Goal: Task Accomplishment & Management: Use online tool/utility

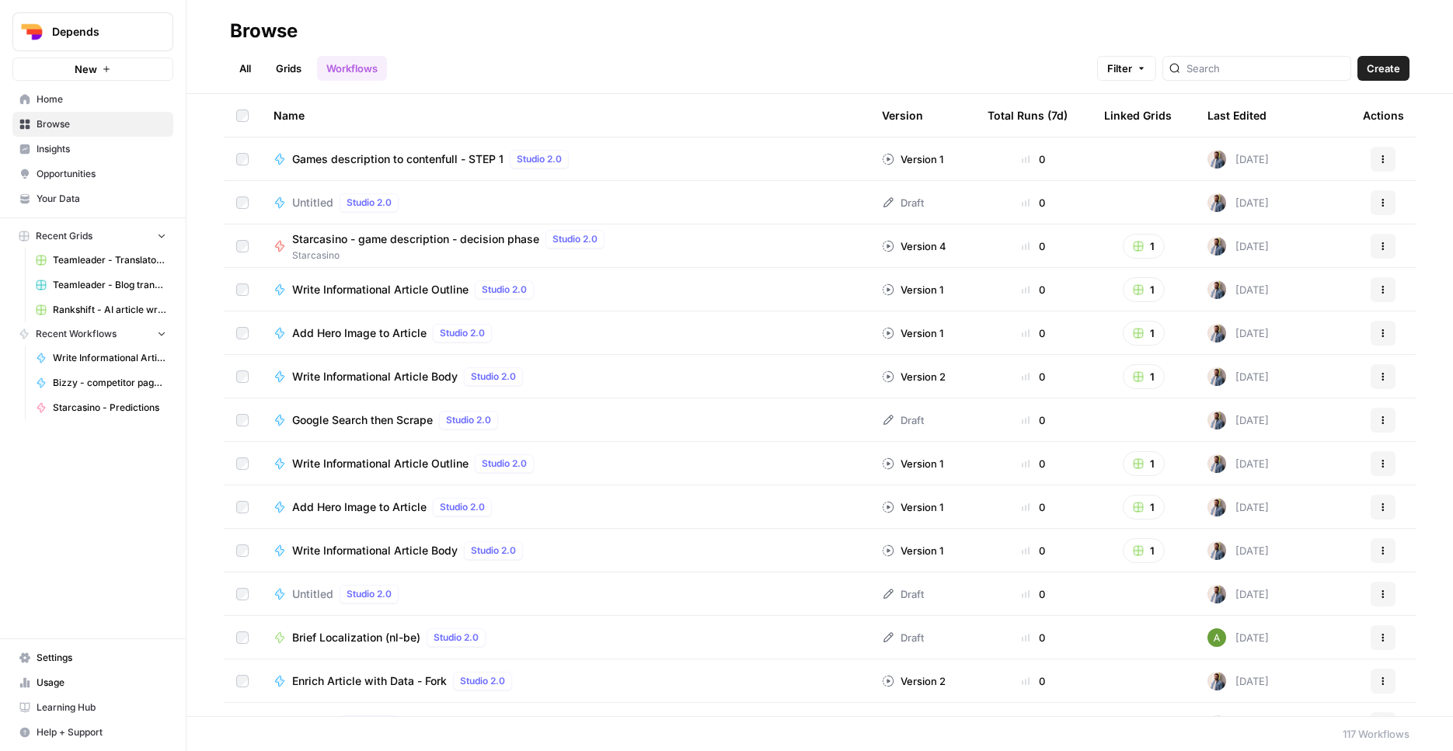
click at [122, 39] on span "Depends" at bounding box center [99, 32] width 94 height 16
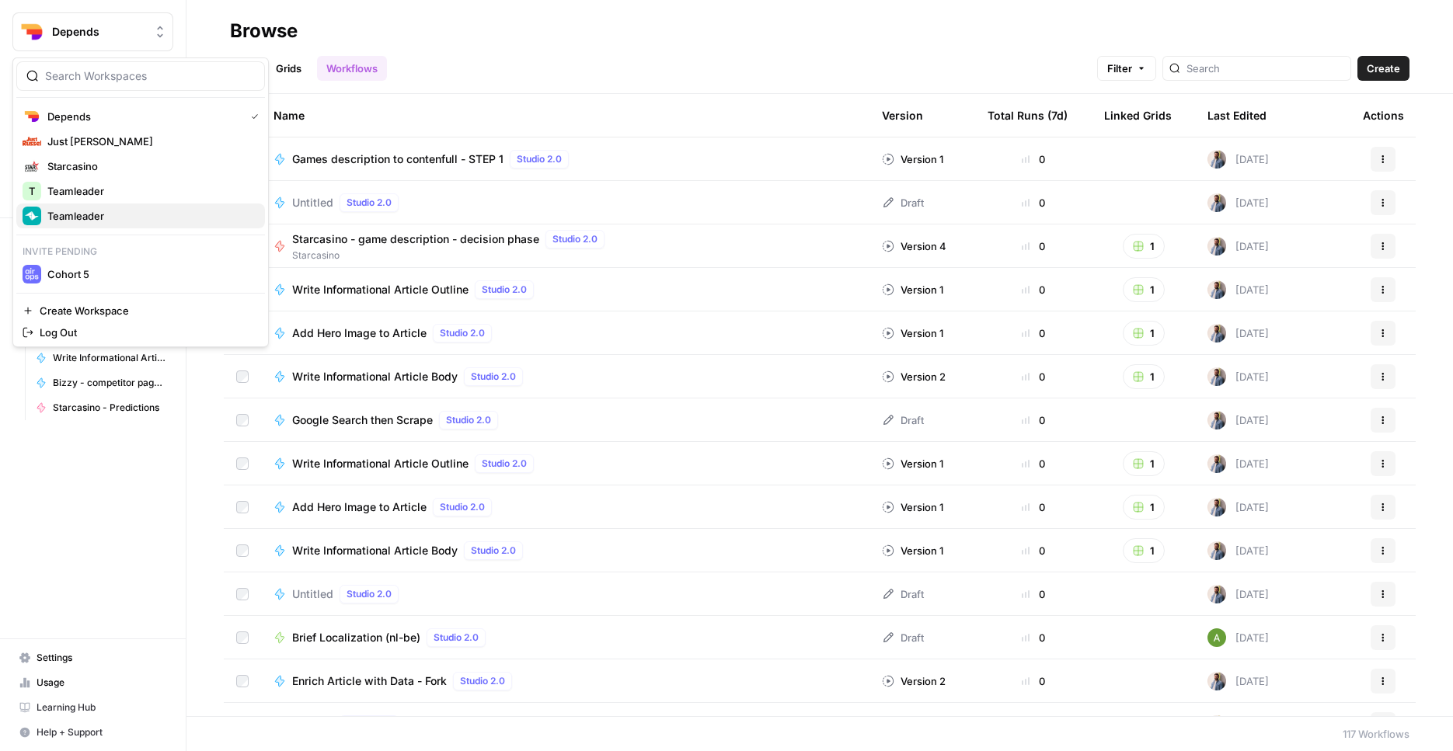
click at [124, 223] on span "Teamleader" at bounding box center [149, 216] width 205 height 16
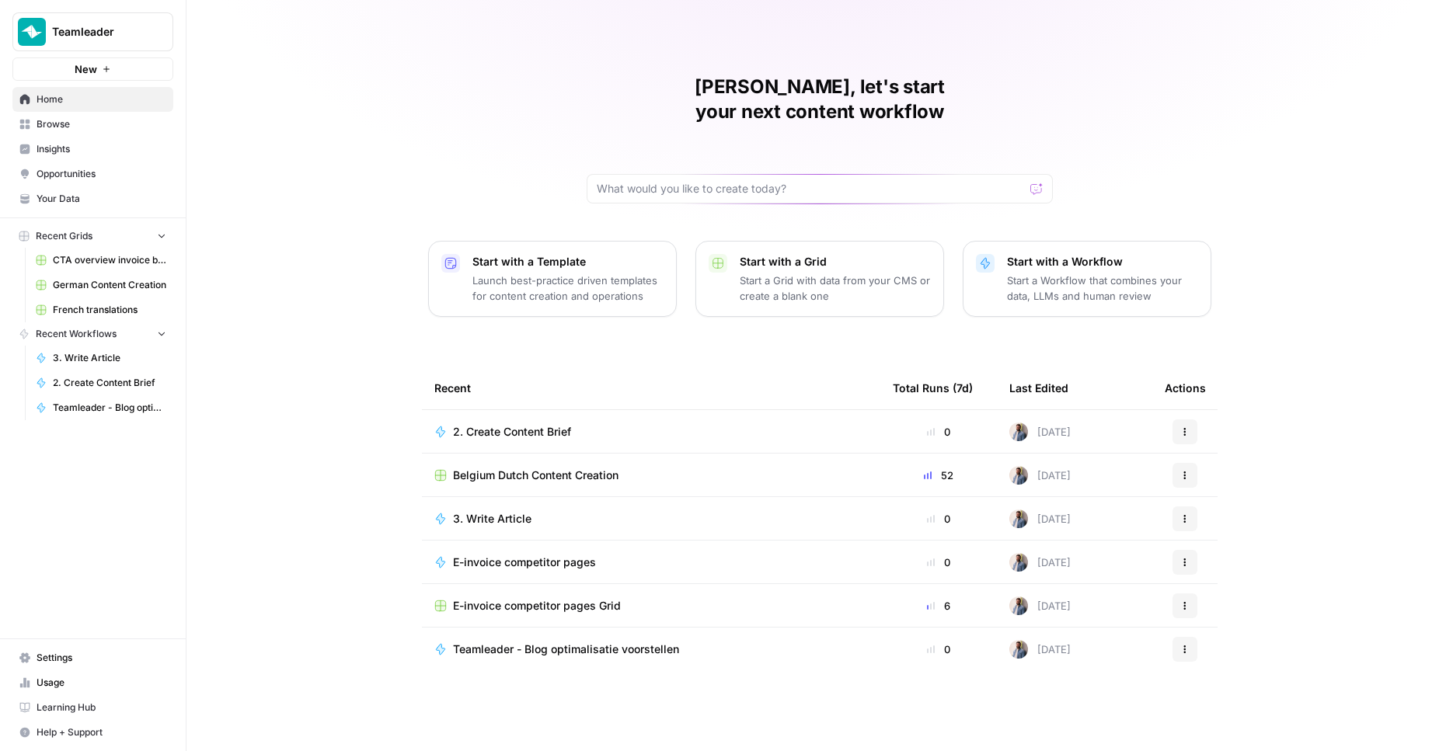
click at [106, 288] on span "German Content Creation" at bounding box center [109, 285] width 113 height 14
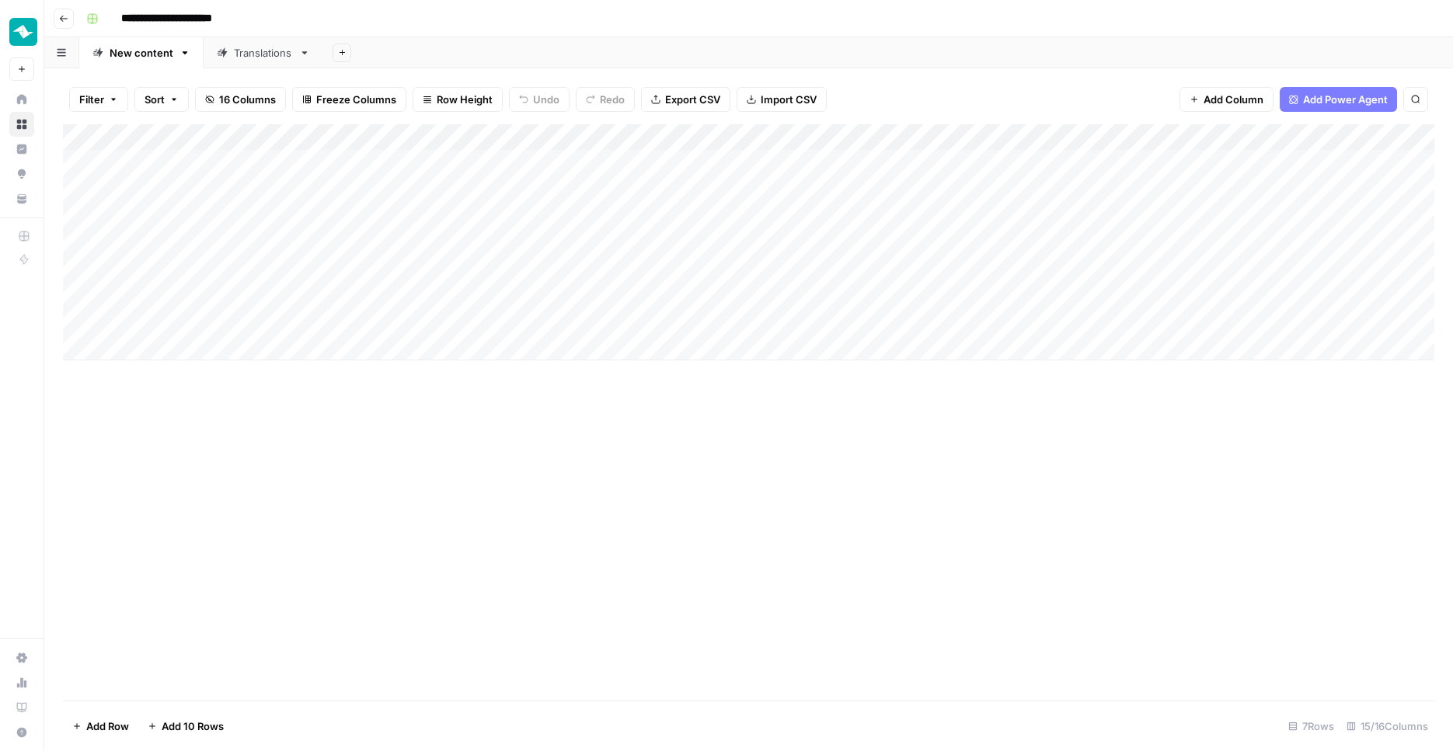
click at [180, 337] on div "Add Column" at bounding box center [749, 242] width 1372 height 236
click at [181, 364] on div "Add Column" at bounding box center [749, 255] width 1372 height 263
click at [186, 392] on div "Add Column" at bounding box center [749, 268] width 1372 height 289
click at [190, 419] on div "Add Column" at bounding box center [749, 281] width 1372 height 315
click at [232, 570] on div "Add Column" at bounding box center [749, 412] width 1372 height 577
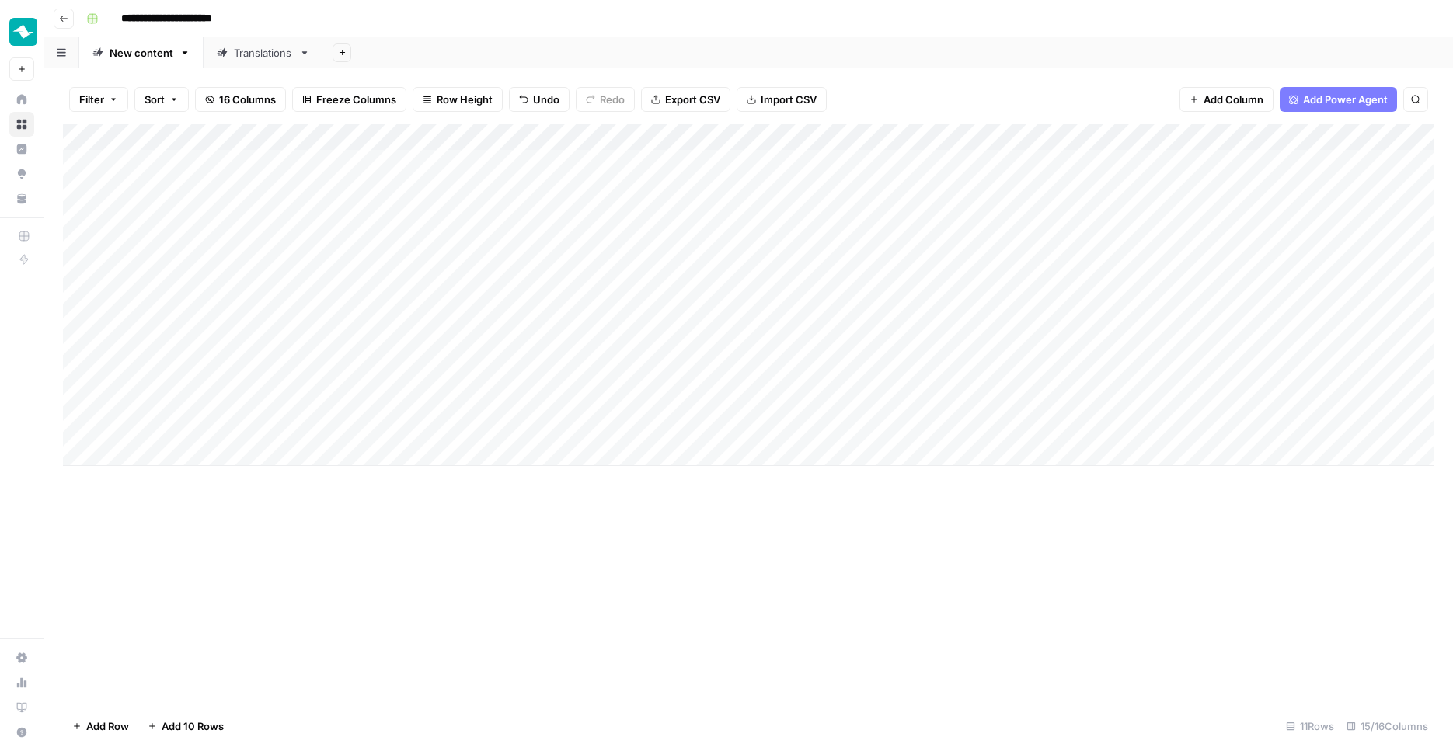
click at [183, 341] on div "Add Column" at bounding box center [749, 295] width 1372 height 342
type textarea "**********"
click at [469, 528] on div "Add Column" at bounding box center [749, 412] width 1372 height 577
click at [361, 340] on div "Add Column" at bounding box center [749, 295] width 1372 height 342
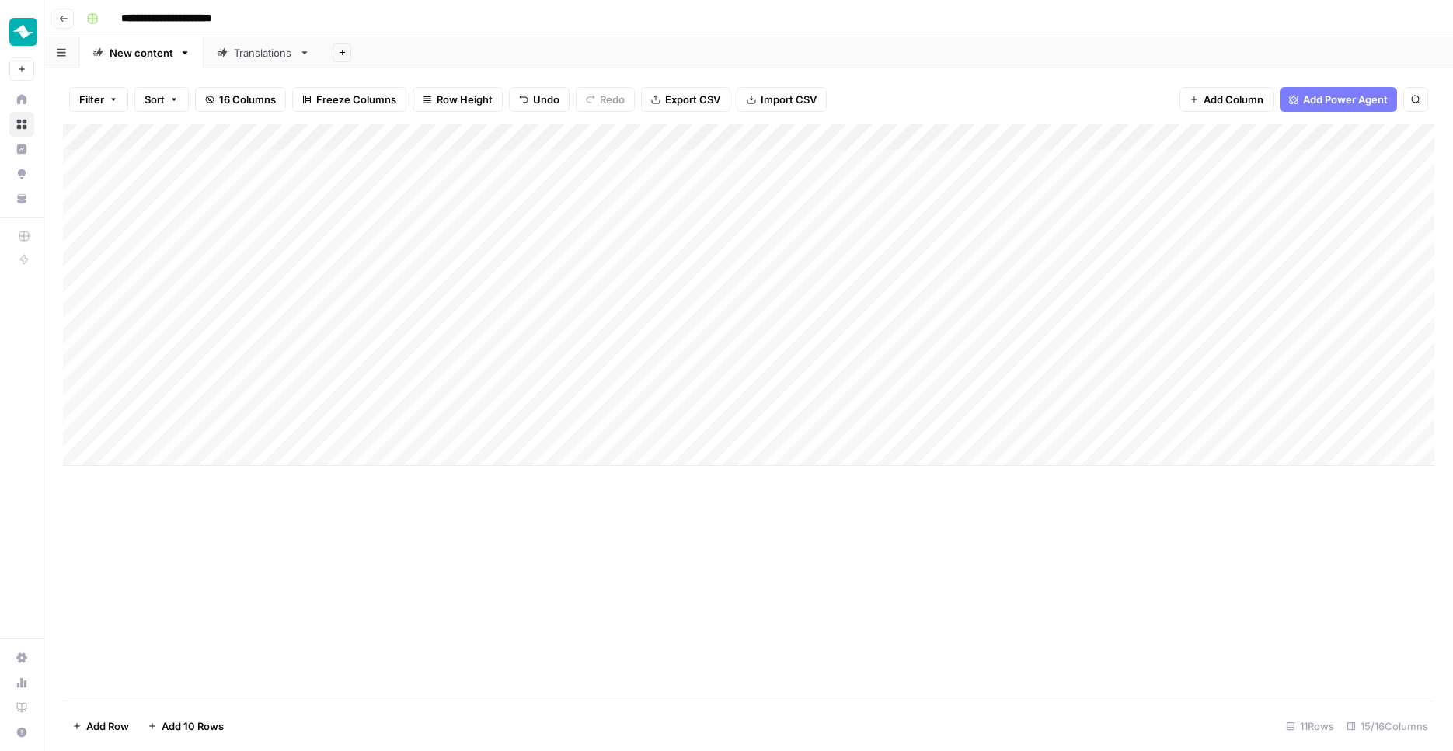
click at [361, 340] on div "Add Column" at bounding box center [749, 295] width 1372 height 342
type textarea "**********"
click at [484, 452] on div "Add Column" at bounding box center [749, 295] width 1372 height 342
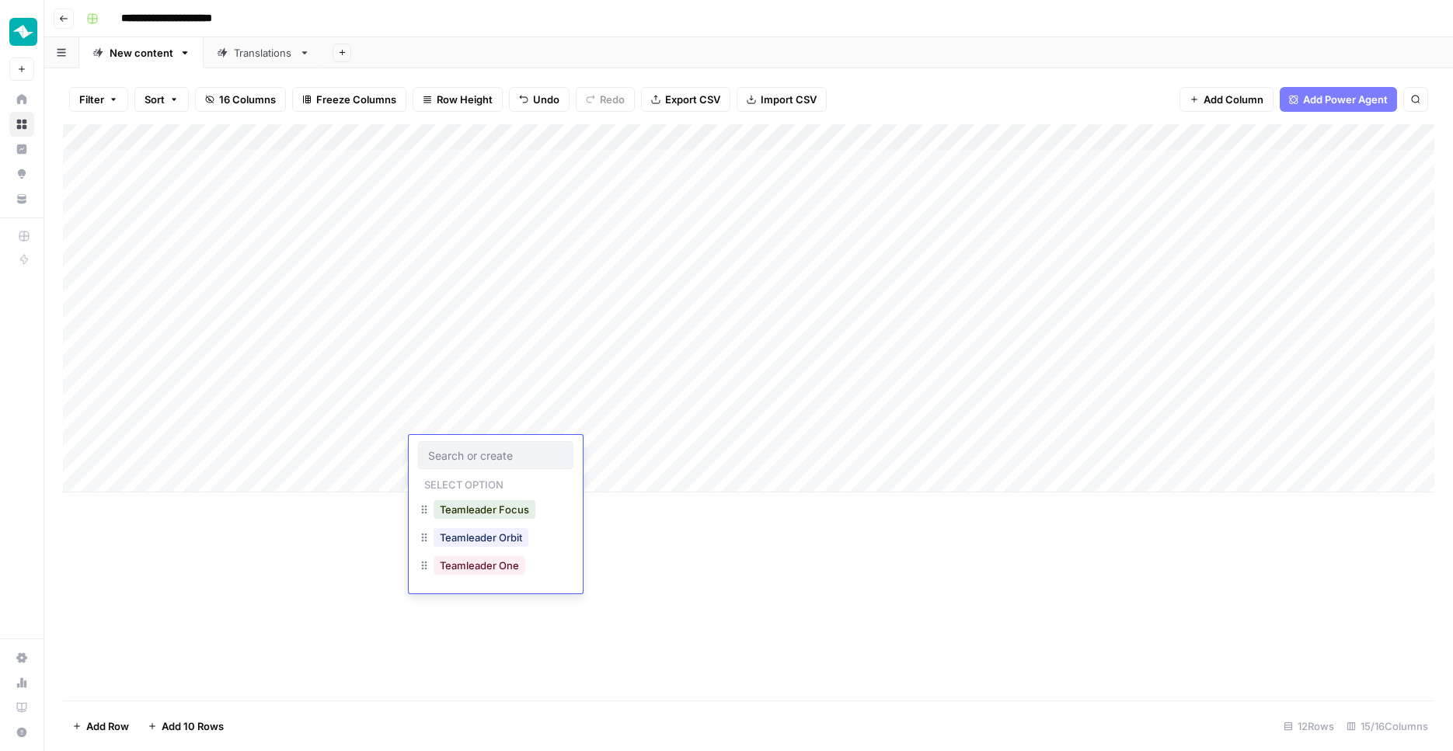
click at [485, 341] on div "Add Column" at bounding box center [749, 308] width 1372 height 368
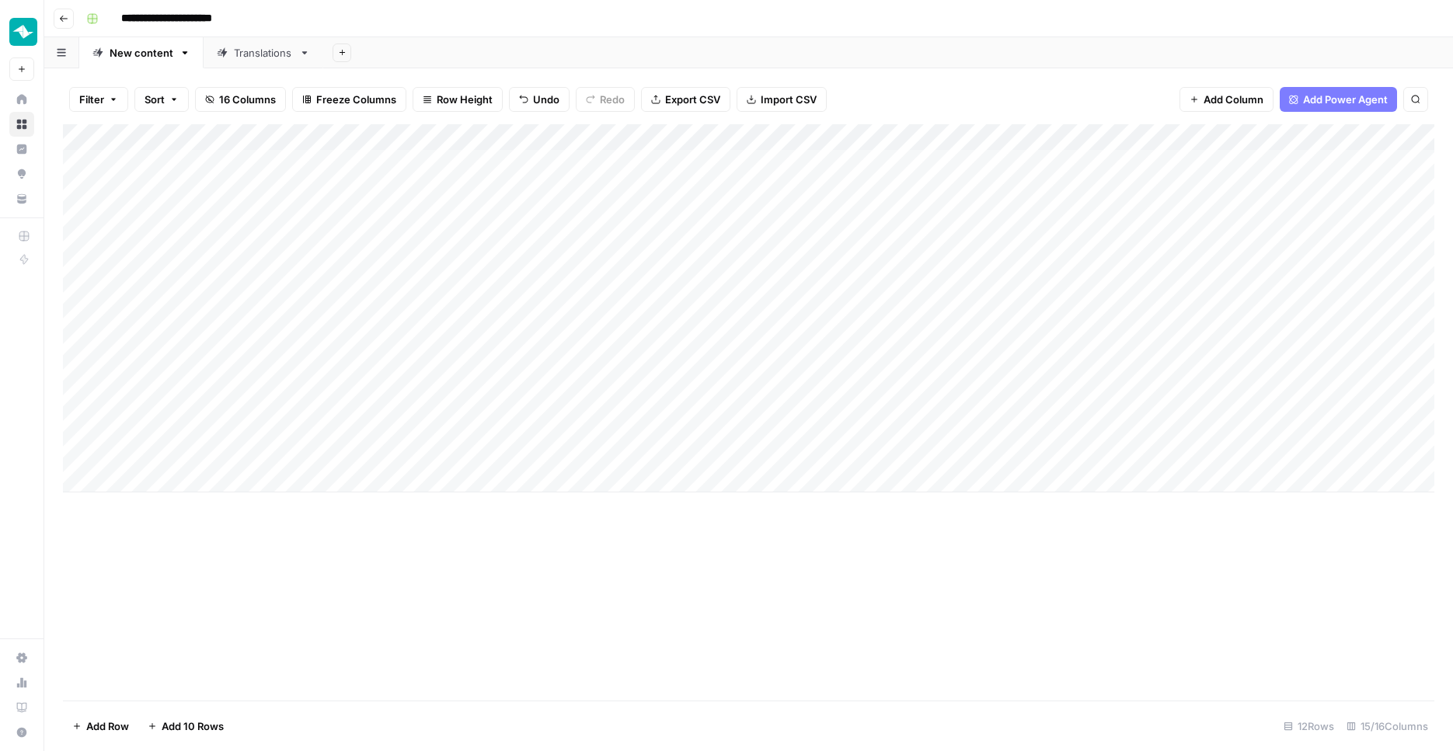
click at [485, 341] on div "Add Column" at bounding box center [749, 308] width 1372 height 368
click at [494, 408] on button "Teamleader Focus" at bounding box center [485, 404] width 102 height 19
click at [582, 343] on div "Add Column" at bounding box center [749, 308] width 1372 height 368
click at [619, 401] on button "Operations" at bounding box center [591, 404] width 65 height 19
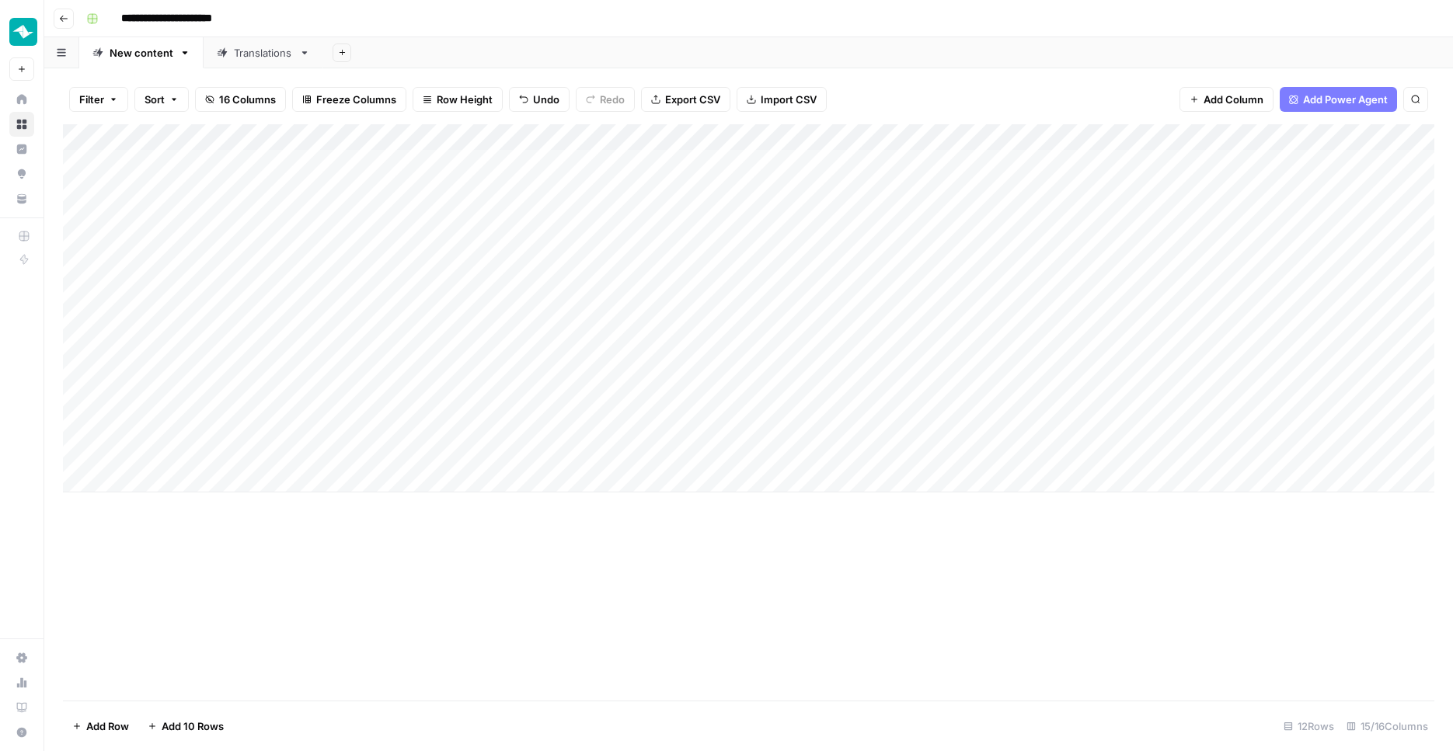
click at [744, 344] on div "Add Column" at bounding box center [749, 308] width 1372 height 368
click at [178, 366] on div "Add Column" at bounding box center [749, 308] width 1372 height 368
type textarea "**********"
click at [296, 570] on div "Add Column" at bounding box center [749, 412] width 1372 height 577
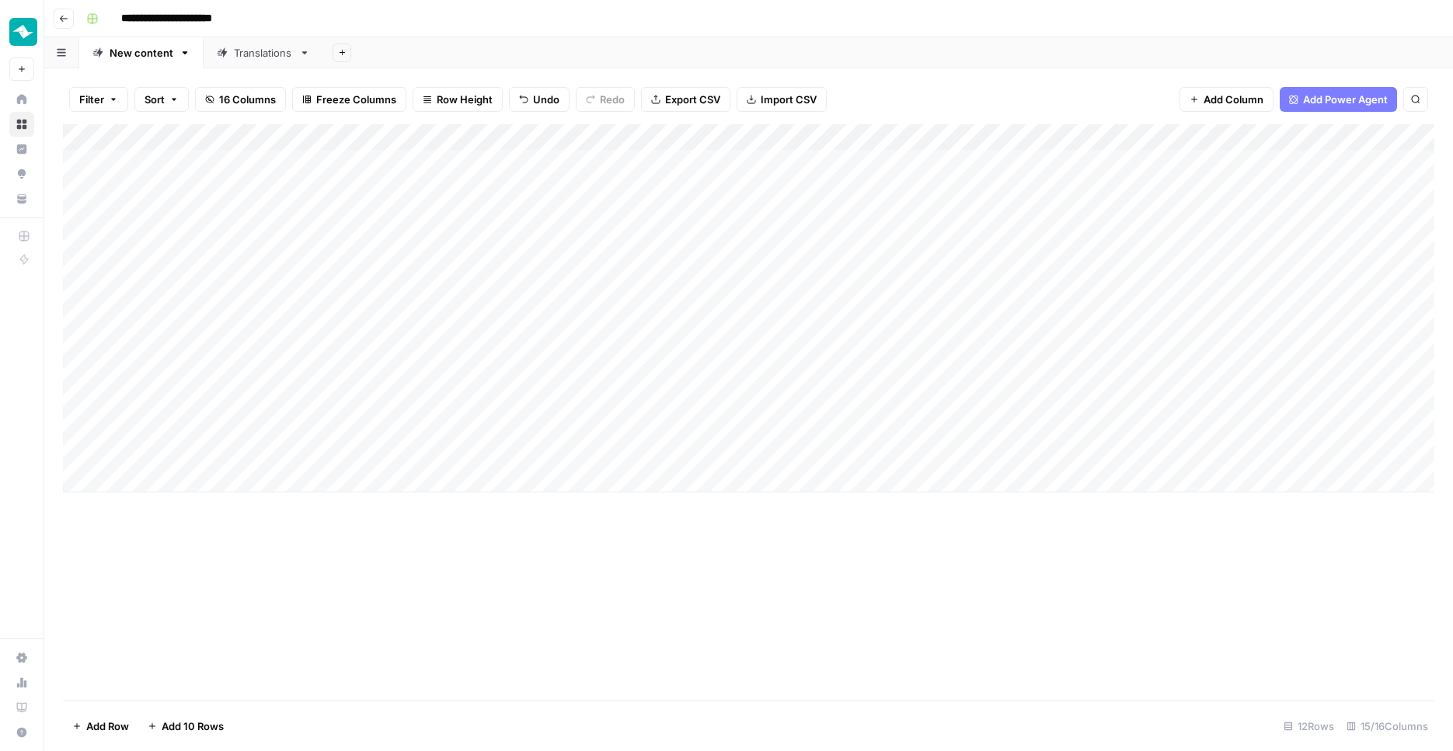
click at [204, 404] on div "Add Column" at bounding box center [749, 308] width 1372 height 368
type textarea "**********"
click at [390, 667] on div "Add Column" at bounding box center [749, 412] width 1372 height 577
click at [347, 400] on div "Add Column" at bounding box center [749, 308] width 1372 height 368
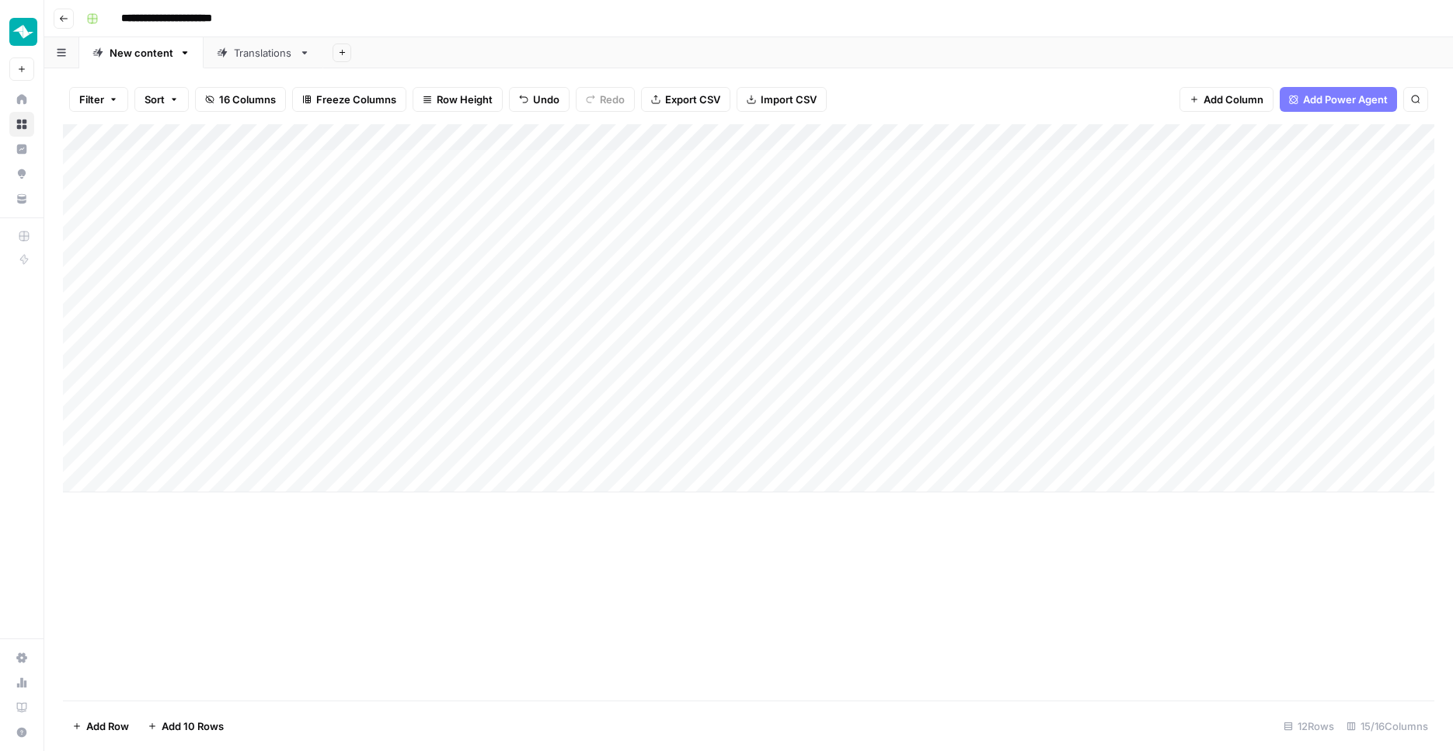
click at [347, 400] on div "Add Column" at bounding box center [749, 308] width 1372 height 368
type textarea "**********"
click at [380, 618] on div "Add Column" at bounding box center [749, 412] width 1372 height 577
click at [306, 367] on div "Add Column" at bounding box center [749, 308] width 1372 height 368
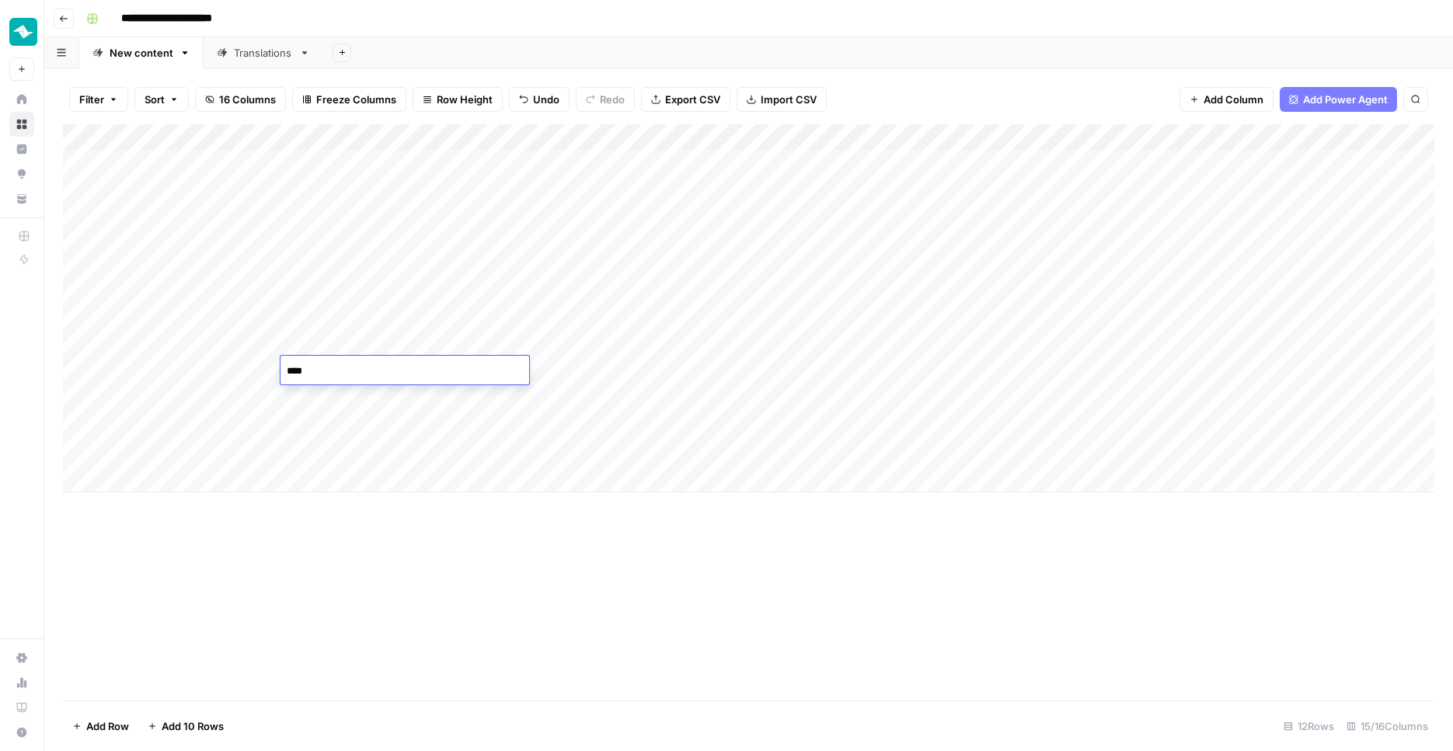
type textarea "*****"
click at [213, 423] on div "Add Column" at bounding box center [749, 308] width 1372 height 368
click at [212, 422] on div "Add Column" at bounding box center [749, 308] width 1372 height 368
type textarea "**********"
click at [384, 425] on div "Add Column" at bounding box center [749, 308] width 1372 height 368
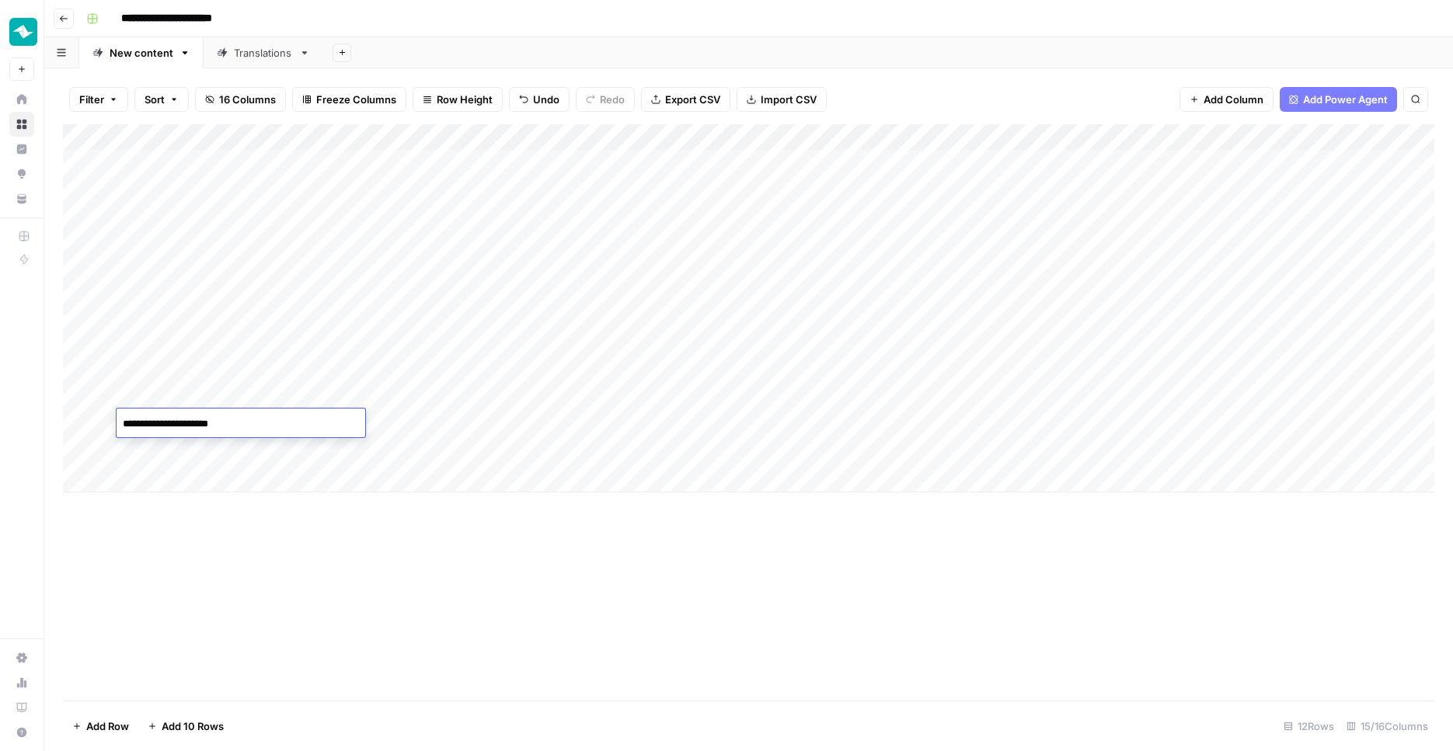
click at [384, 425] on div "Add Column" at bounding box center [749, 308] width 1372 height 368
type textarea "**********"
click at [791, 540] on div "Add Column" at bounding box center [749, 412] width 1372 height 577
click at [166, 448] on div "Add Column" at bounding box center [749, 308] width 1372 height 368
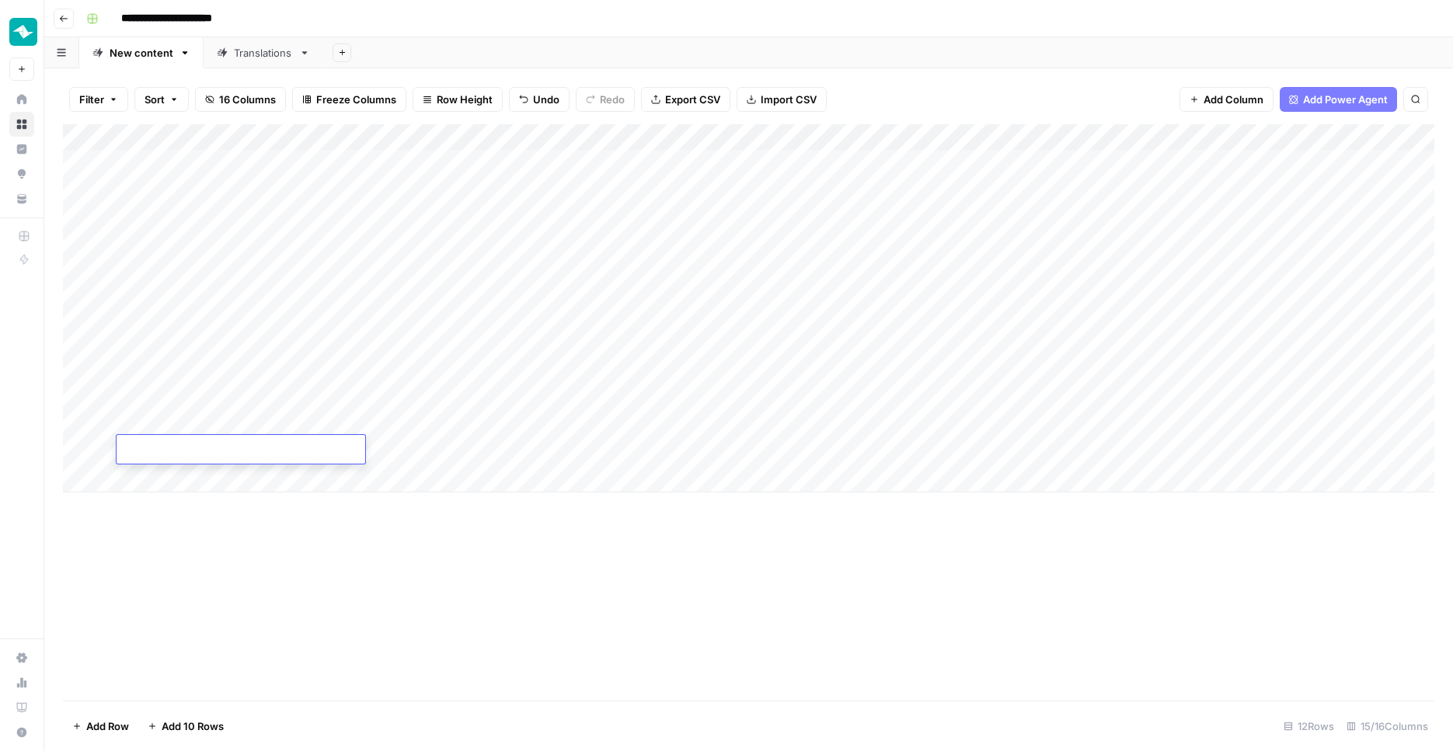
type textarea "**********"
click at [395, 446] on div "Add Column" at bounding box center [749, 308] width 1372 height 368
click at [329, 449] on textarea "**********" at bounding box center [405, 451] width 249 height 22
type textarea "**********"
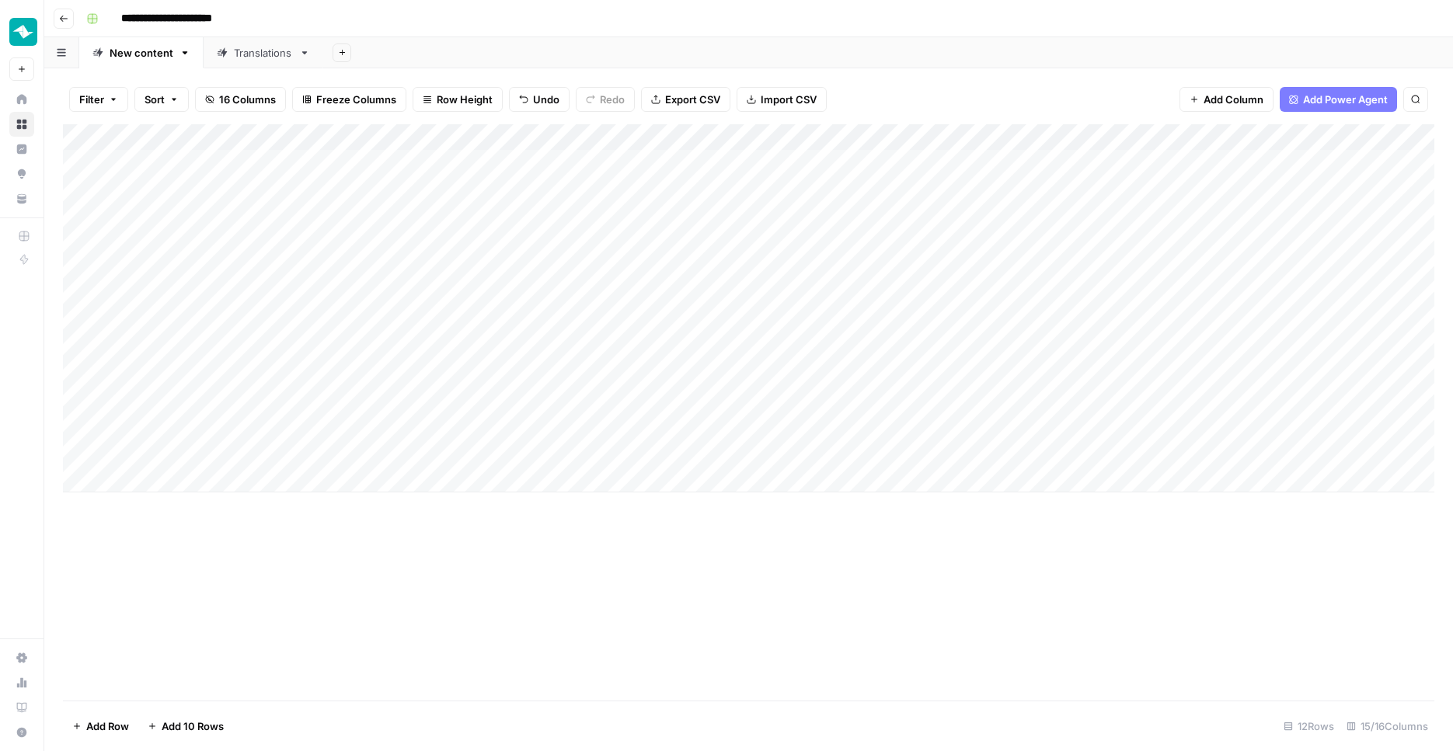
click at [591, 597] on div "Add Column" at bounding box center [749, 412] width 1372 height 577
click at [176, 479] on div "Add Column" at bounding box center [749, 308] width 1372 height 368
click at [194, 479] on textarea at bounding box center [241, 477] width 249 height 22
type textarea "**********"
click at [155, 472] on textarea "**********" at bounding box center [241, 477] width 249 height 22
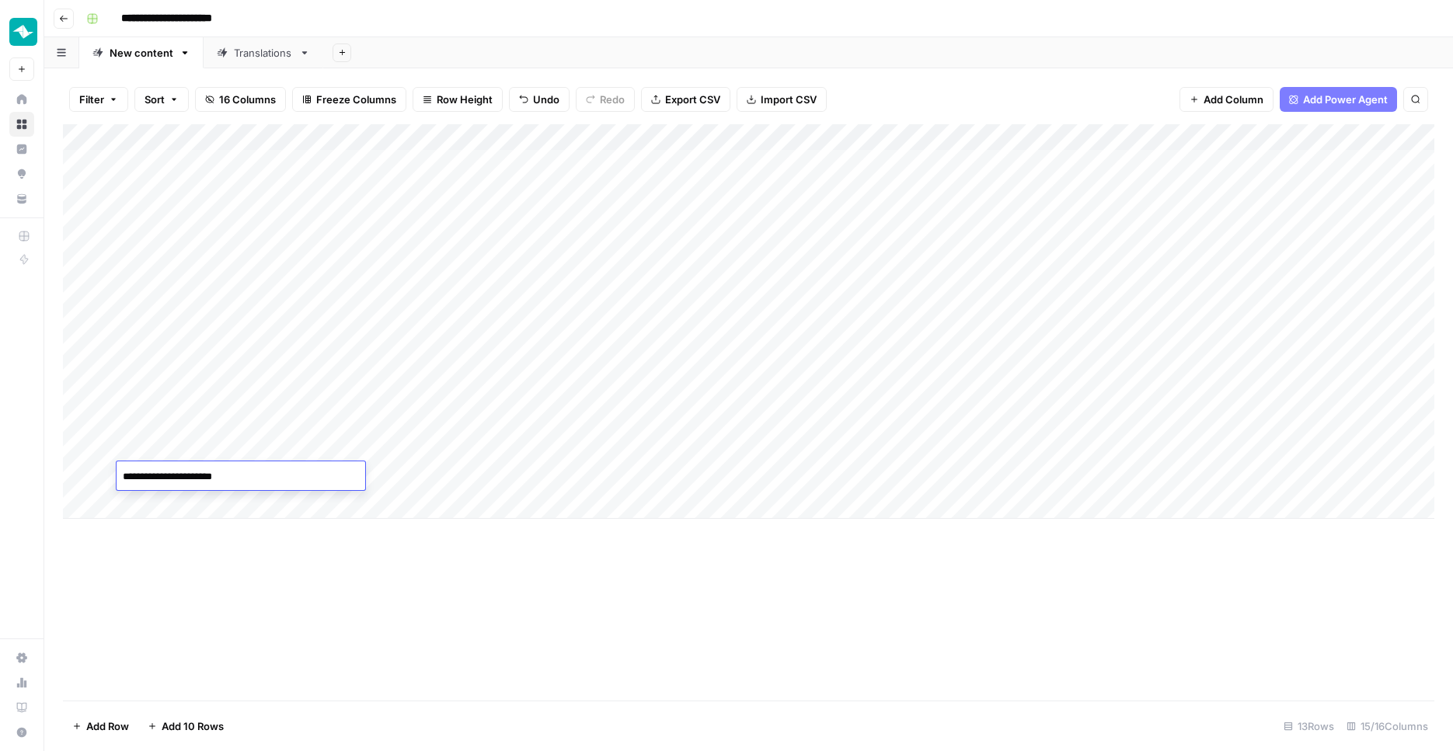
click at [155, 472] on textarea "**********" at bounding box center [241, 477] width 249 height 22
click at [374, 484] on div "Add Column" at bounding box center [749, 321] width 1372 height 395
type textarea "**********"
click at [386, 644] on div "Add Column" at bounding box center [749, 412] width 1372 height 577
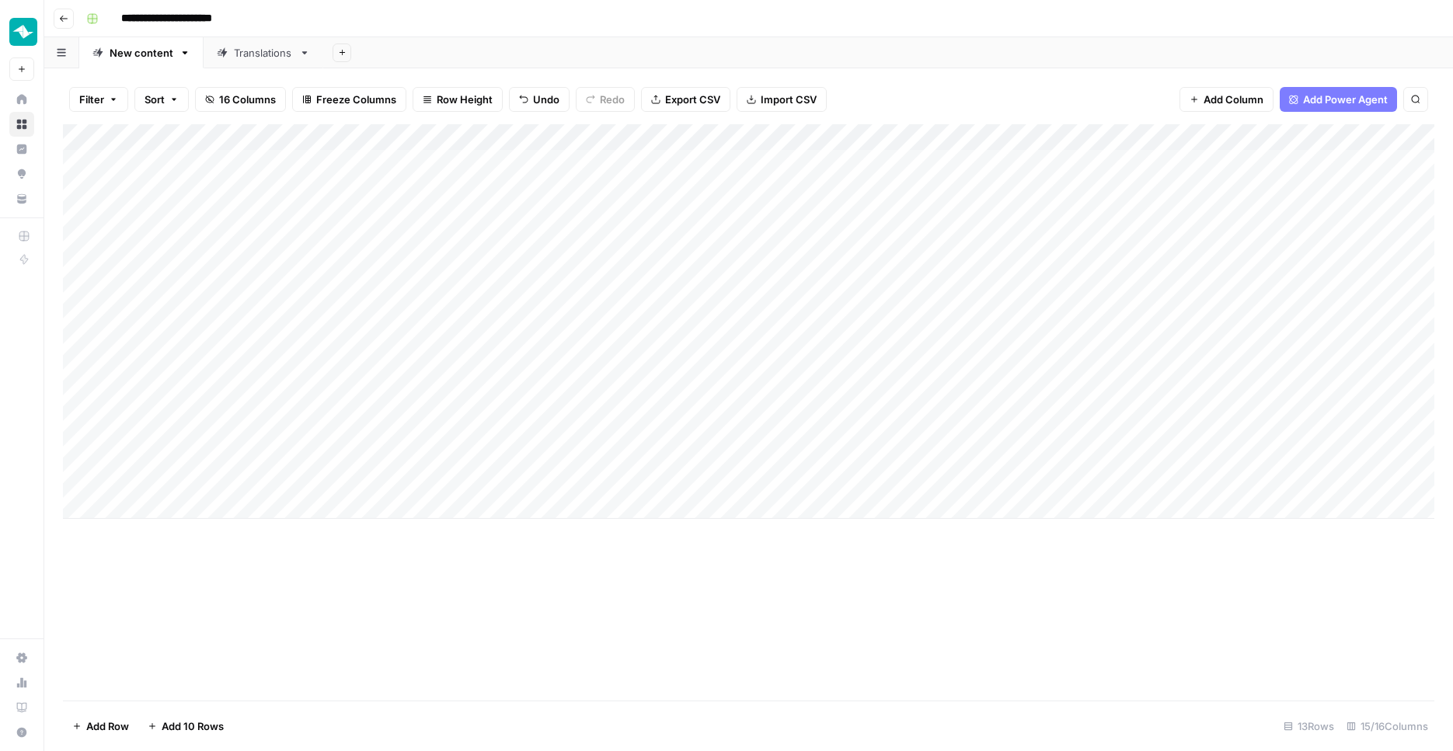
click at [528, 298] on div "Add Column" at bounding box center [749, 321] width 1372 height 395
click at [433, 471] on div "Add Column" at bounding box center [749, 321] width 1372 height 395
click at [514, 345] on div "Add Column" at bounding box center [749, 321] width 1372 height 395
drag, startPoint x: 474, startPoint y: 372, endPoint x: 470, endPoint y: 476, distance: 103.4
click at [472, 479] on div "Add Column" at bounding box center [749, 321] width 1372 height 395
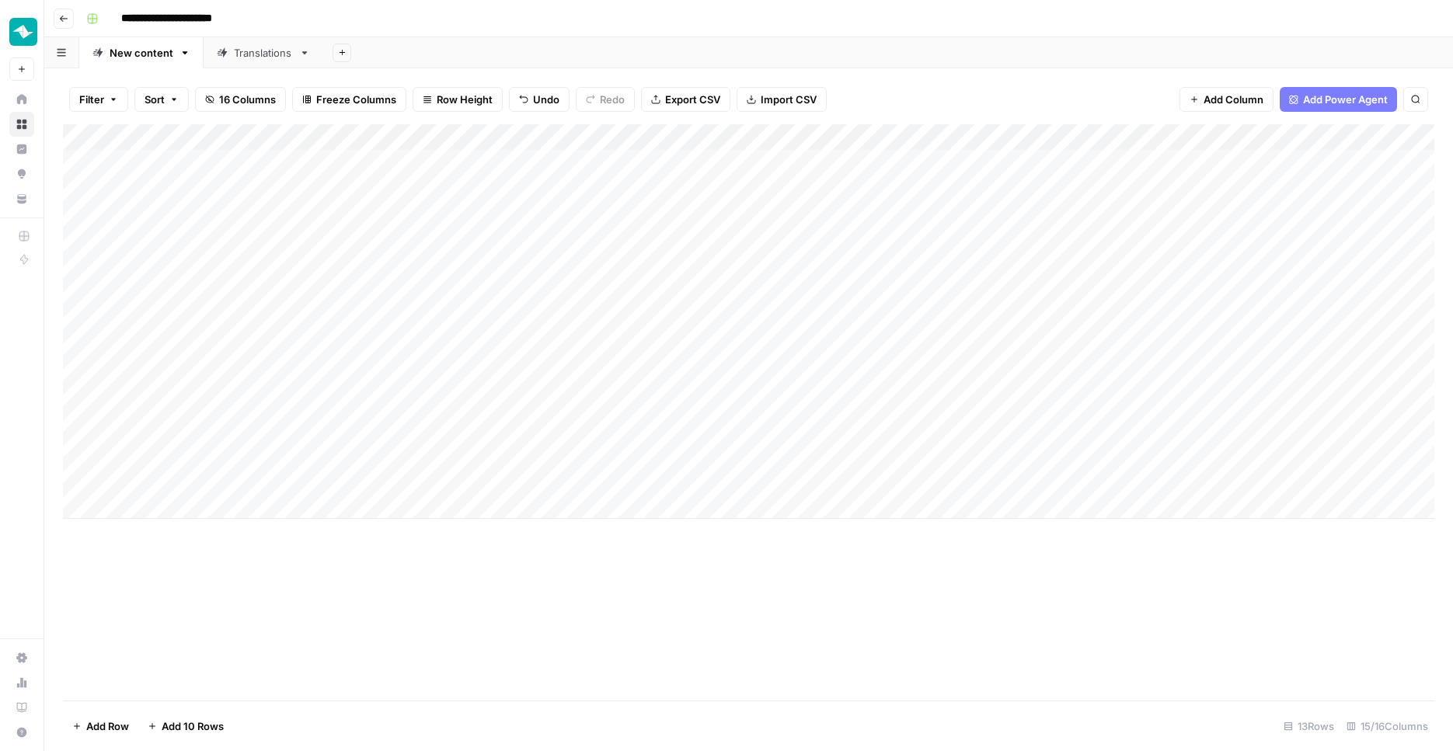
click at [448, 609] on div "Add Column" at bounding box center [749, 412] width 1372 height 577
click at [486, 401] on div "Add Column" at bounding box center [749, 321] width 1372 height 395
click at [467, 438] on div "Add Column" at bounding box center [749, 321] width 1372 height 395
click at [467, 421] on div "Add Column" at bounding box center [749, 321] width 1372 height 395
click at [525, 370] on div "Add Column" at bounding box center [749, 321] width 1372 height 395
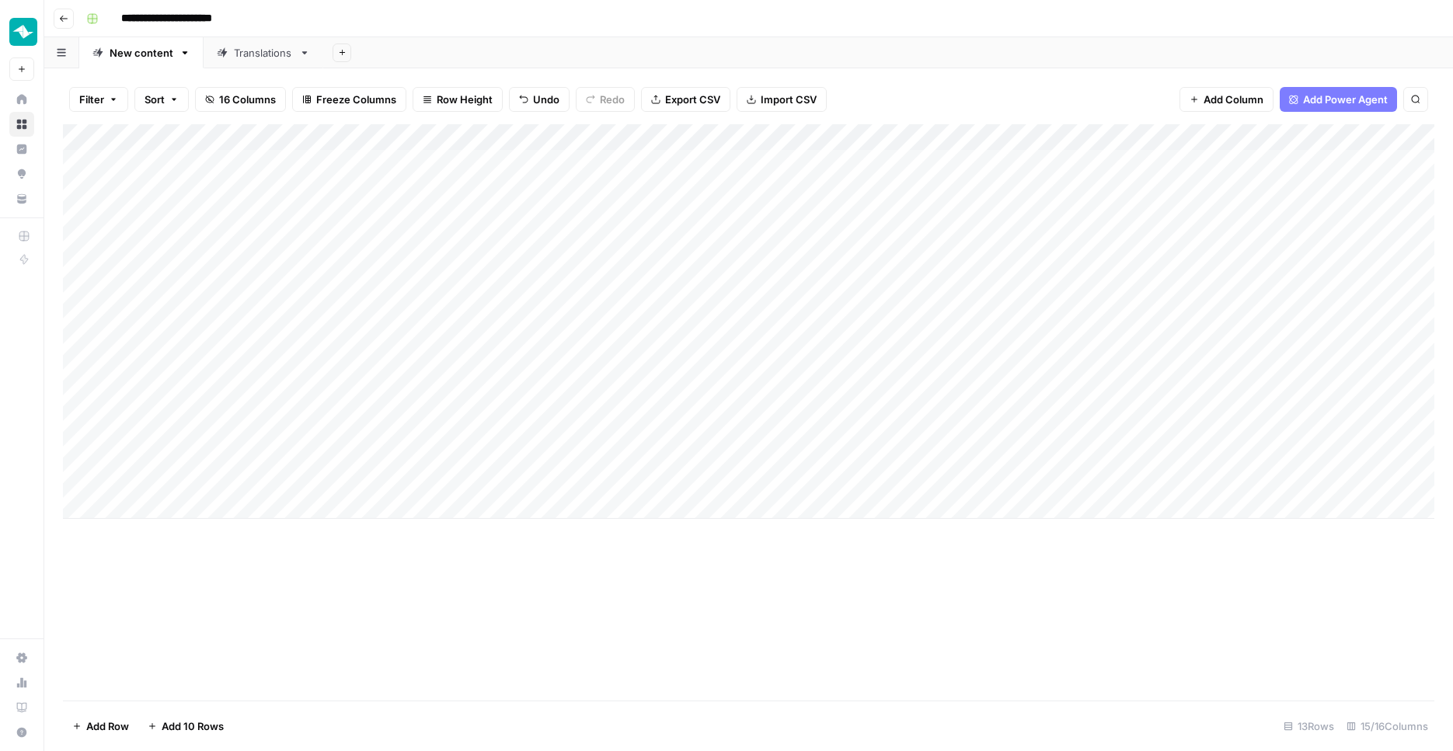
click at [495, 400] on div "Add Column" at bounding box center [749, 321] width 1372 height 395
click at [478, 433] on div "Add Column" at bounding box center [749, 321] width 1372 height 395
click at [476, 462] on div "Add Column" at bounding box center [749, 321] width 1372 height 395
click at [471, 479] on div "Add Column" at bounding box center [749, 321] width 1372 height 395
click at [643, 337] on div "Add Column" at bounding box center [749, 321] width 1372 height 395
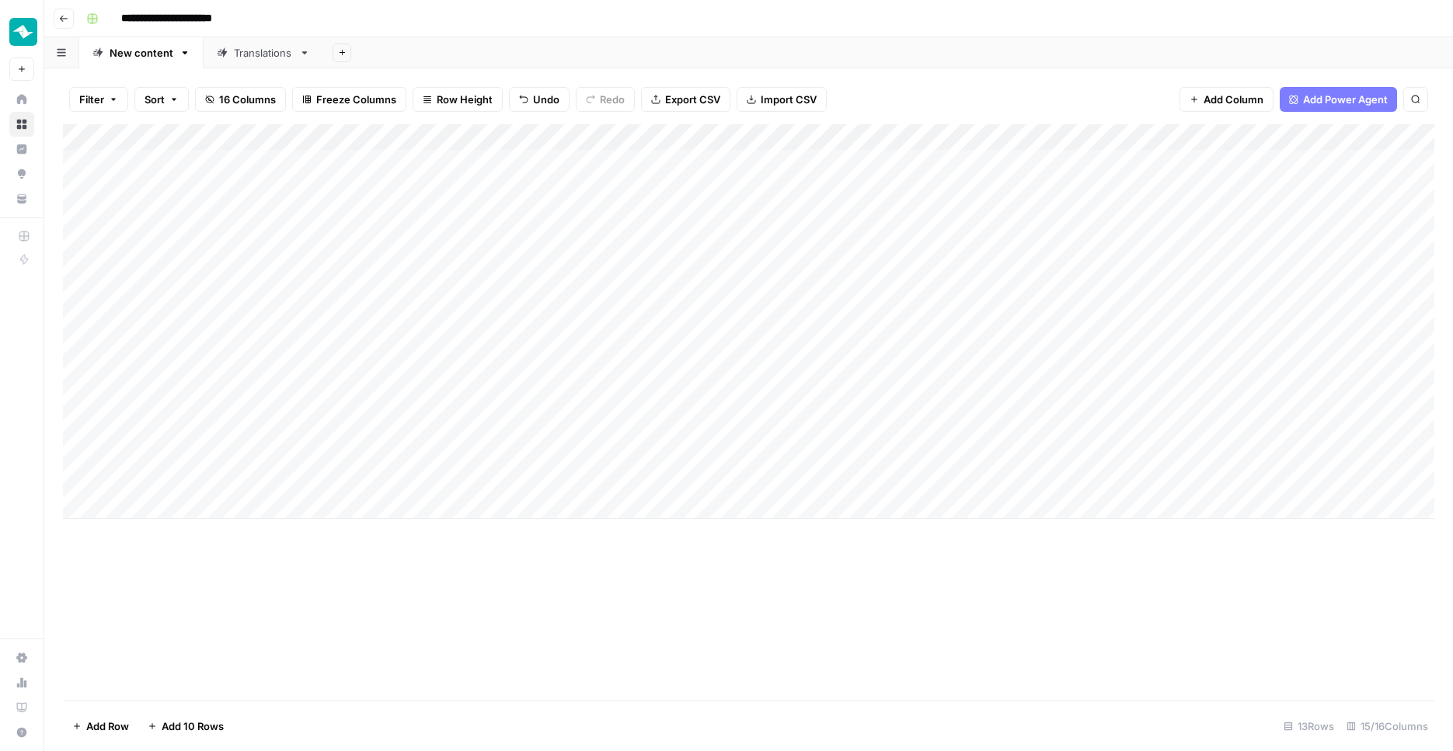
click at [613, 375] on div "Add Column" at bounding box center [749, 321] width 1372 height 395
click at [605, 397] on div "Add Column" at bounding box center [749, 321] width 1372 height 395
click at [596, 424] on div "Add Column" at bounding box center [749, 321] width 1372 height 395
click at [594, 441] on div "Add Column" at bounding box center [749, 321] width 1372 height 395
click at [593, 480] on div "Add Column" at bounding box center [749, 321] width 1372 height 395
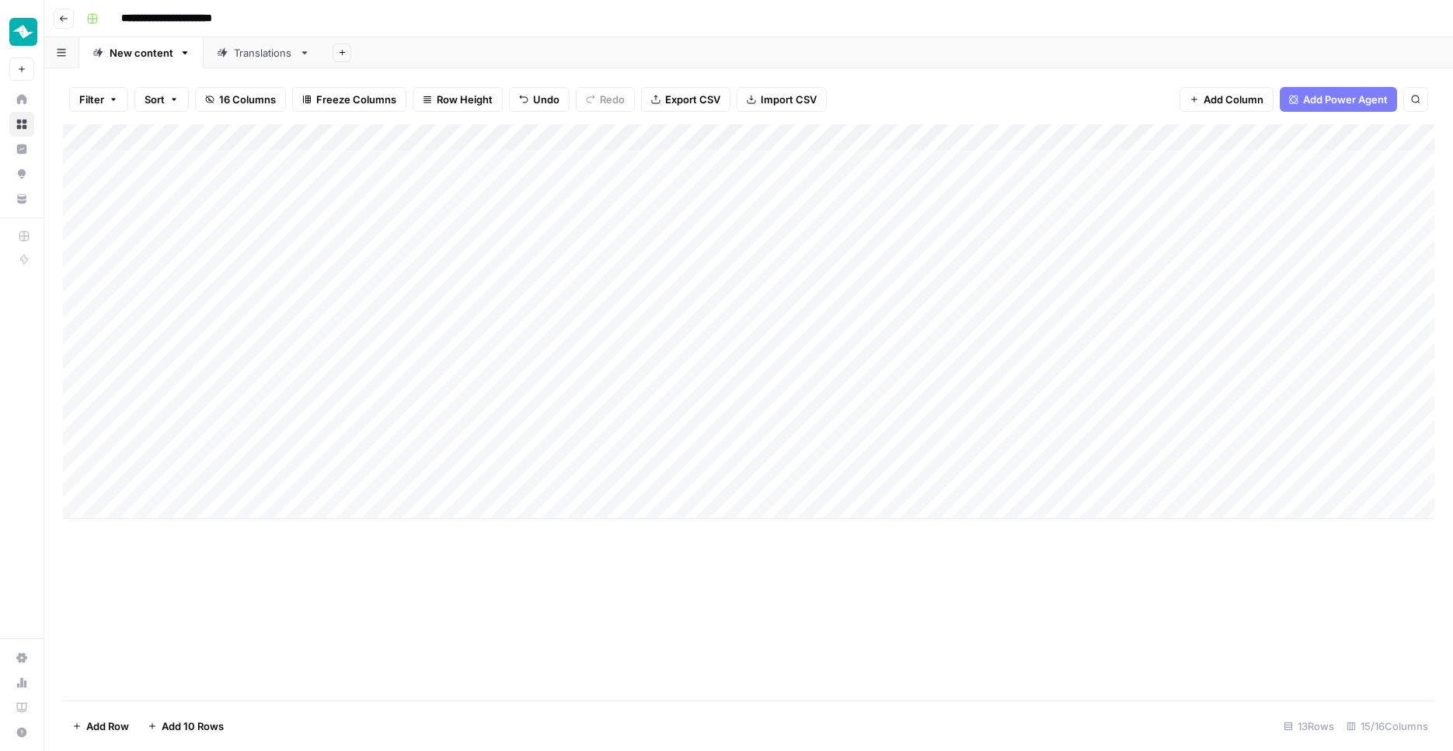
click at [749, 368] on div "Add Column" at bounding box center [749, 321] width 1372 height 395
click at [741, 400] on div "Add Column" at bounding box center [749, 321] width 1372 height 395
click at [737, 424] on div "Add Column" at bounding box center [749, 321] width 1372 height 395
click at [742, 450] on div "Add Column" at bounding box center [749, 321] width 1372 height 395
click at [744, 476] on div "Add Column" at bounding box center [749, 321] width 1372 height 395
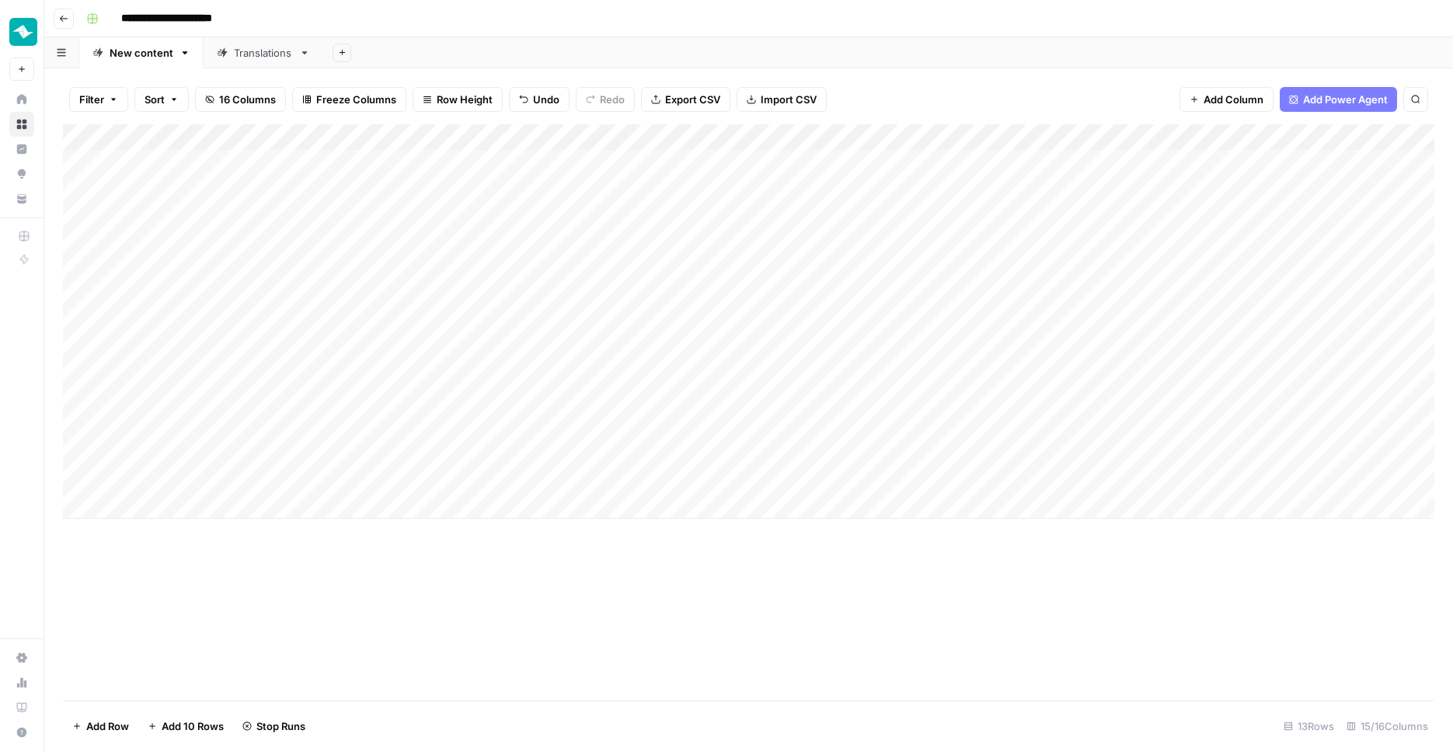
click at [740, 641] on div "Add Column" at bounding box center [749, 412] width 1372 height 577
click at [1018, 347] on div "Add Column" at bounding box center [749, 321] width 1372 height 395
click at [1018, 373] on div "Add Column" at bounding box center [749, 321] width 1372 height 395
click at [1018, 394] on div "Add Column" at bounding box center [749, 321] width 1372 height 395
click at [1019, 427] on div "Add Column" at bounding box center [749, 321] width 1372 height 395
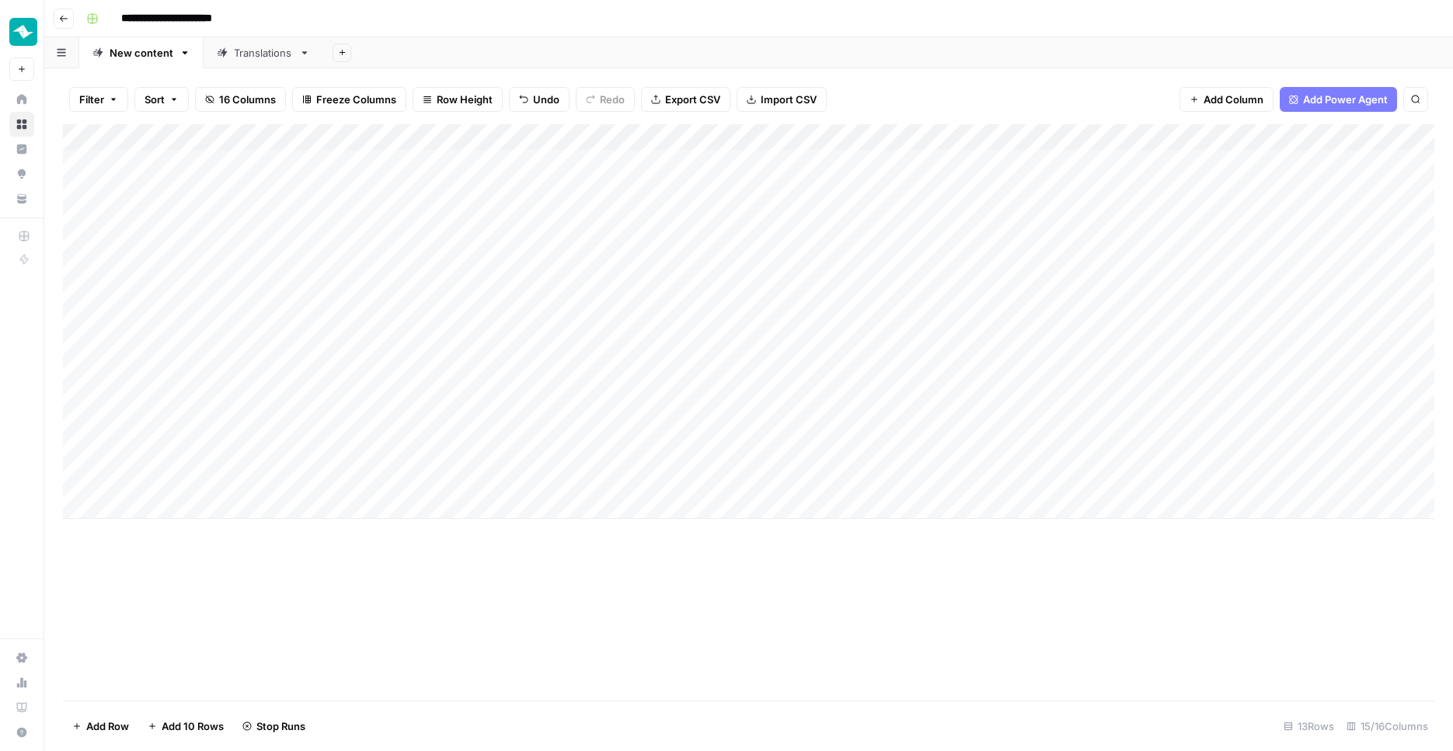
click at [1019, 448] on div "Add Column" at bounding box center [749, 321] width 1372 height 395
click at [1016, 478] on div "Add Column" at bounding box center [749, 321] width 1372 height 395
click at [1085, 476] on div "Add Column" at bounding box center [749, 321] width 1372 height 395
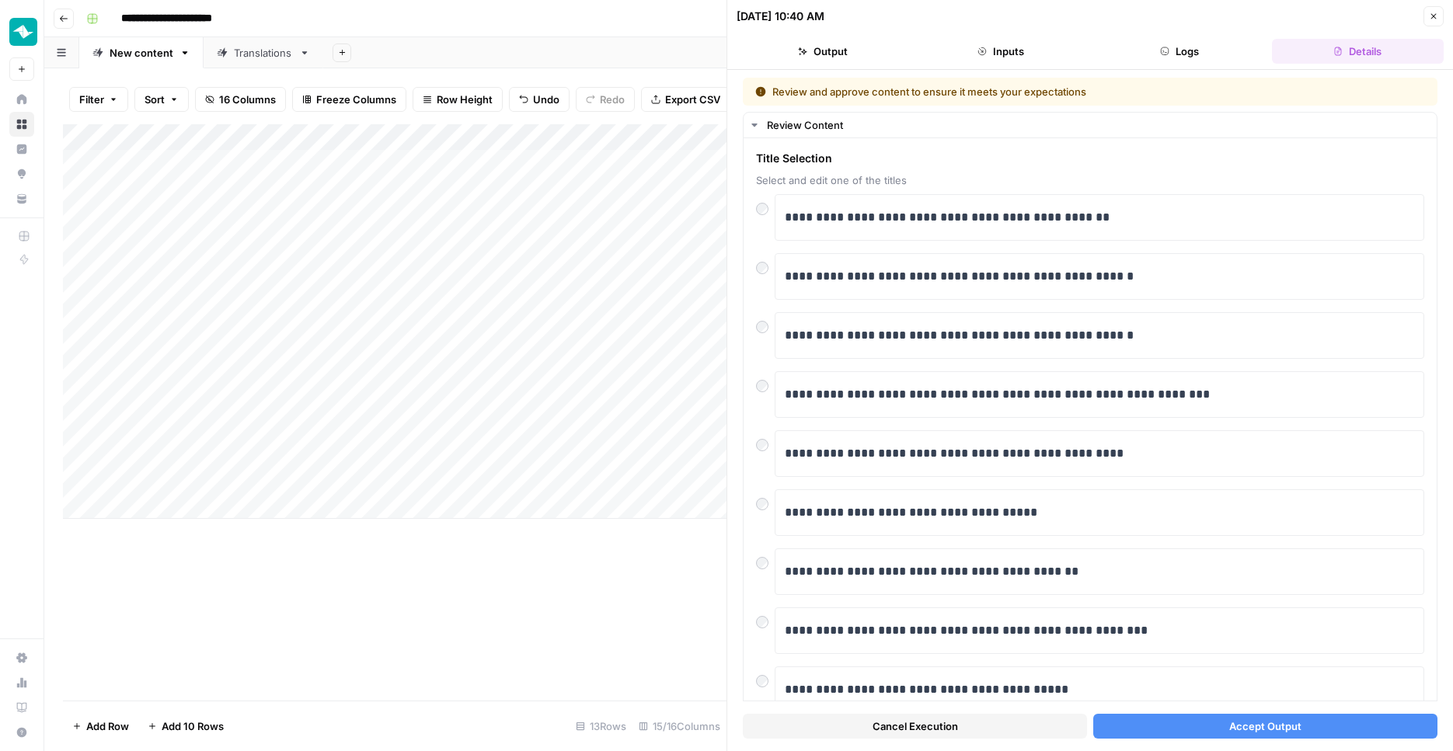
click at [1434, 16] on icon "button" at bounding box center [1433, 16] width 5 height 5
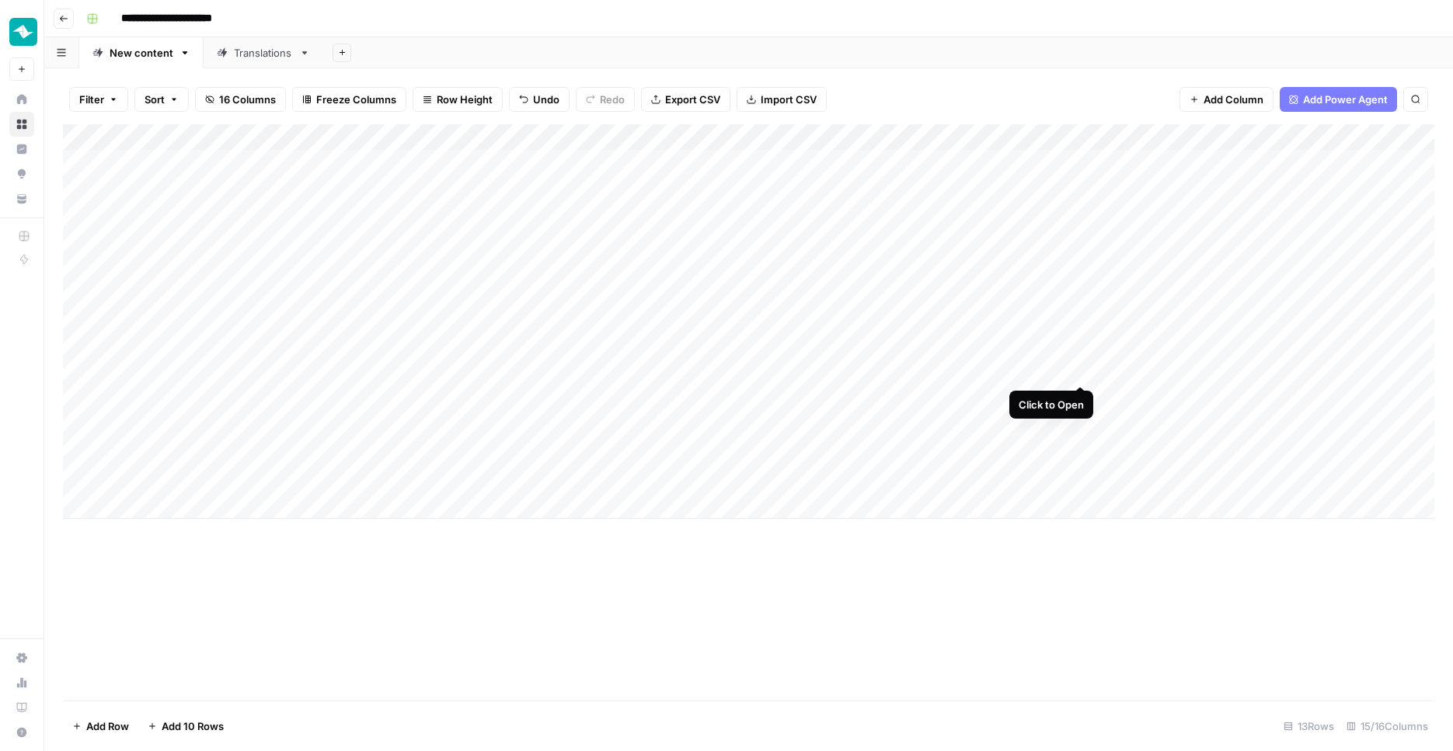
click at [1078, 374] on div "Add Column" at bounding box center [749, 321] width 1372 height 395
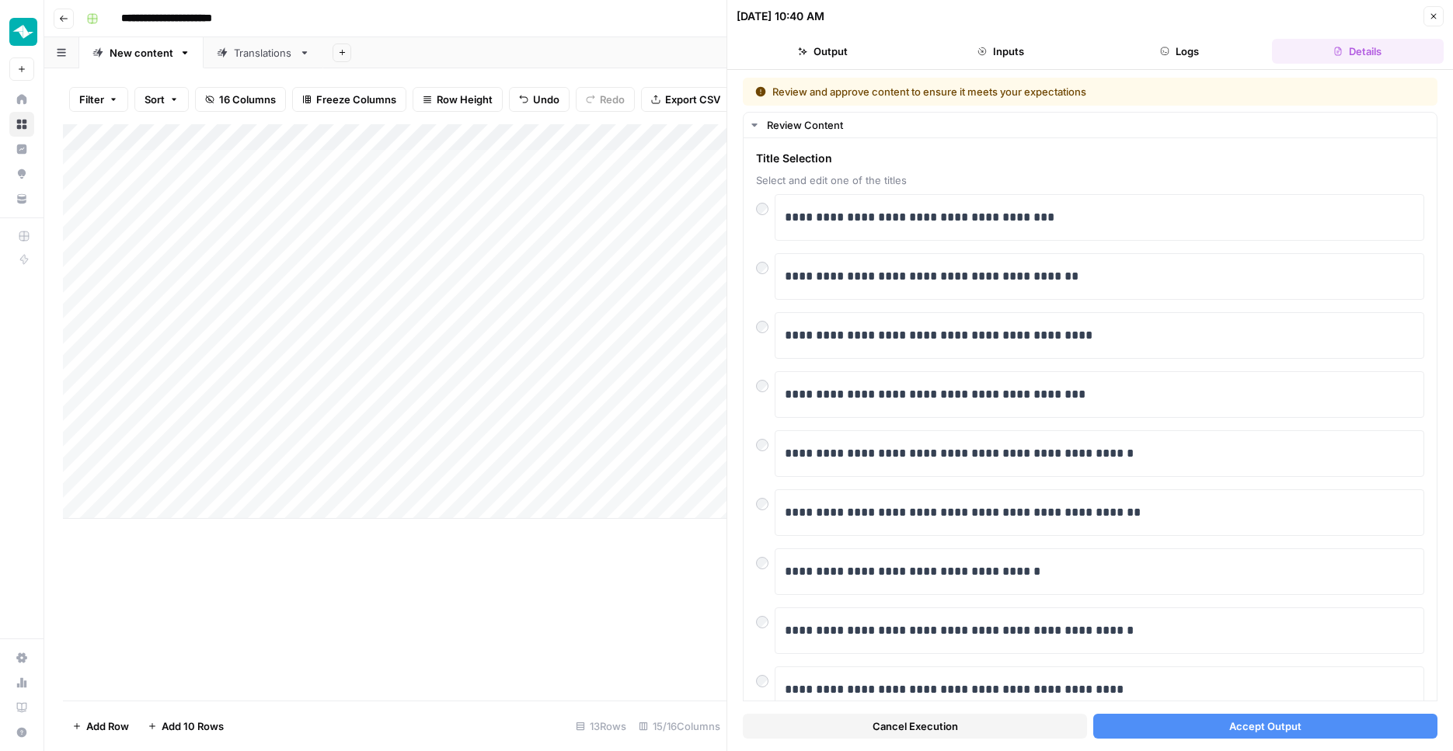
click at [1429, 12] on icon "button" at bounding box center [1433, 16] width 9 height 9
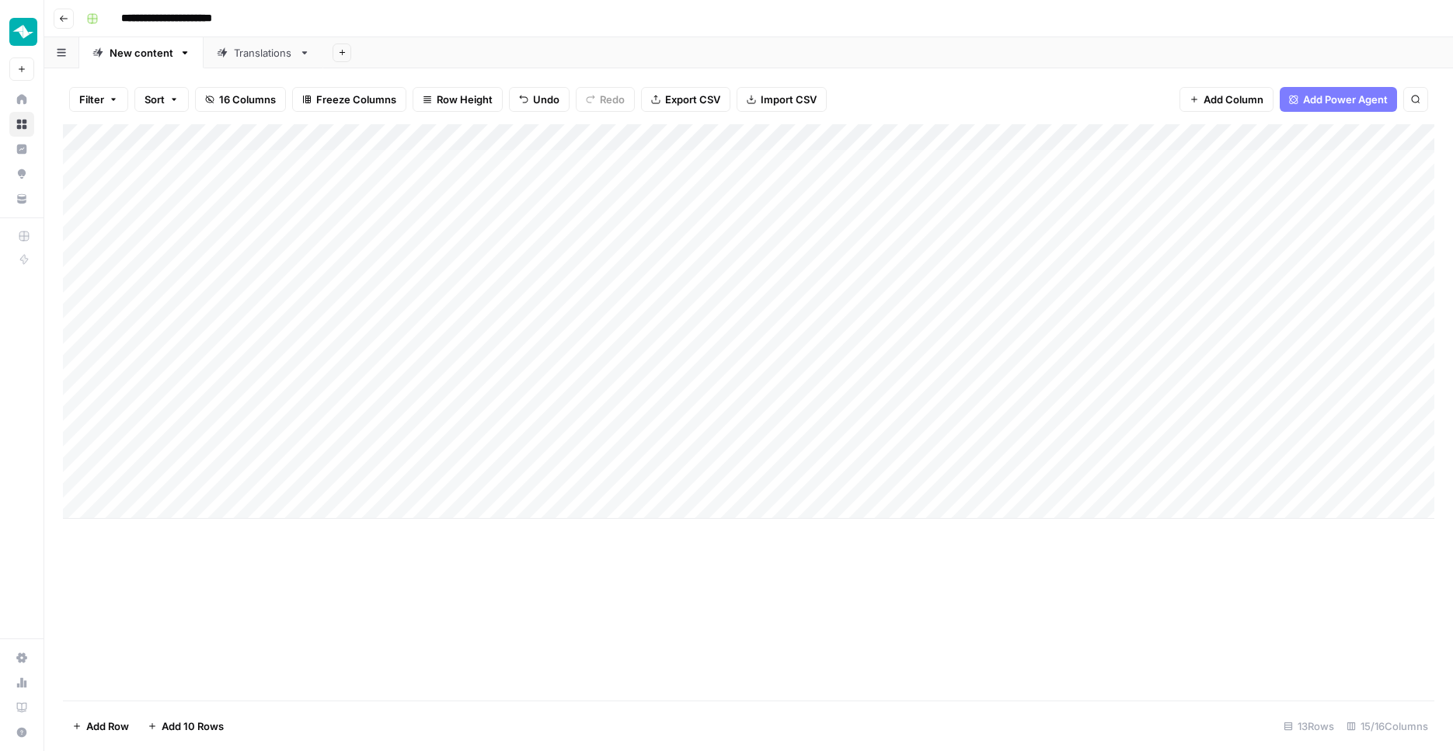
click at [1079, 473] on div "Add Column" at bounding box center [749, 321] width 1372 height 395
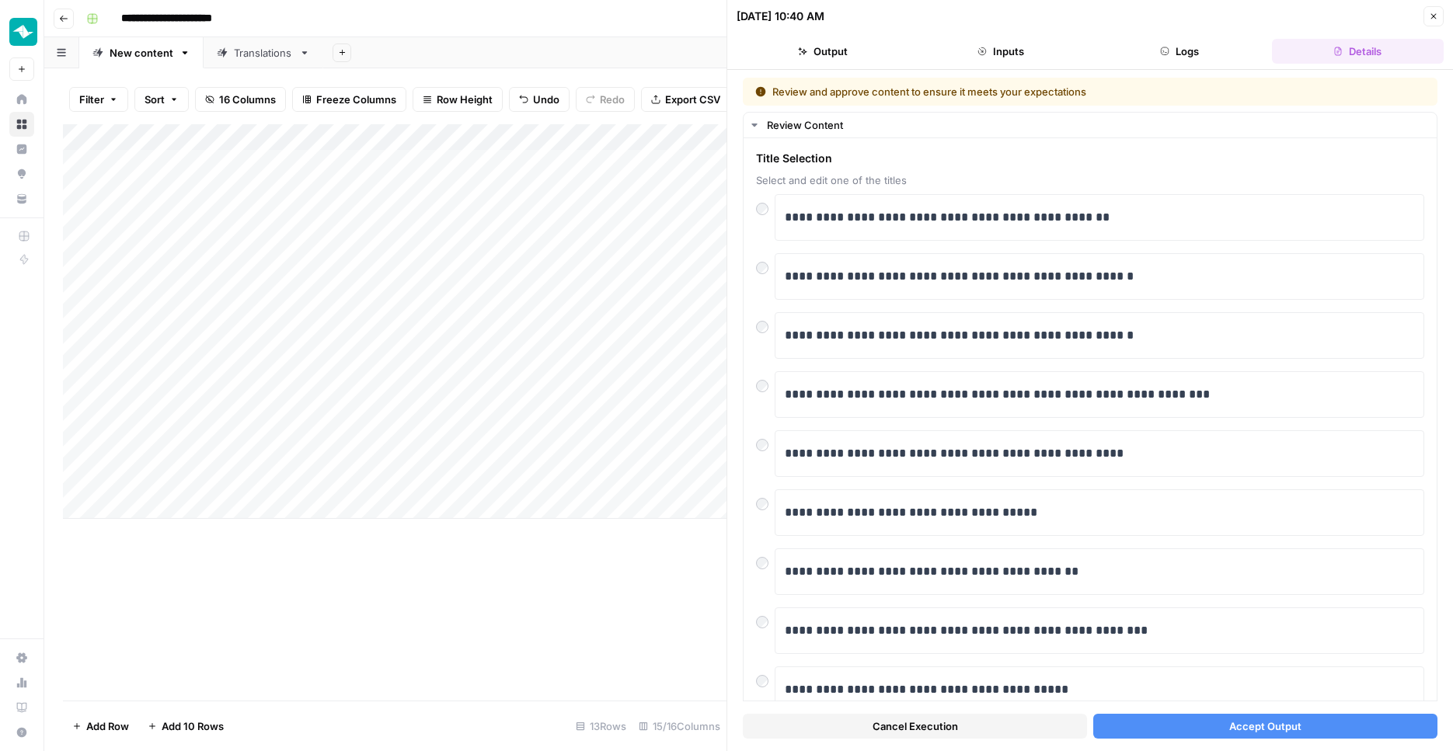
click at [1431, 12] on icon "button" at bounding box center [1433, 16] width 9 height 9
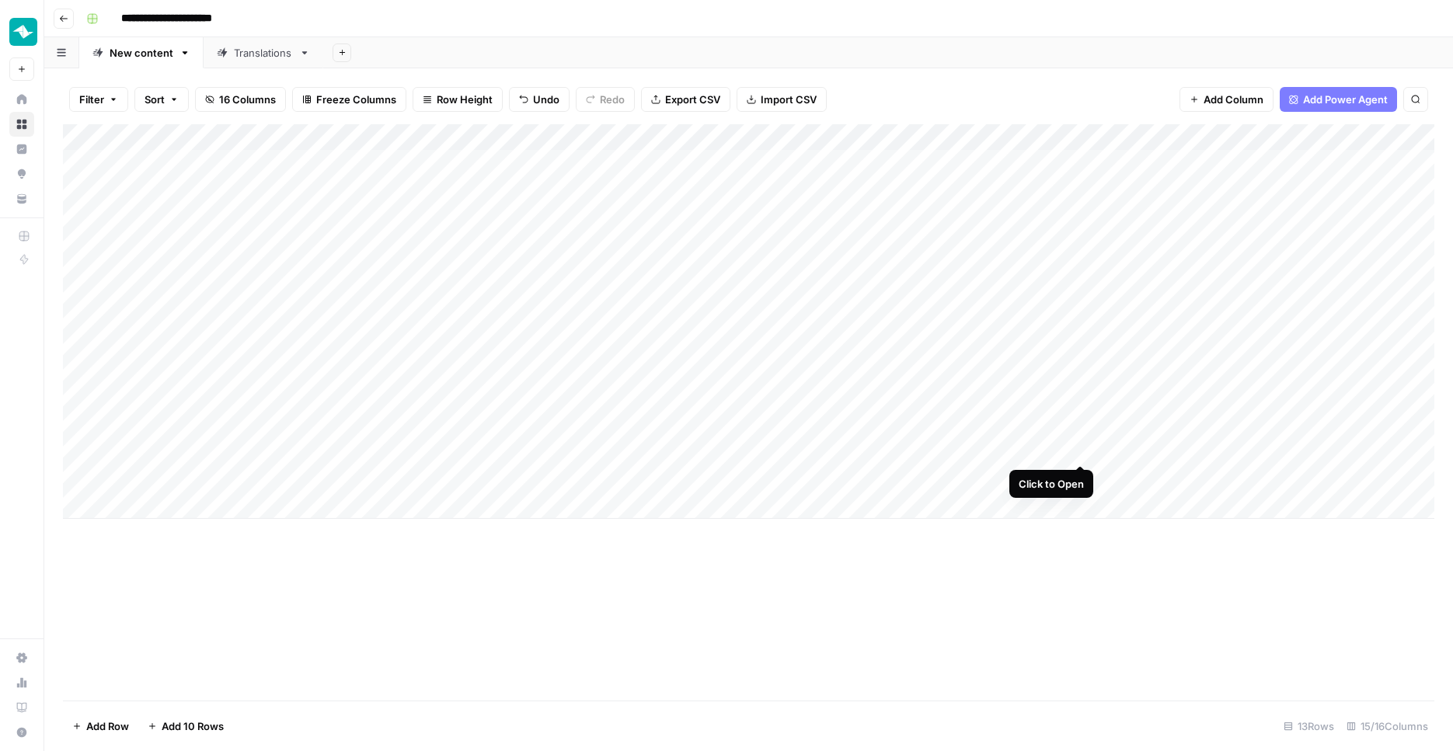
click at [1079, 449] on div "Add Column" at bounding box center [749, 321] width 1372 height 395
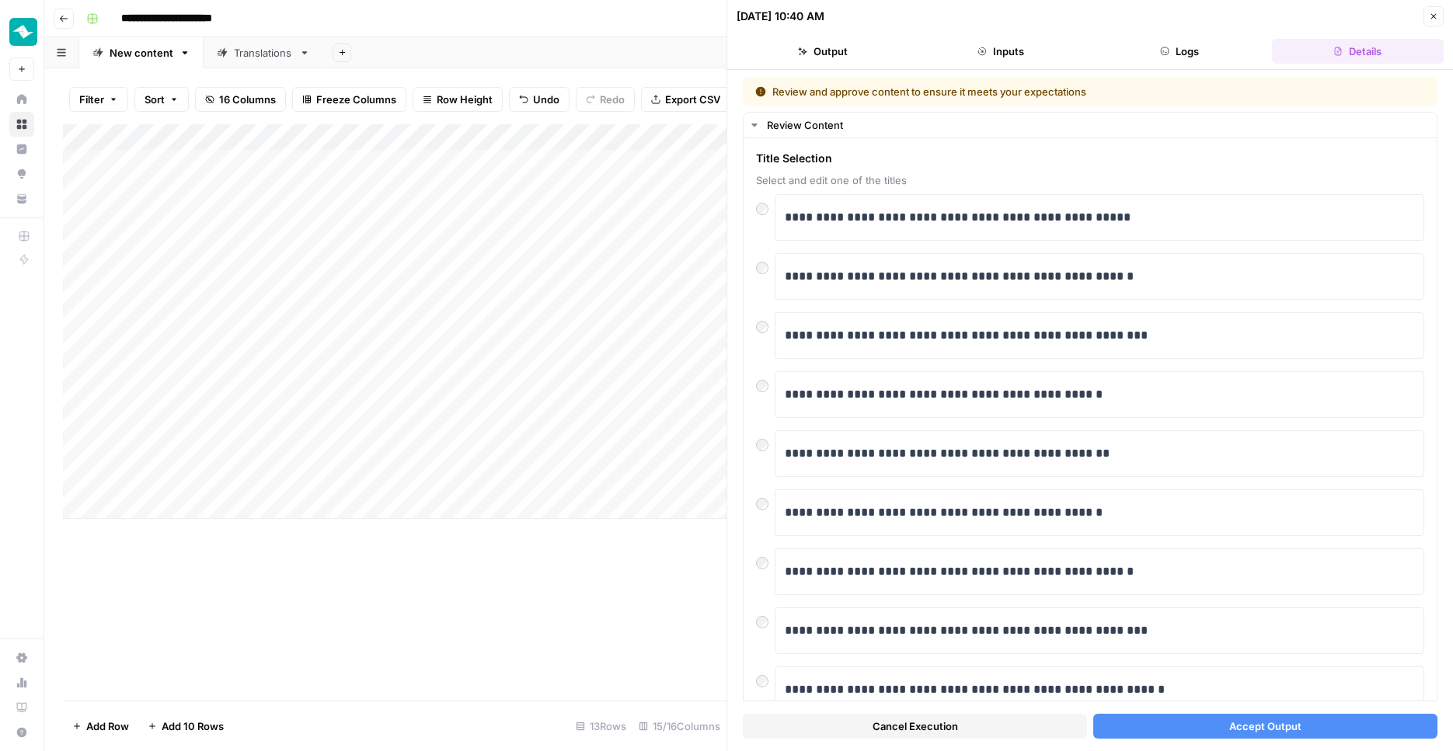
click at [1435, 16] on icon "button" at bounding box center [1433, 16] width 9 height 9
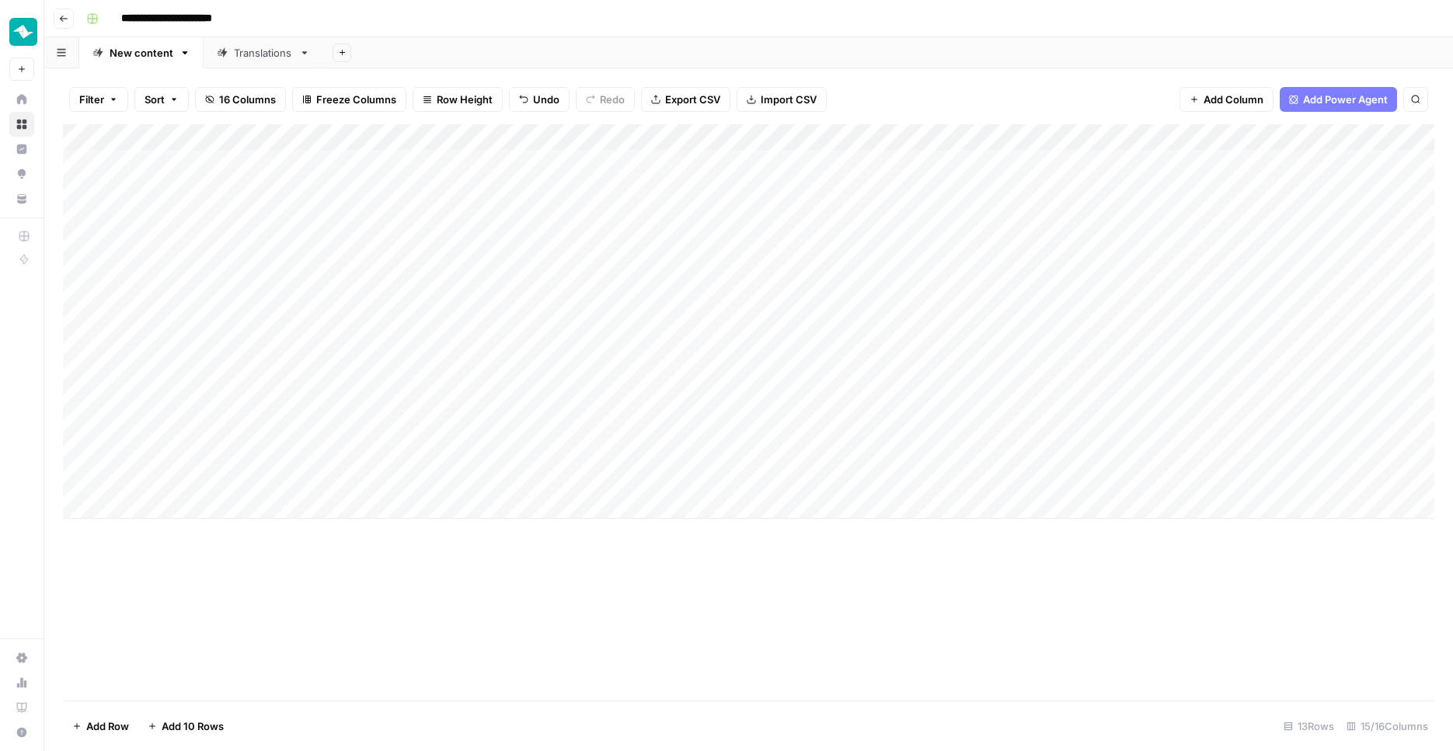
click at [1064, 135] on div "Add Column" at bounding box center [749, 321] width 1372 height 395
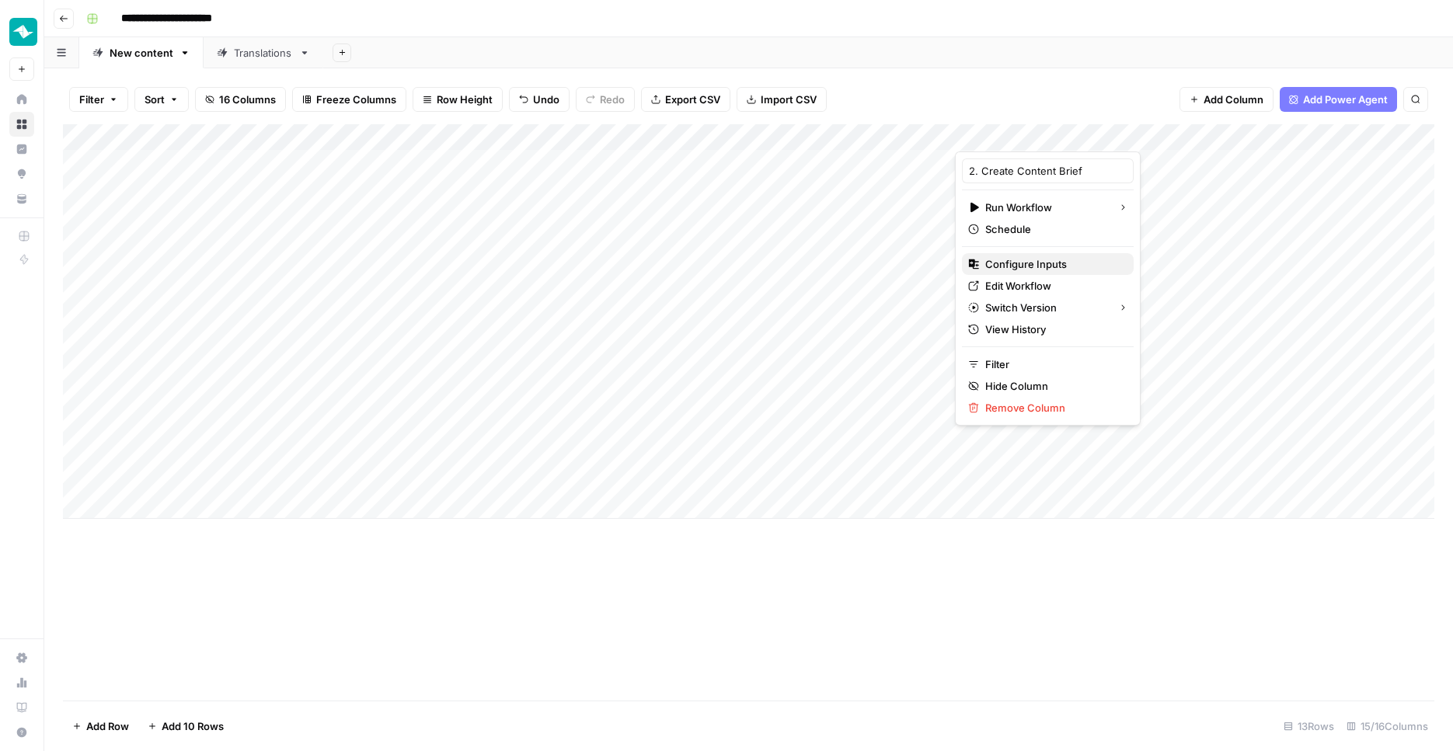
click at [1041, 269] on span "Configure Inputs" at bounding box center [1053, 264] width 136 height 16
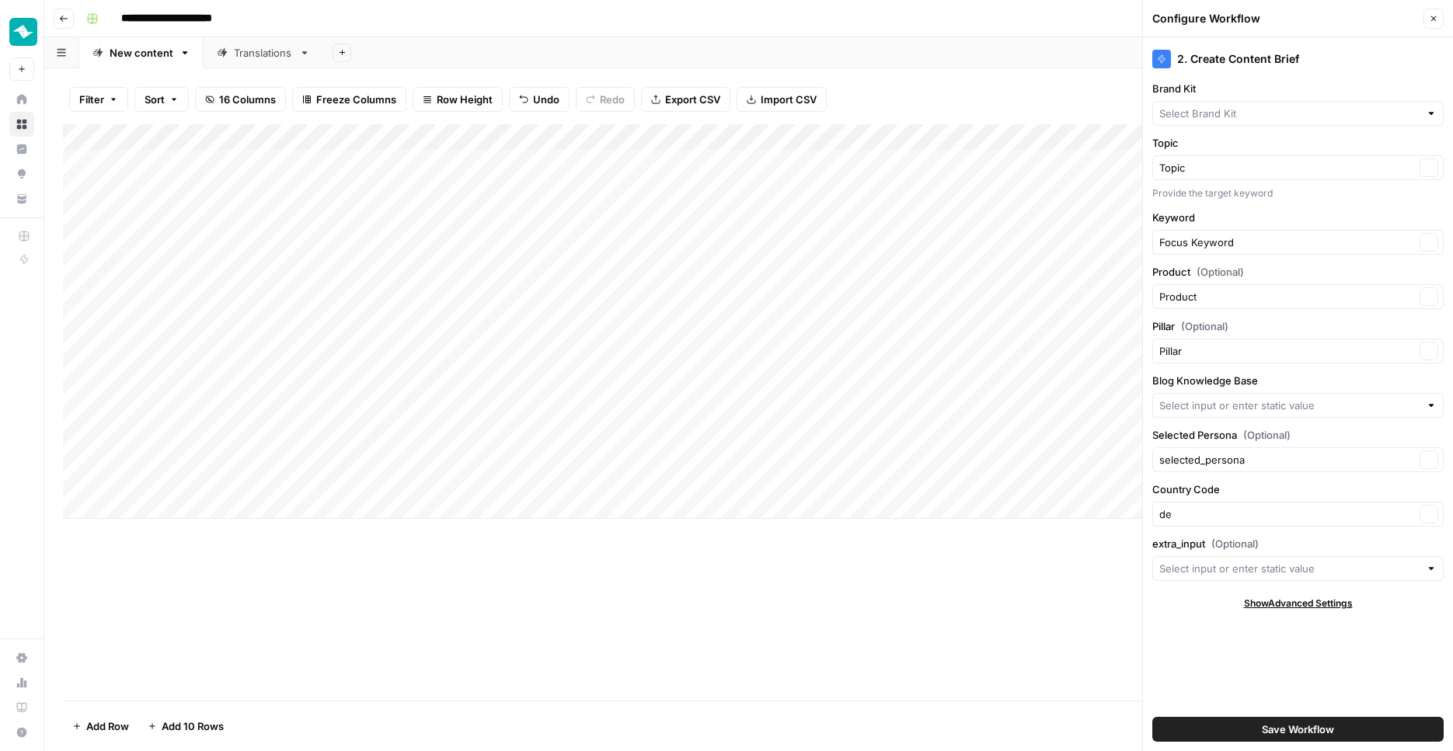
type input "Teamleader - DE ORBIT"
type input "DE-DE Blogs"
click at [1246, 561] on input "extra_input (Optional)" at bounding box center [1289, 569] width 260 height 16
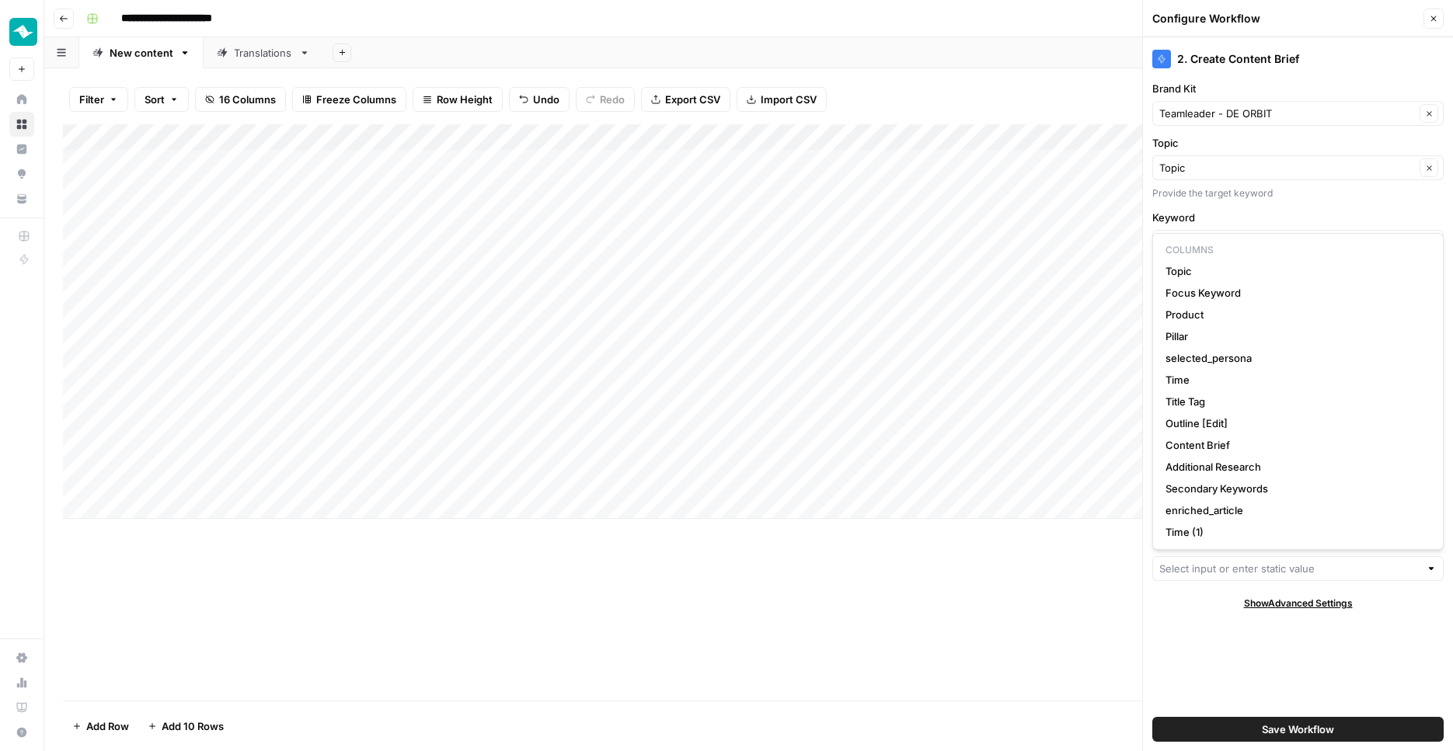
click at [1306, 144] on label "Topic" at bounding box center [1297, 143] width 291 height 16
click at [1306, 160] on input "Topic" at bounding box center [1287, 168] width 256 height 16
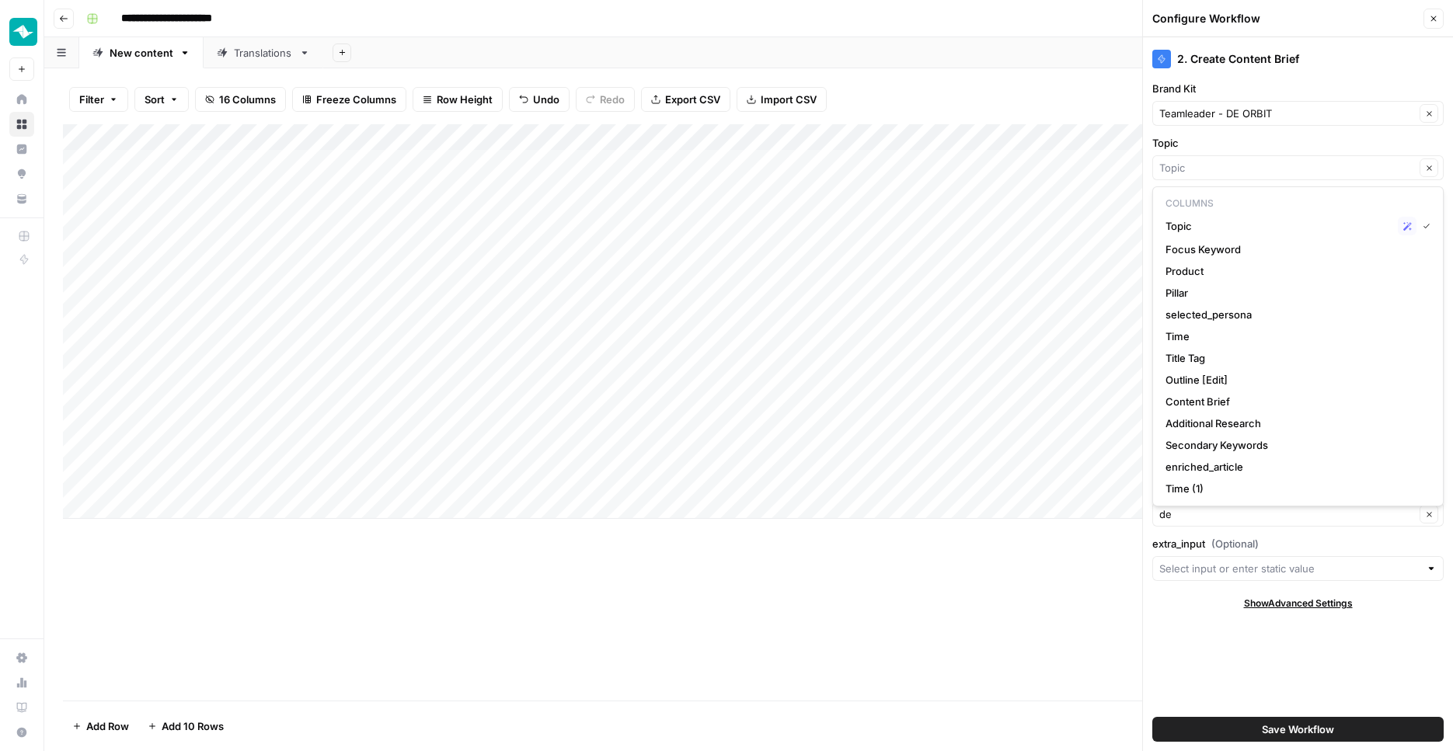
type input "Topic"
click at [1089, 605] on div "Add Column" at bounding box center [749, 412] width 1372 height 577
click at [1431, 11] on button "Close" at bounding box center [1434, 19] width 20 height 20
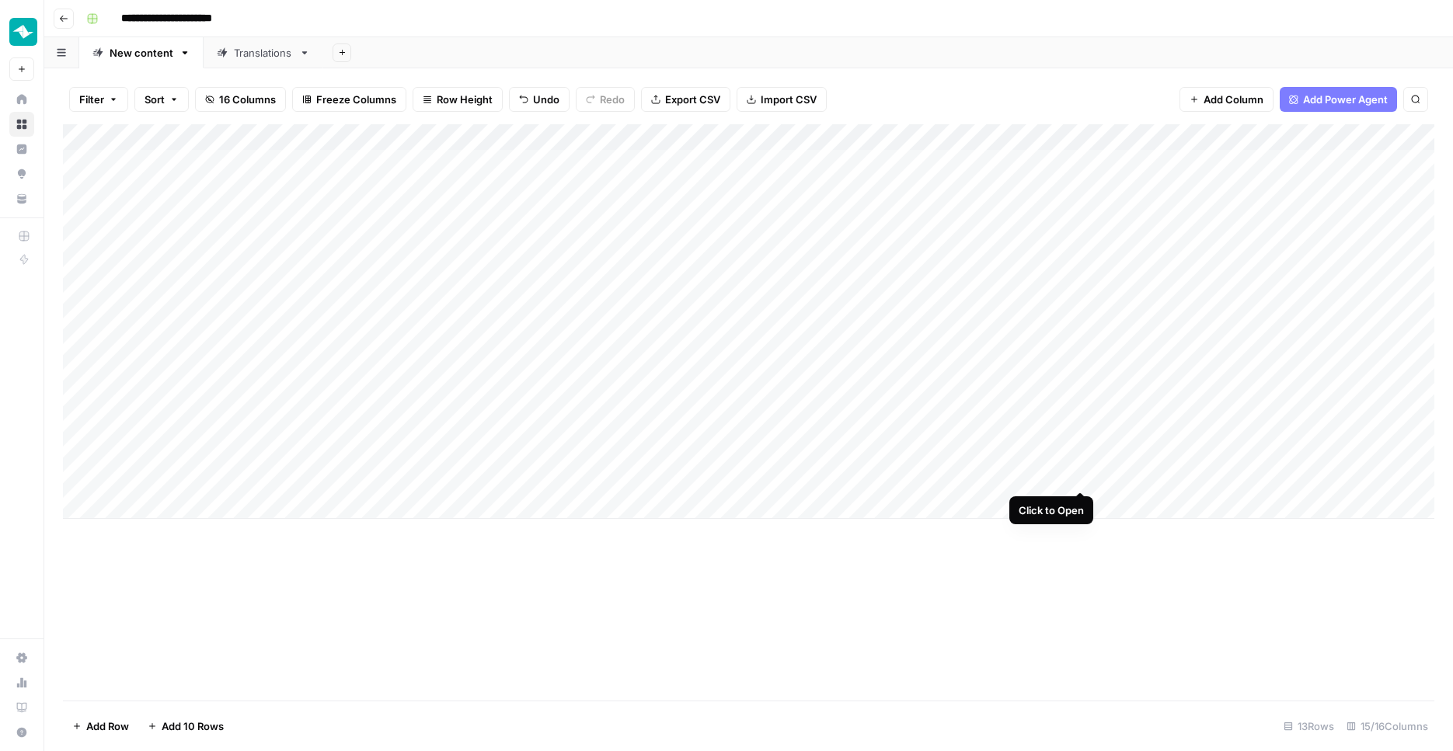
click at [1078, 476] on div "Add Column" at bounding box center [749, 321] width 1372 height 395
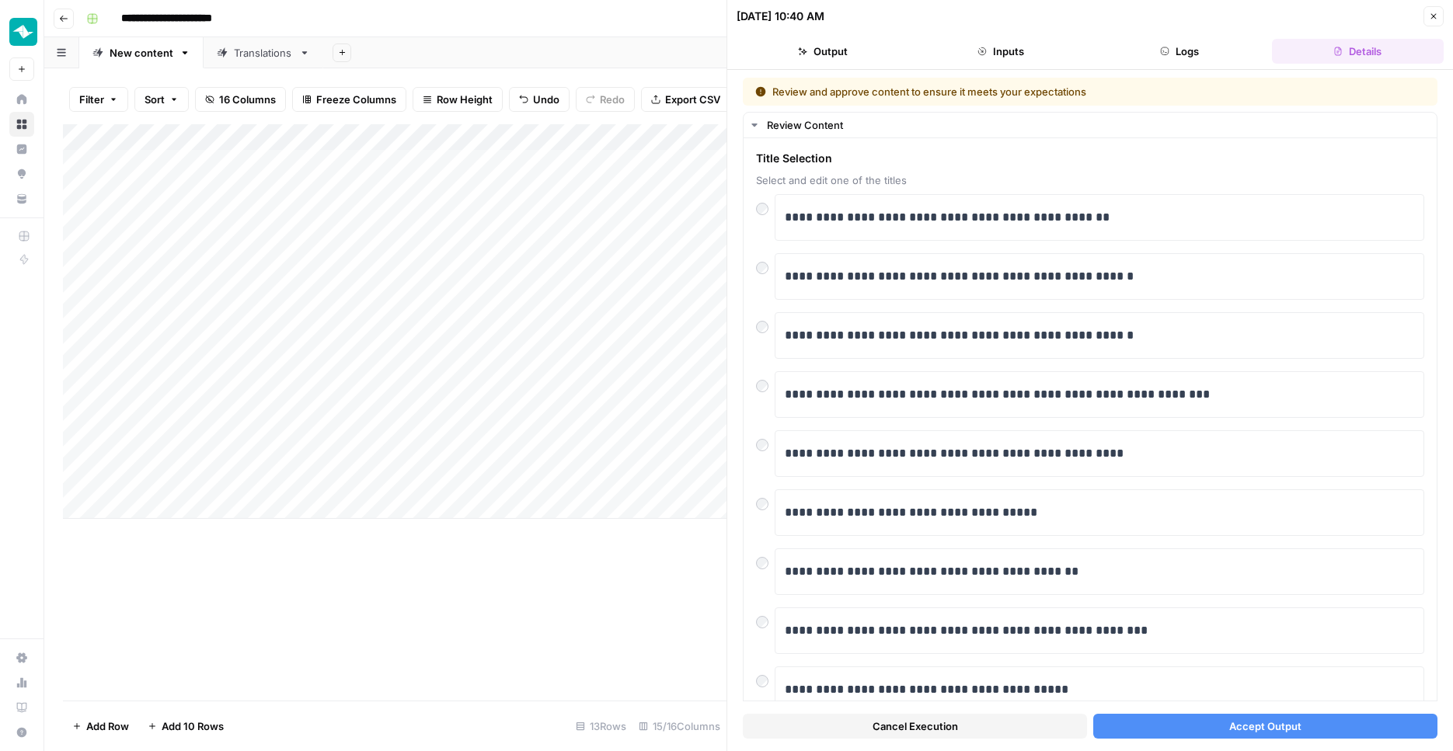
click at [1434, 20] on icon "button" at bounding box center [1433, 16] width 9 height 9
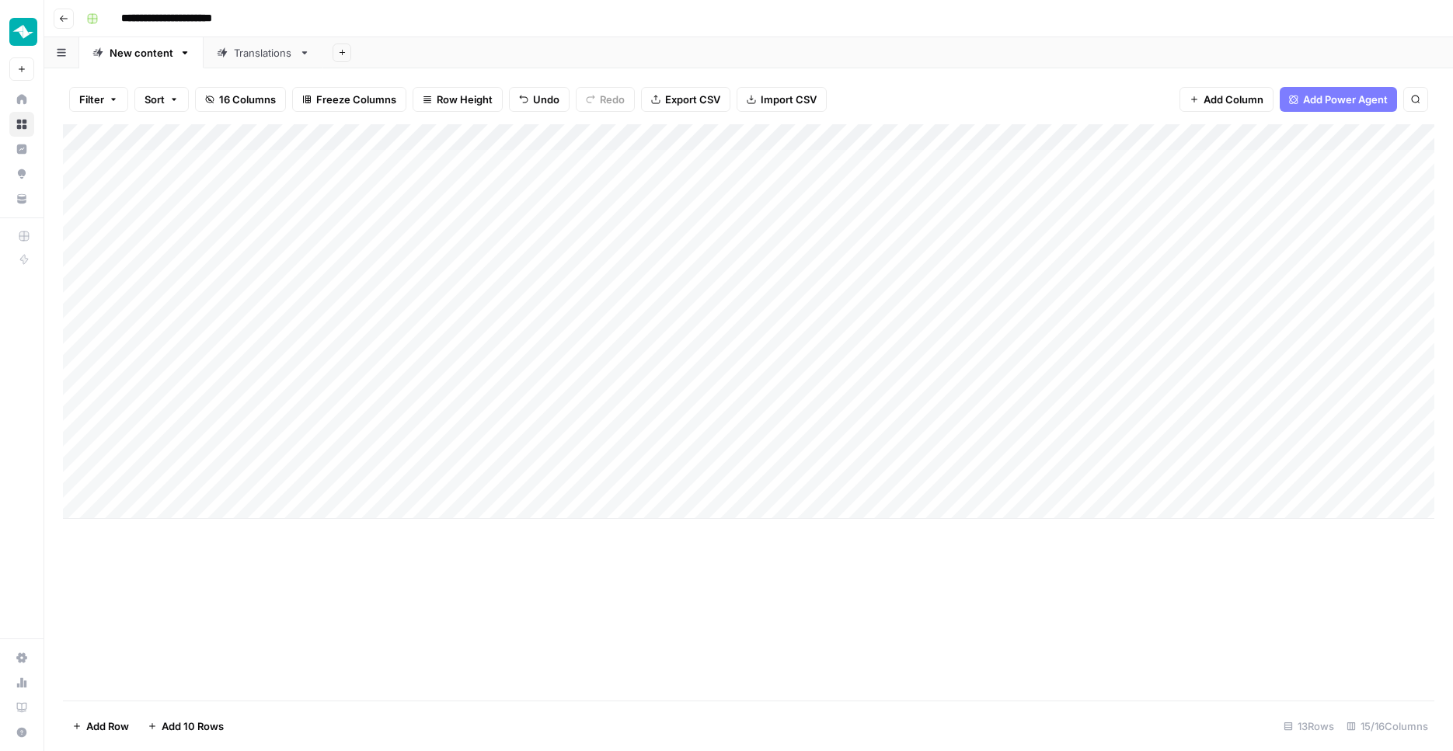
click at [1064, 137] on div "Add Column" at bounding box center [749, 321] width 1372 height 395
click at [1024, 552] on div "Add Column" at bounding box center [749, 412] width 1372 height 577
click at [1079, 470] on div "Add Column" at bounding box center [749, 321] width 1372 height 395
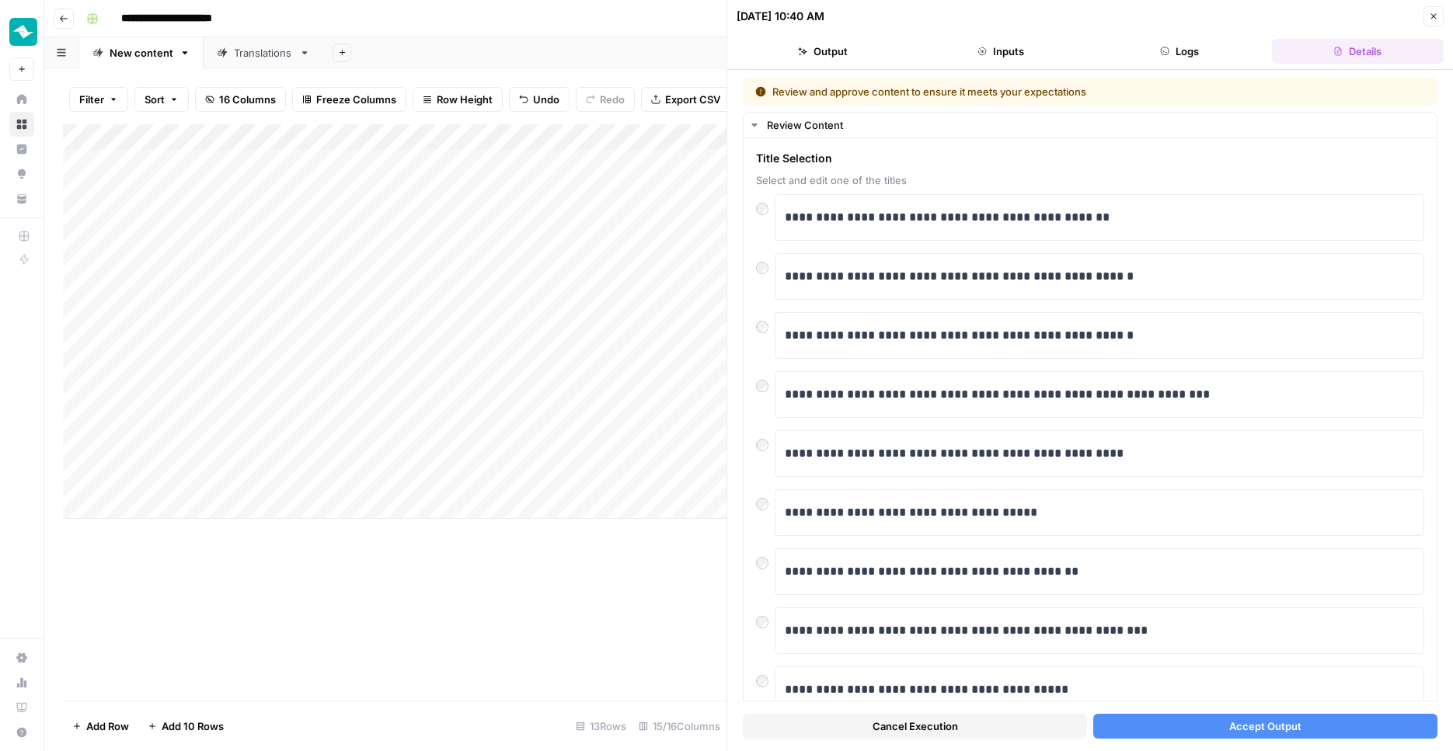
click at [1187, 56] on button "Logs" at bounding box center [1179, 51] width 173 height 25
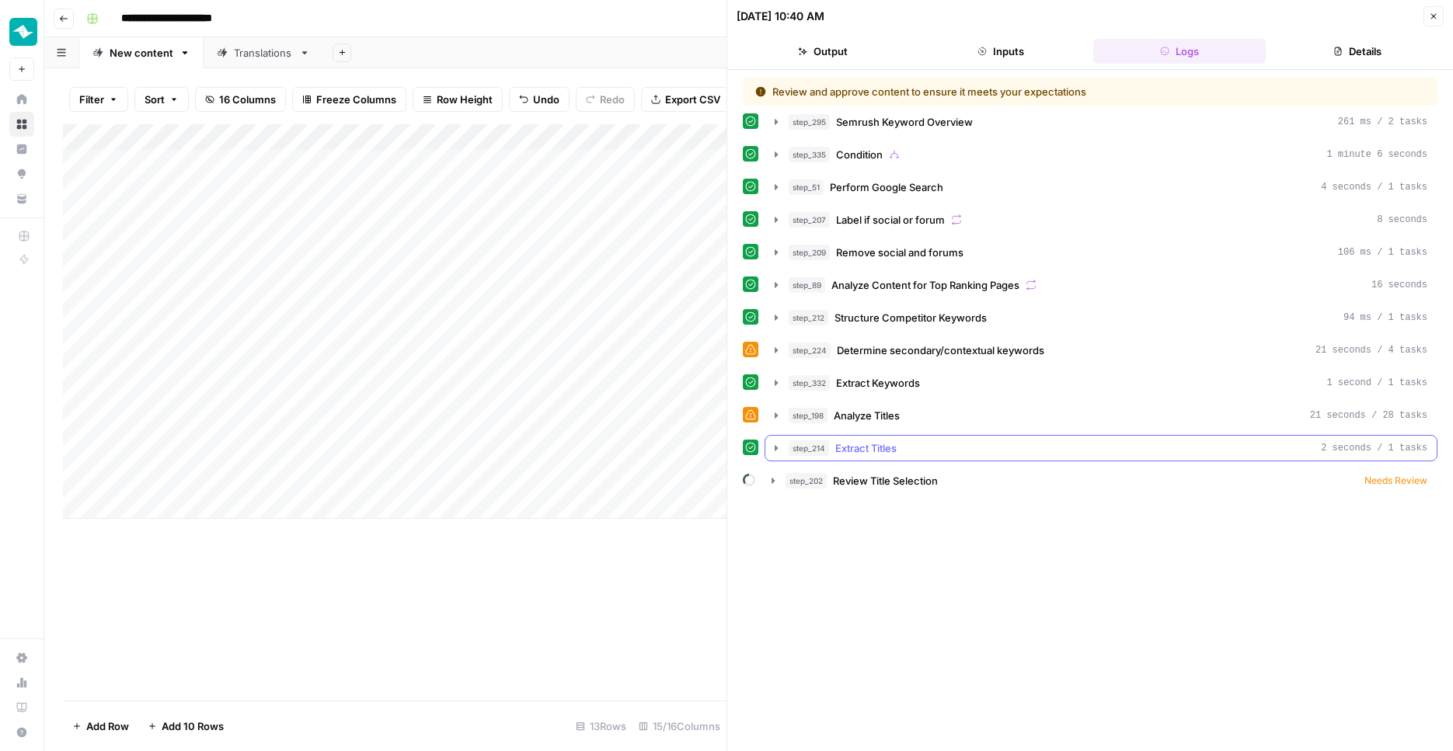
click at [919, 451] on div "step_214 Extract Titles 2 seconds / 1 tasks" at bounding box center [1108, 449] width 639 height 16
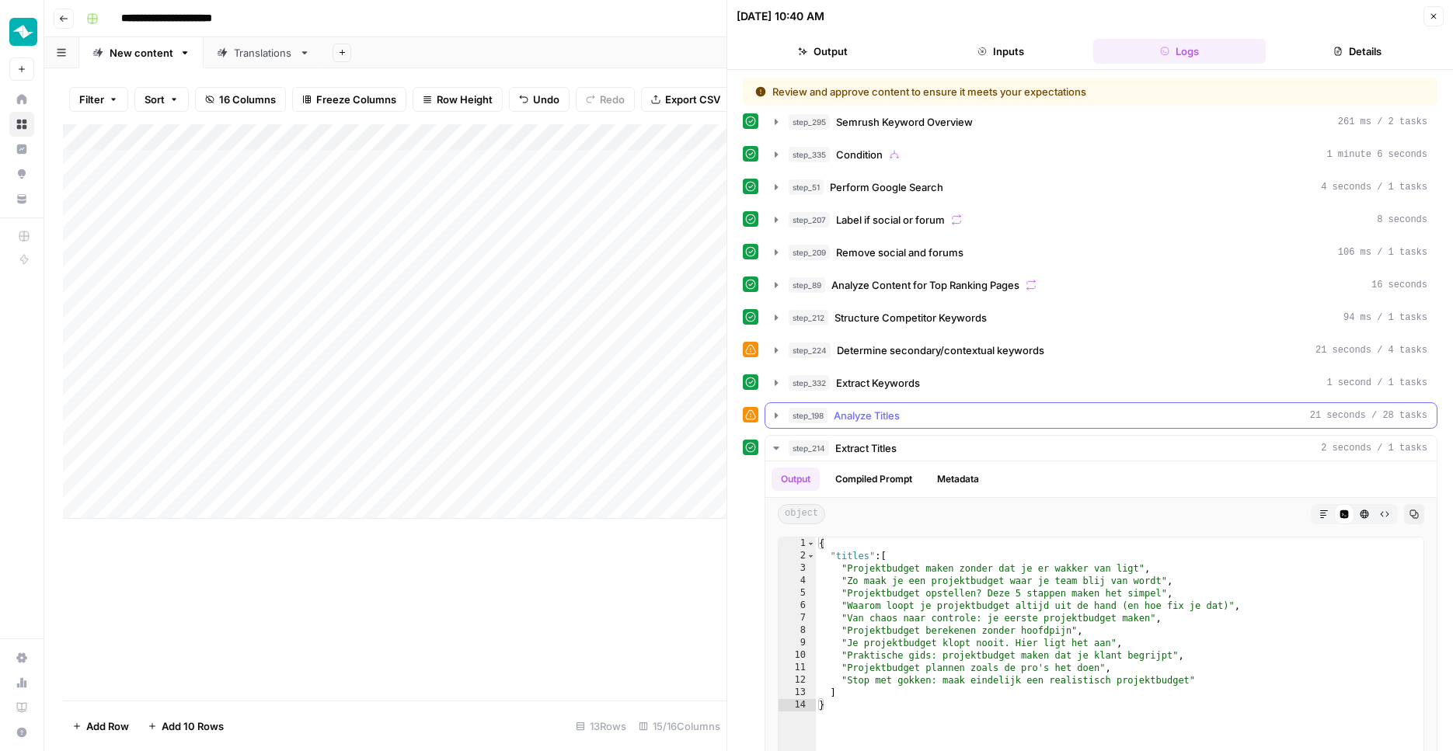
click at [926, 425] on button "step_198 Analyze Titles 21 seconds / 28 tasks" at bounding box center [1100, 415] width 671 height 25
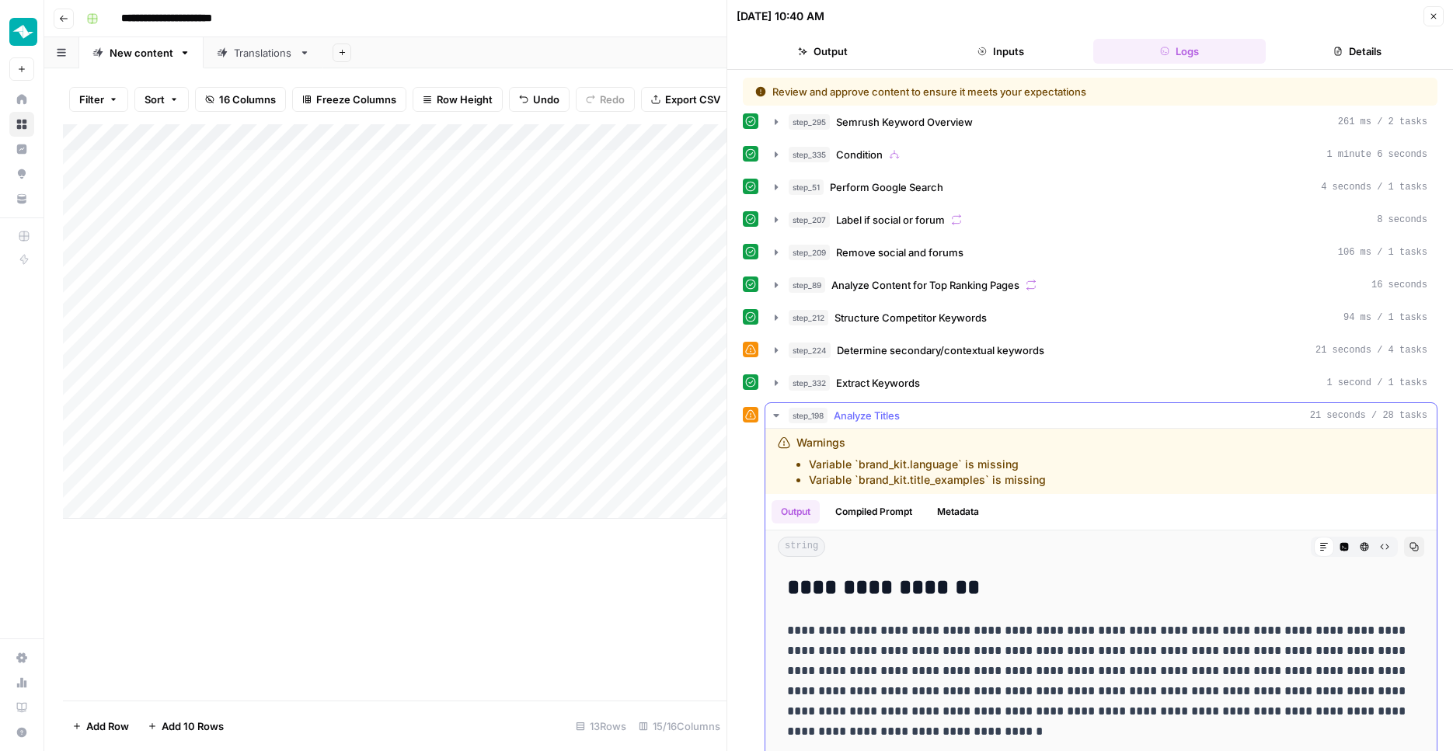
click at [926, 420] on div "step_198 Analyze Titles 21 seconds / 28 tasks" at bounding box center [1108, 416] width 639 height 16
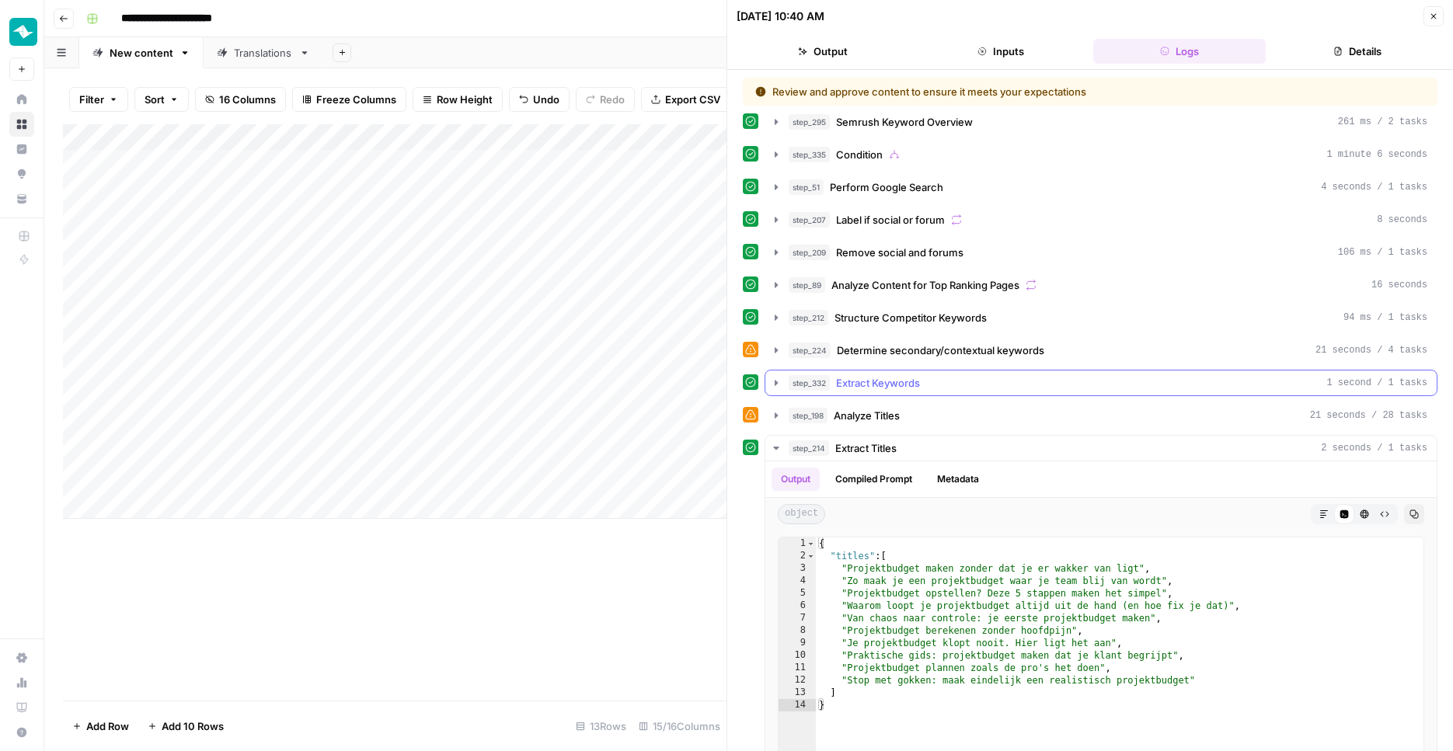
click at [943, 386] on div "step_332 Extract Keywords 1 second / 1 tasks" at bounding box center [1108, 383] width 639 height 16
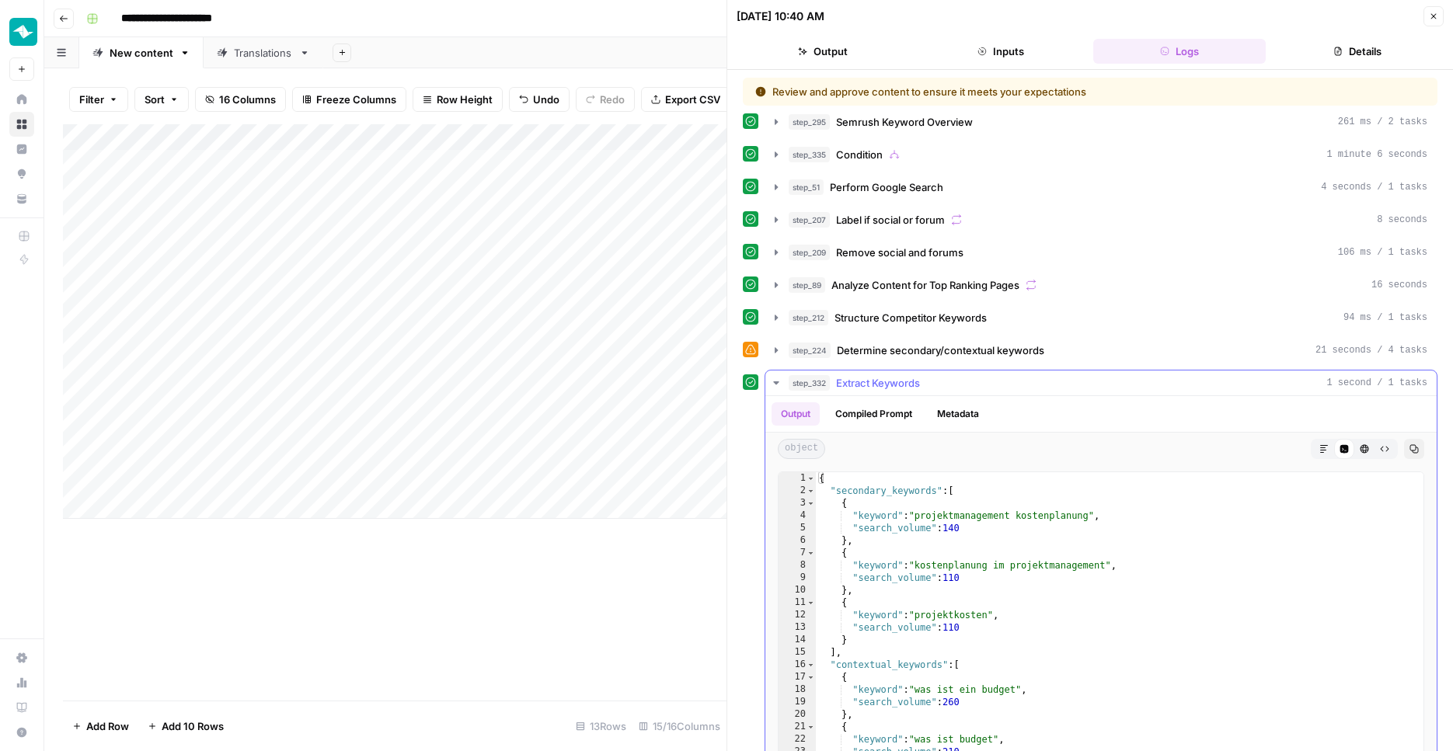
click at [944, 381] on div "step_332 Extract Keywords 1 second / 1 tasks" at bounding box center [1108, 383] width 639 height 16
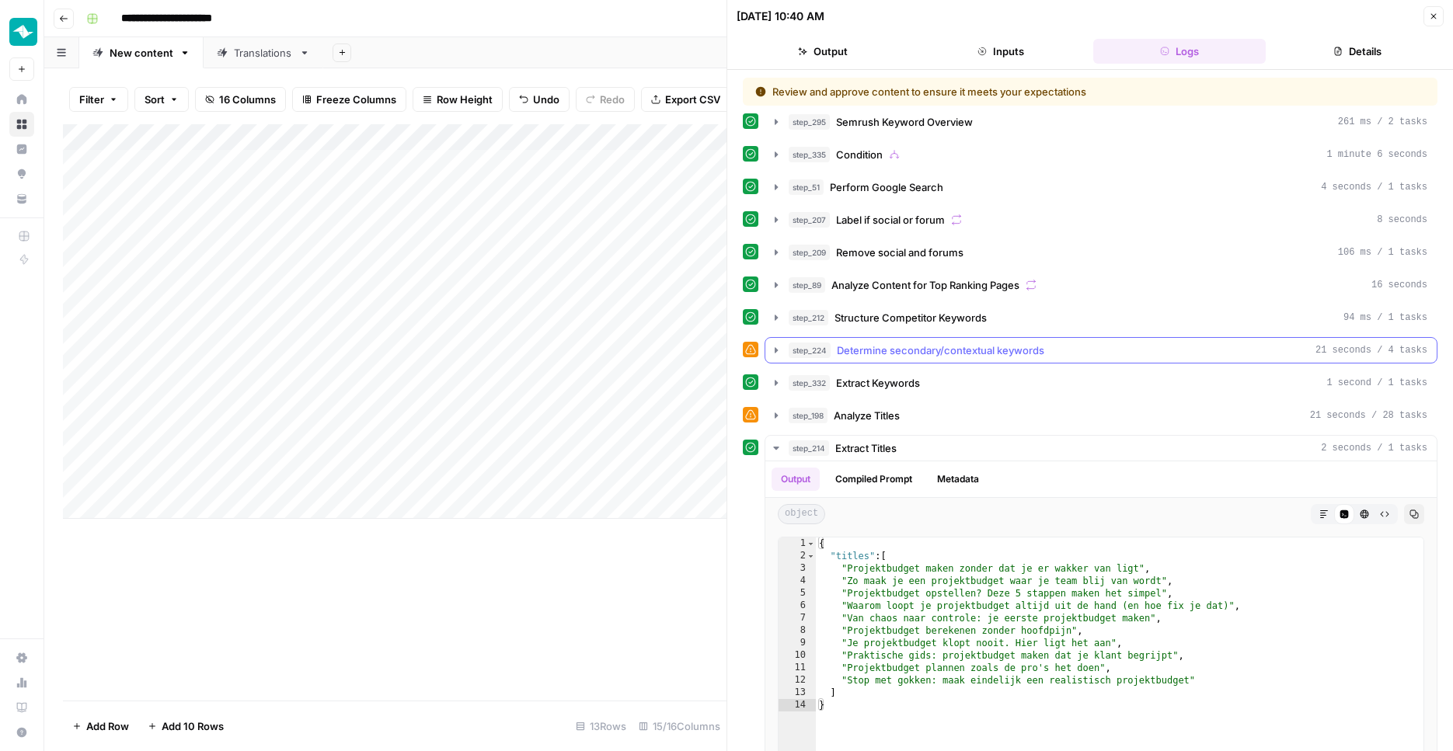
click at [974, 348] on span "Determine secondary/contextual keywords" at bounding box center [940, 351] width 207 height 16
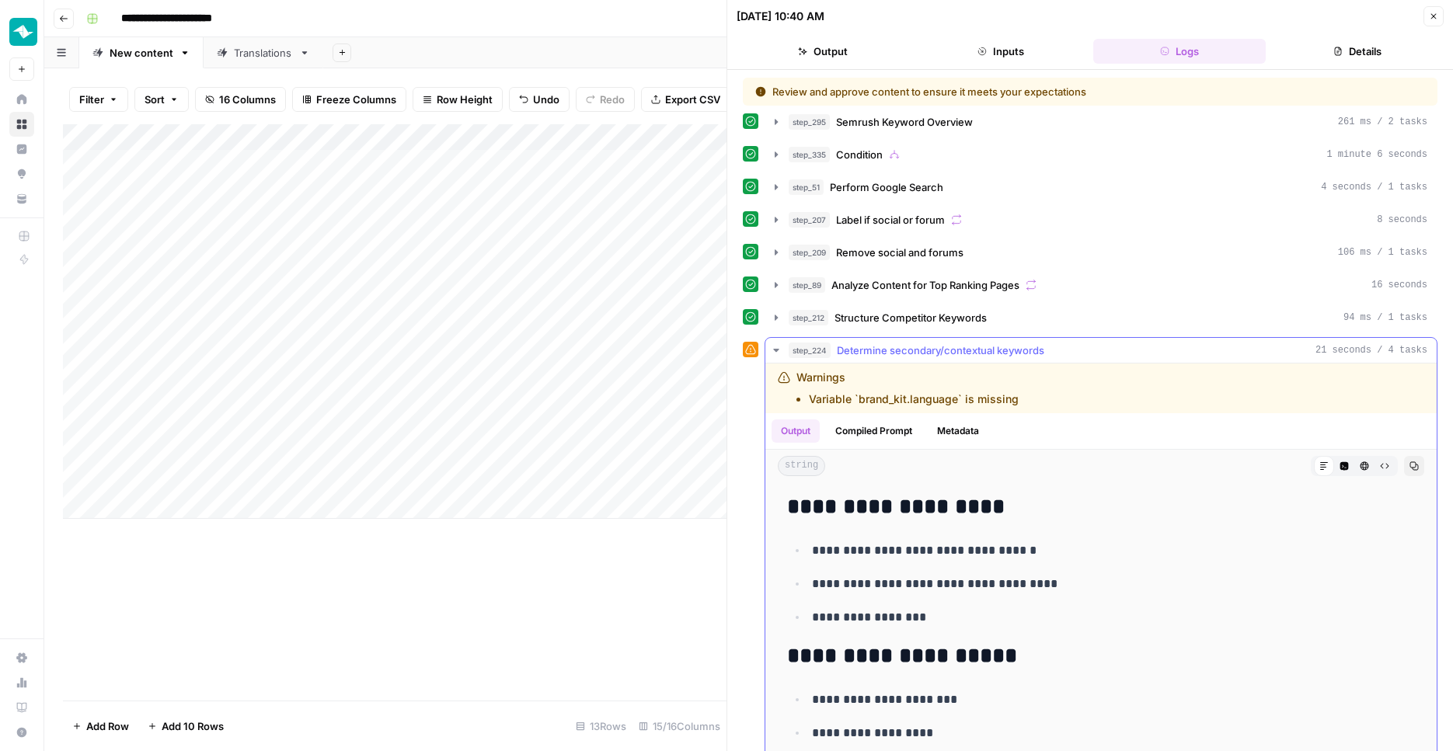
click at [975, 348] on span "Determine secondary/contextual keywords" at bounding box center [940, 351] width 207 height 16
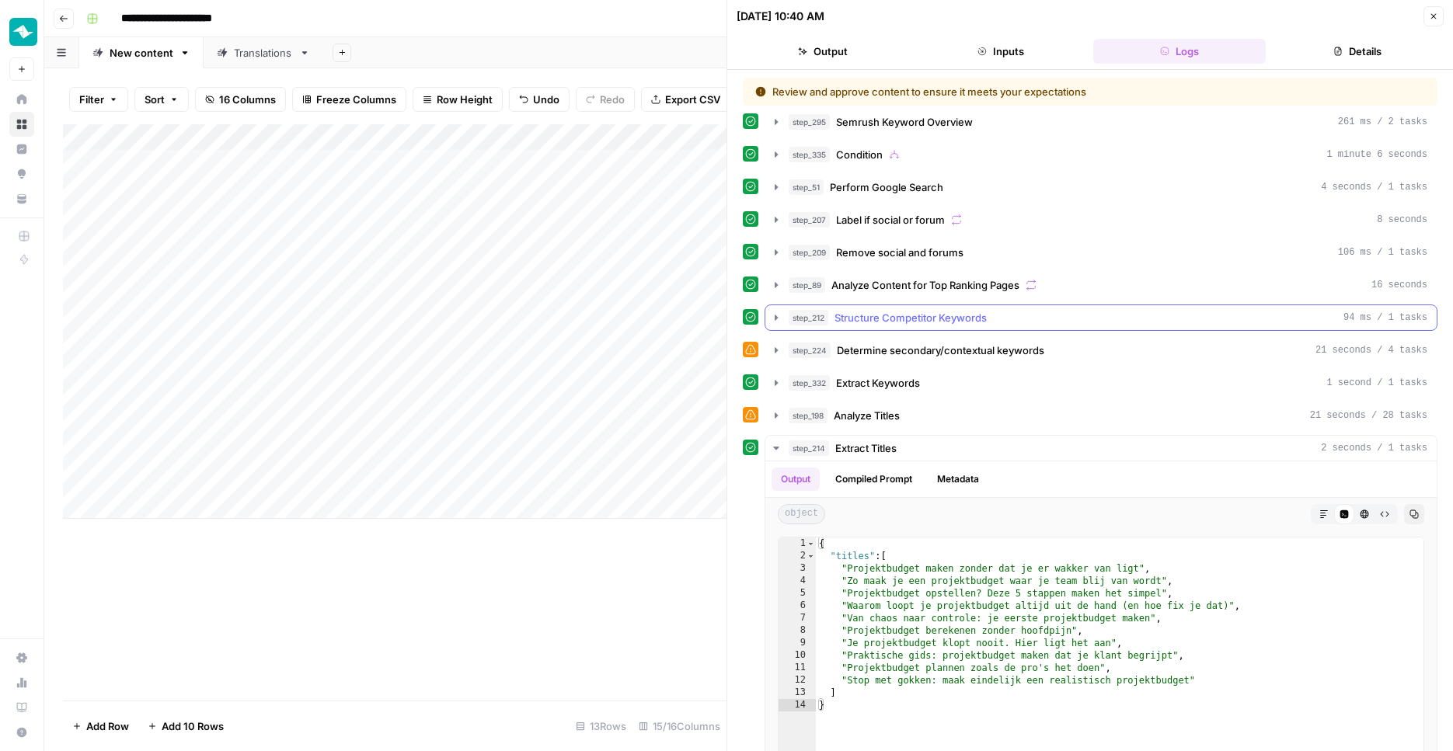
click at [975, 320] on span "Structure Competitor Keywords" at bounding box center [911, 318] width 152 height 16
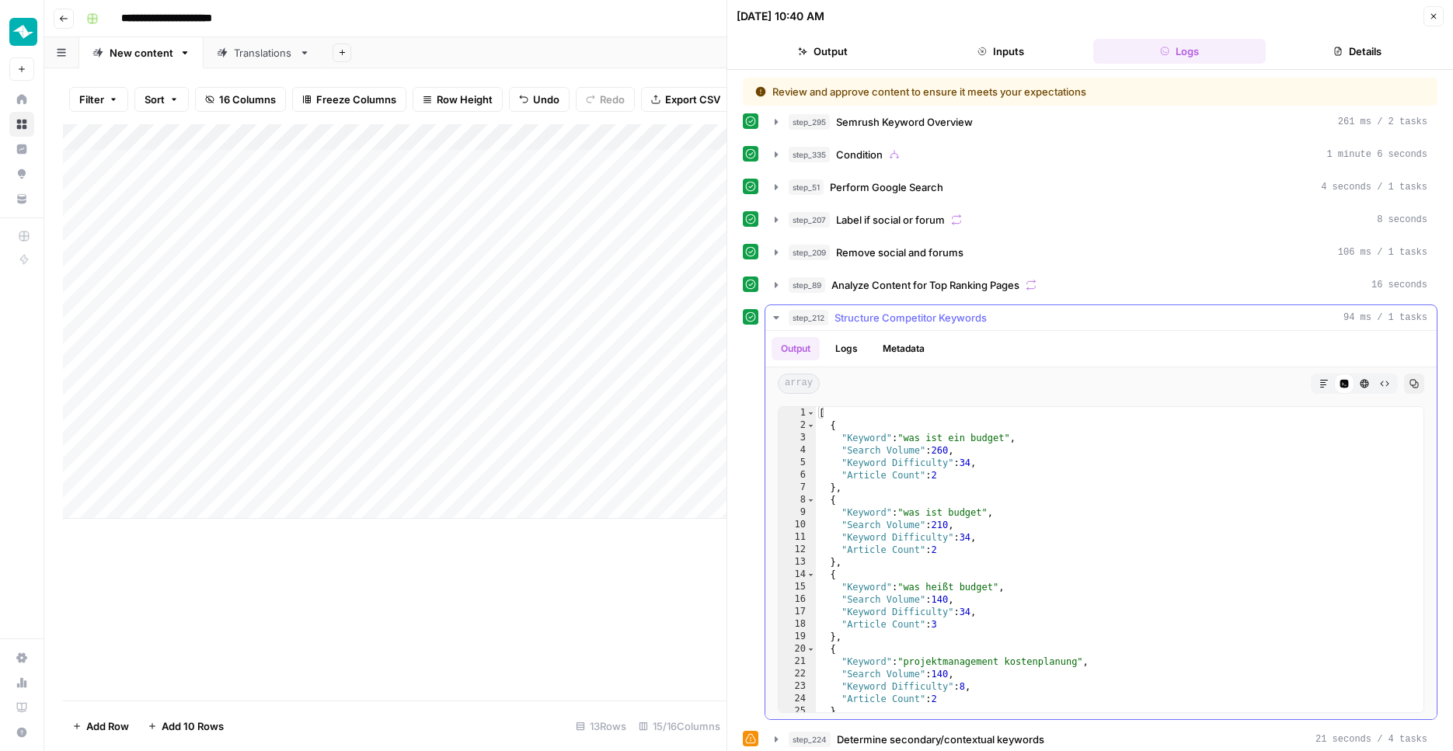
click at [975, 320] on span "Structure Competitor Keywords" at bounding box center [911, 318] width 152 height 16
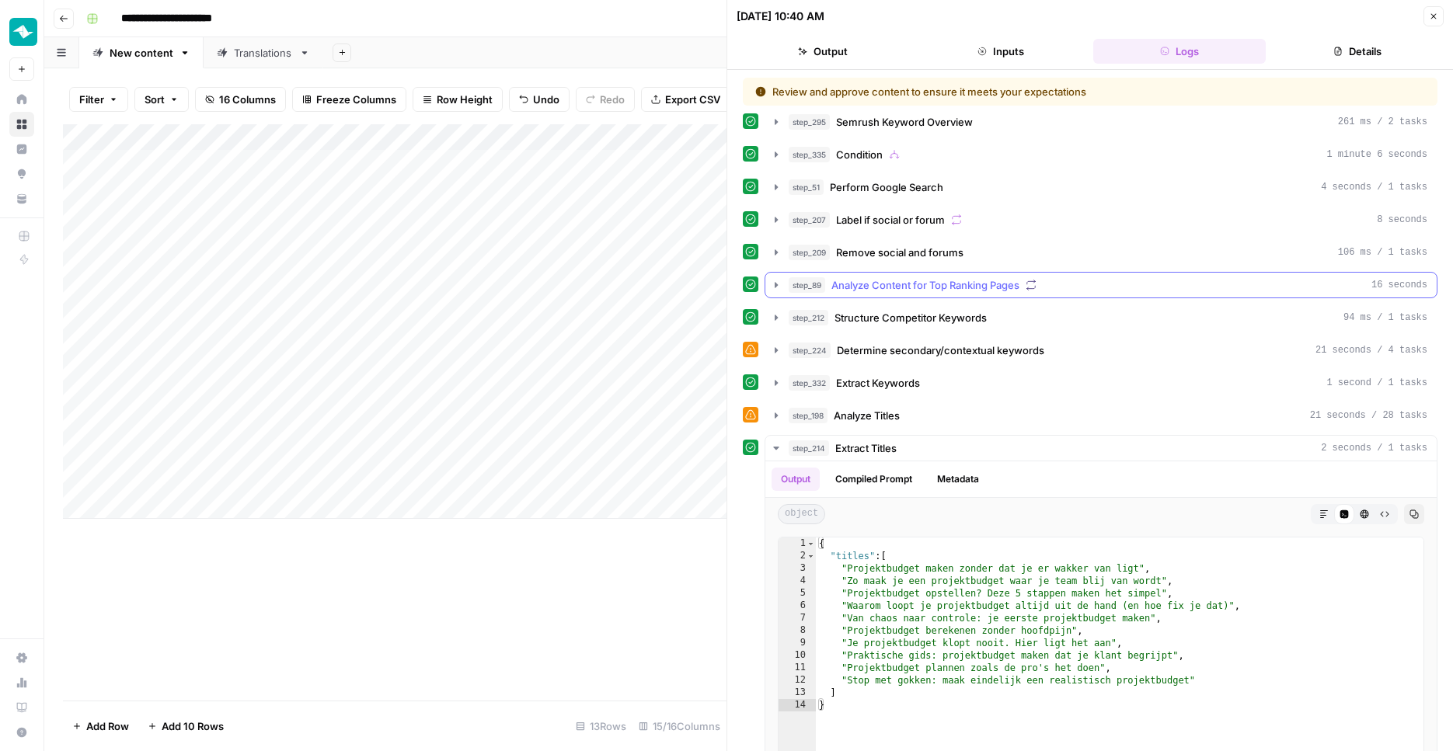
click at [971, 285] on span "Analyze Content for Top Ranking Pages" at bounding box center [925, 285] width 188 height 16
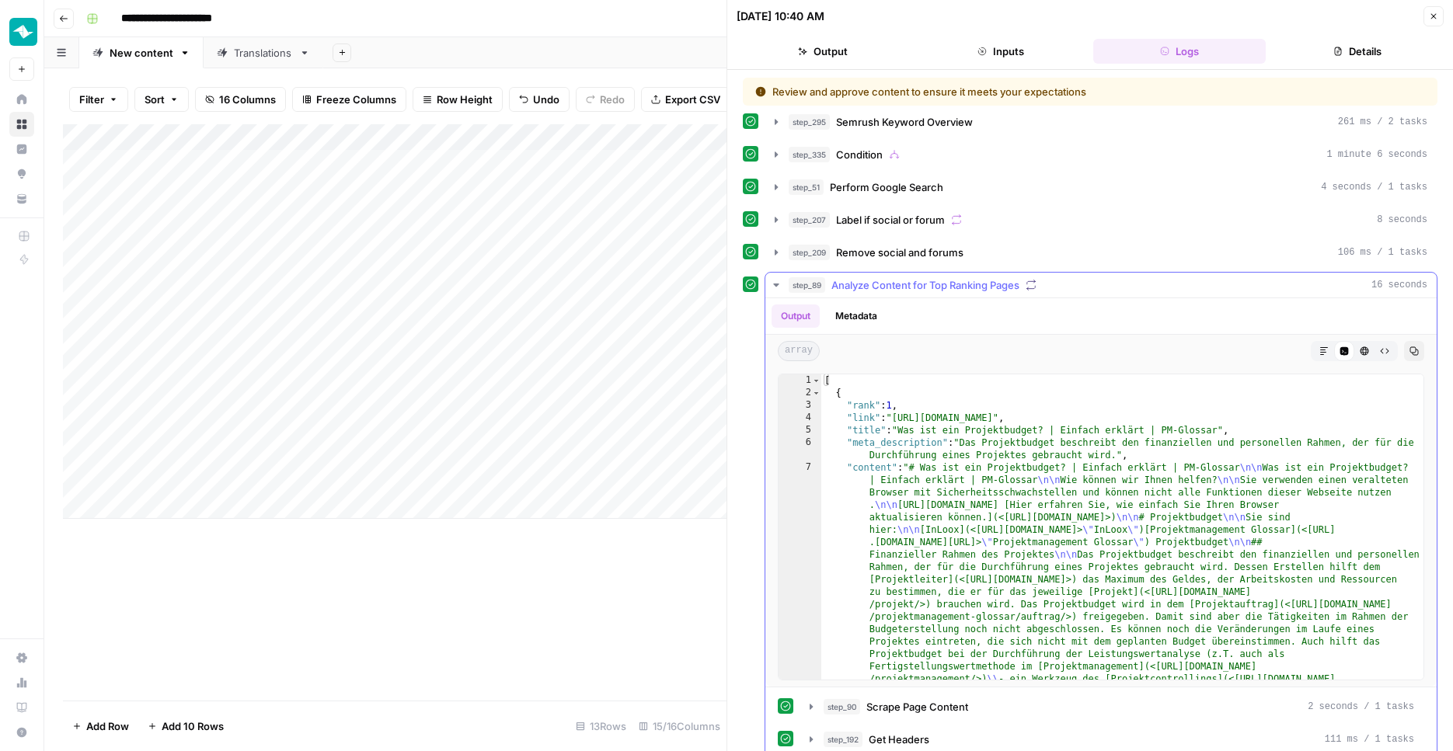
click at [971, 285] on span "Analyze Content for Top Ranking Pages" at bounding box center [925, 285] width 188 height 16
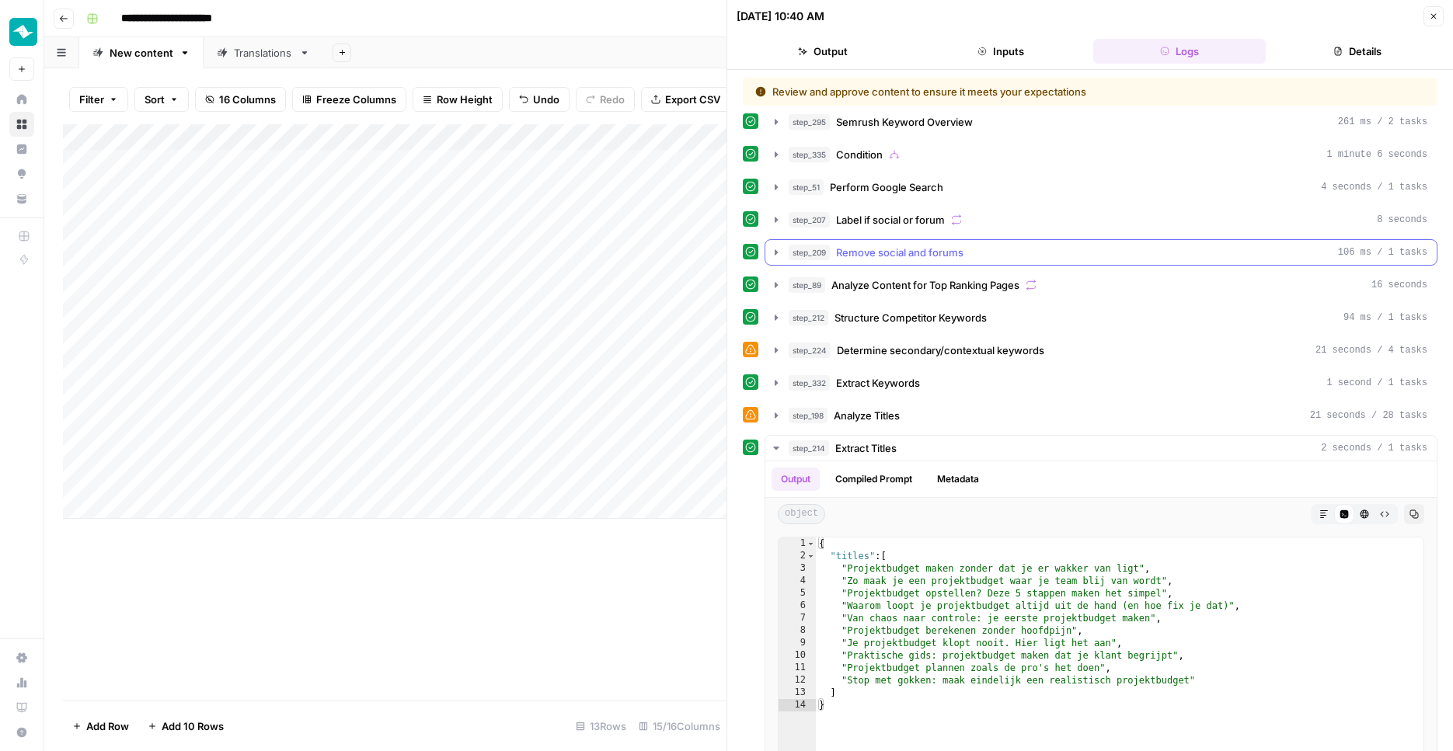
click at [969, 254] on div "step_209 Remove social and forums 106 ms / 1 tasks" at bounding box center [1108, 253] width 639 height 16
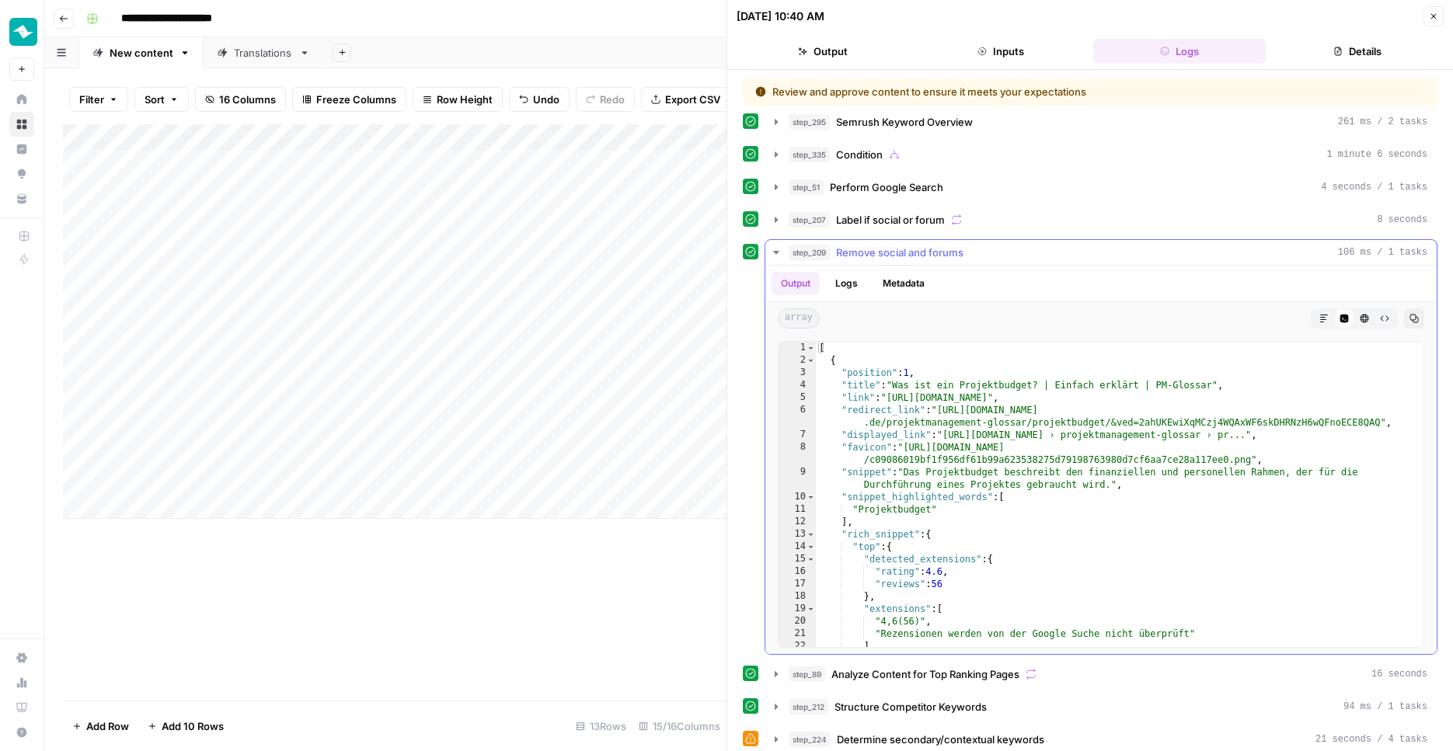
click at [969, 254] on div "step_209 Remove social and forums 106 ms / 1 tasks" at bounding box center [1108, 253] width 639 height 16
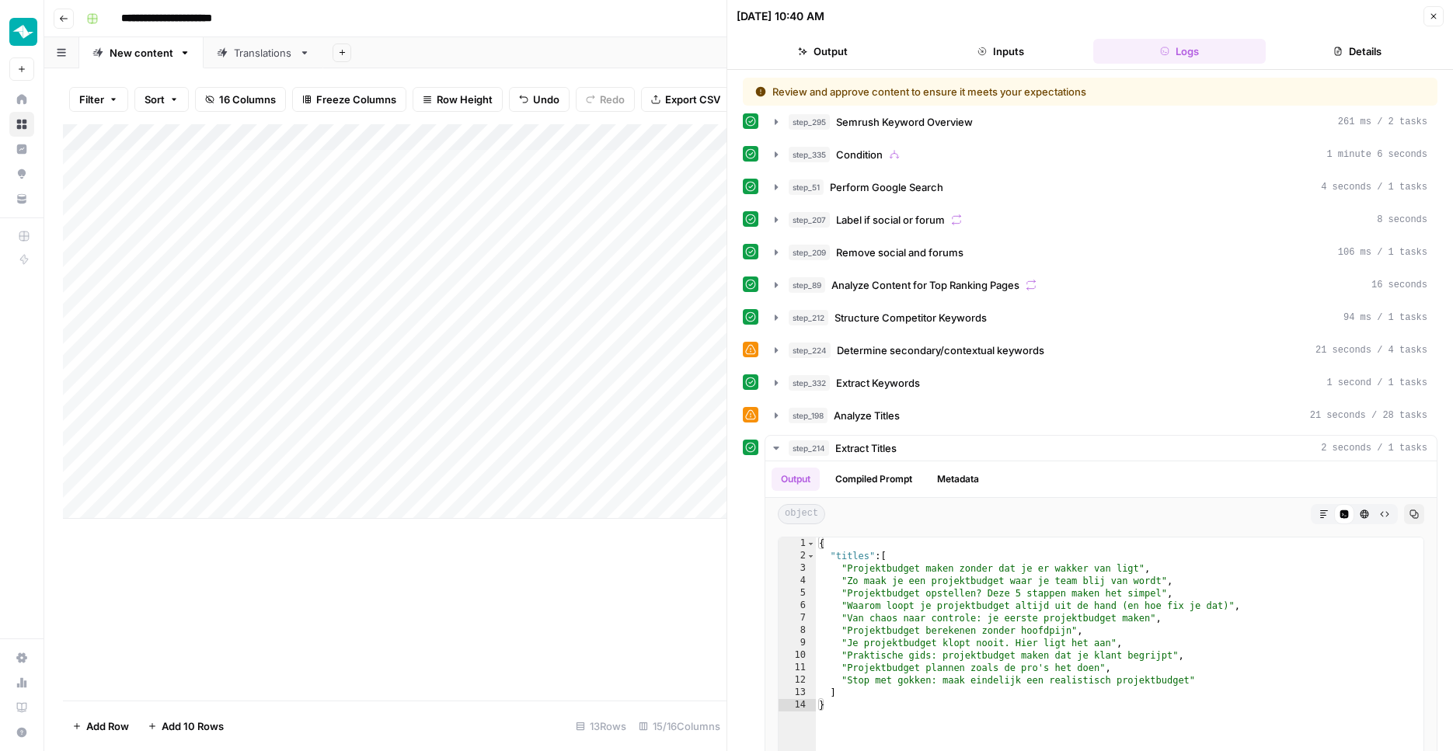
click at [1428, 19] on button "Close" at bounding box center [1434, 16] width 20 height 20
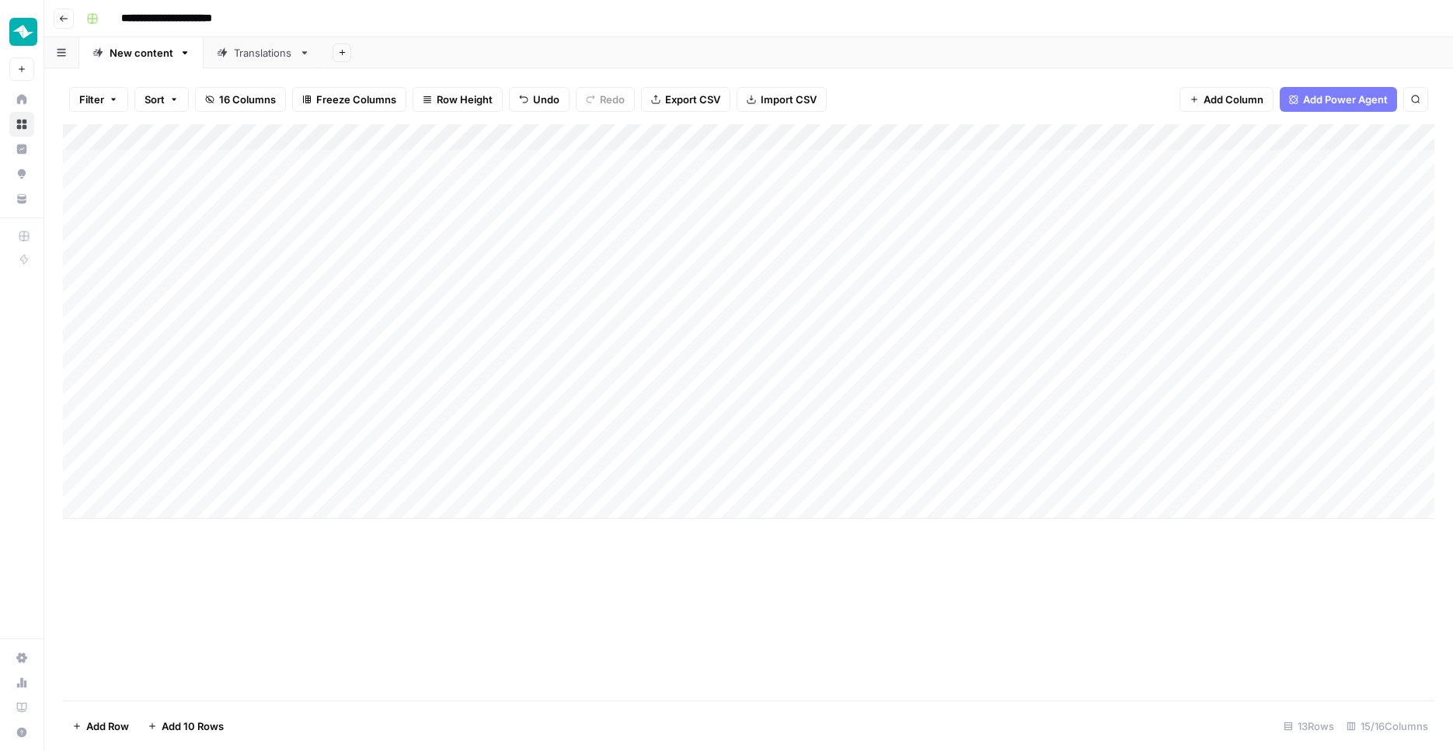
click at [1065, 135] on div "Add Column" at bounding box center [749, 321] width 1372 height 395
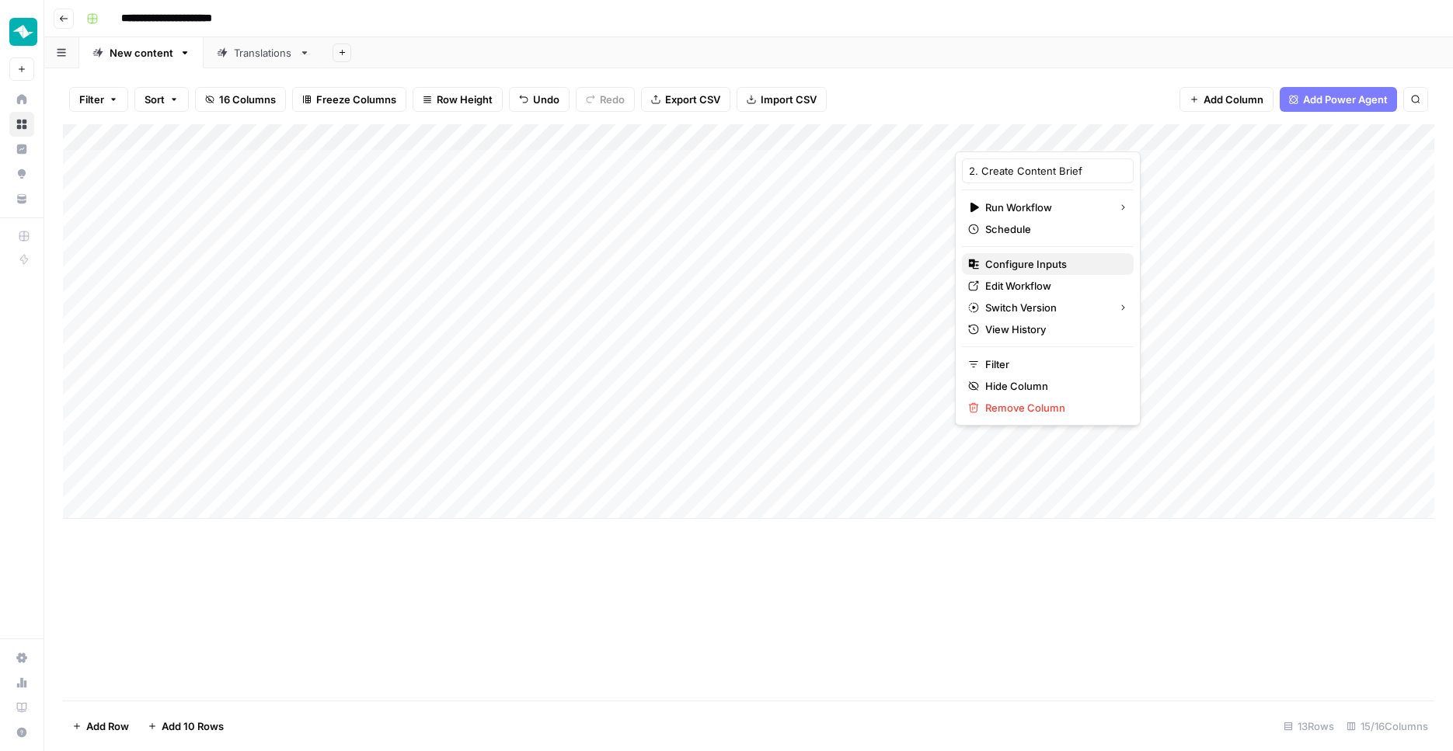
click at [1035, 258] on span "Configure Inputs" at bounding box center [1053, 264] width 136 height 16
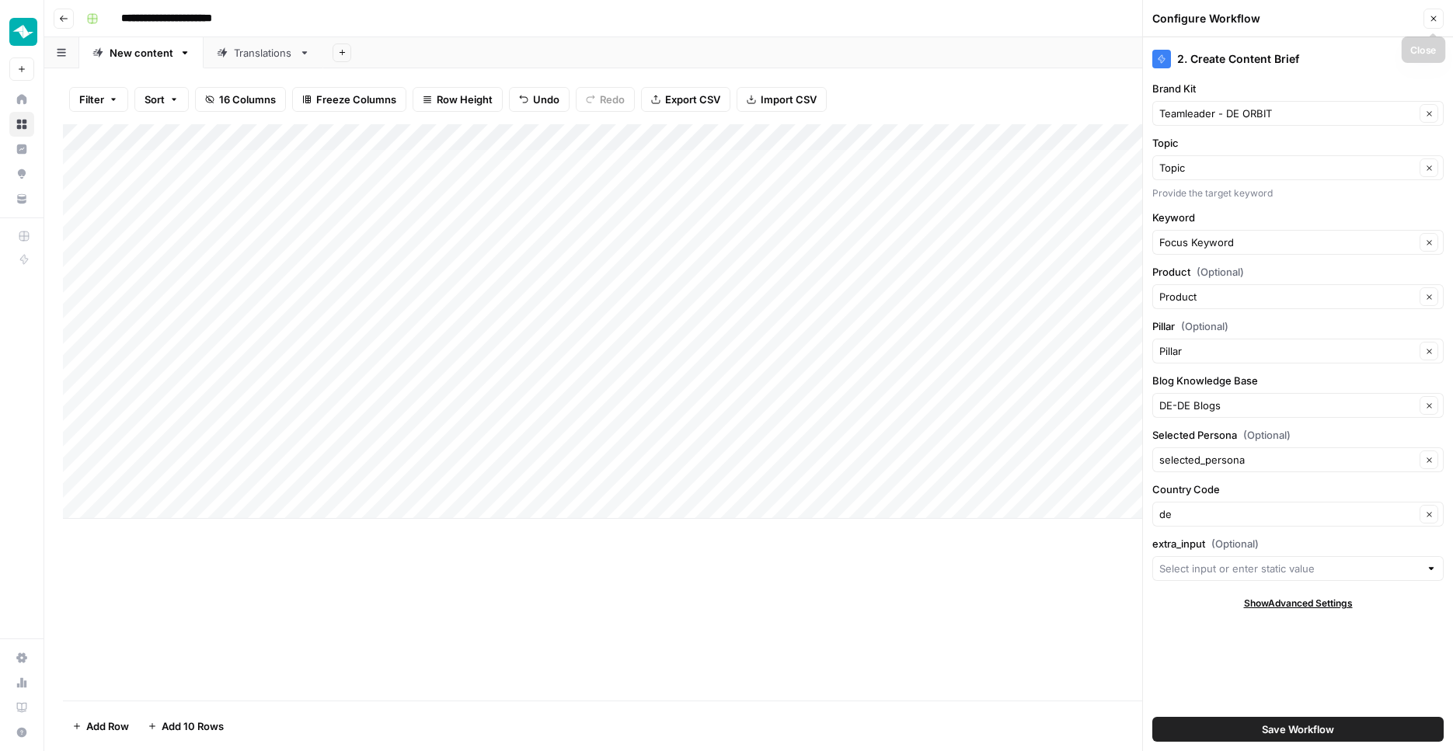
click at [1439, 12] on button "Close" at bounding box center [1434, 19] width 20 height 20
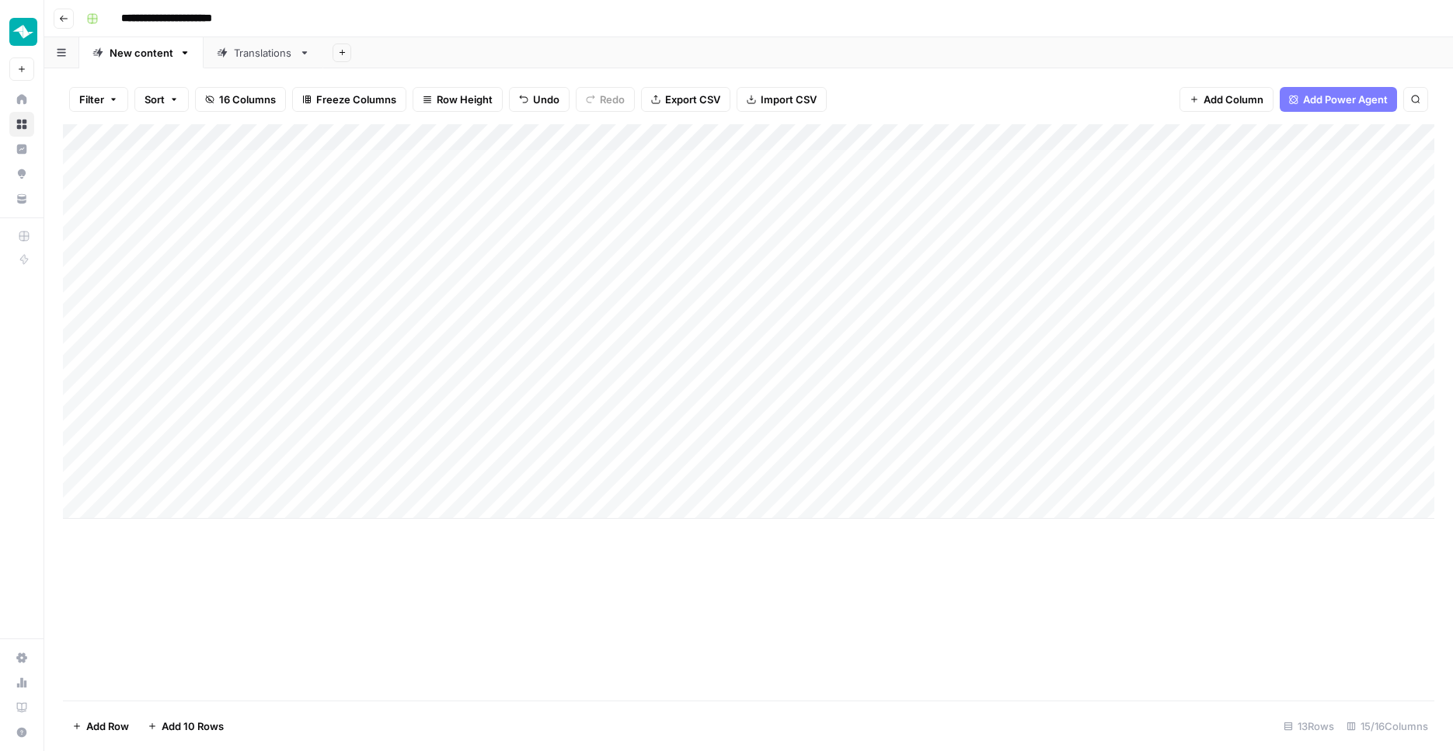
click at [1065, 131] on div "Add Column" at bounding box center [749, 321] width 1372 height 395
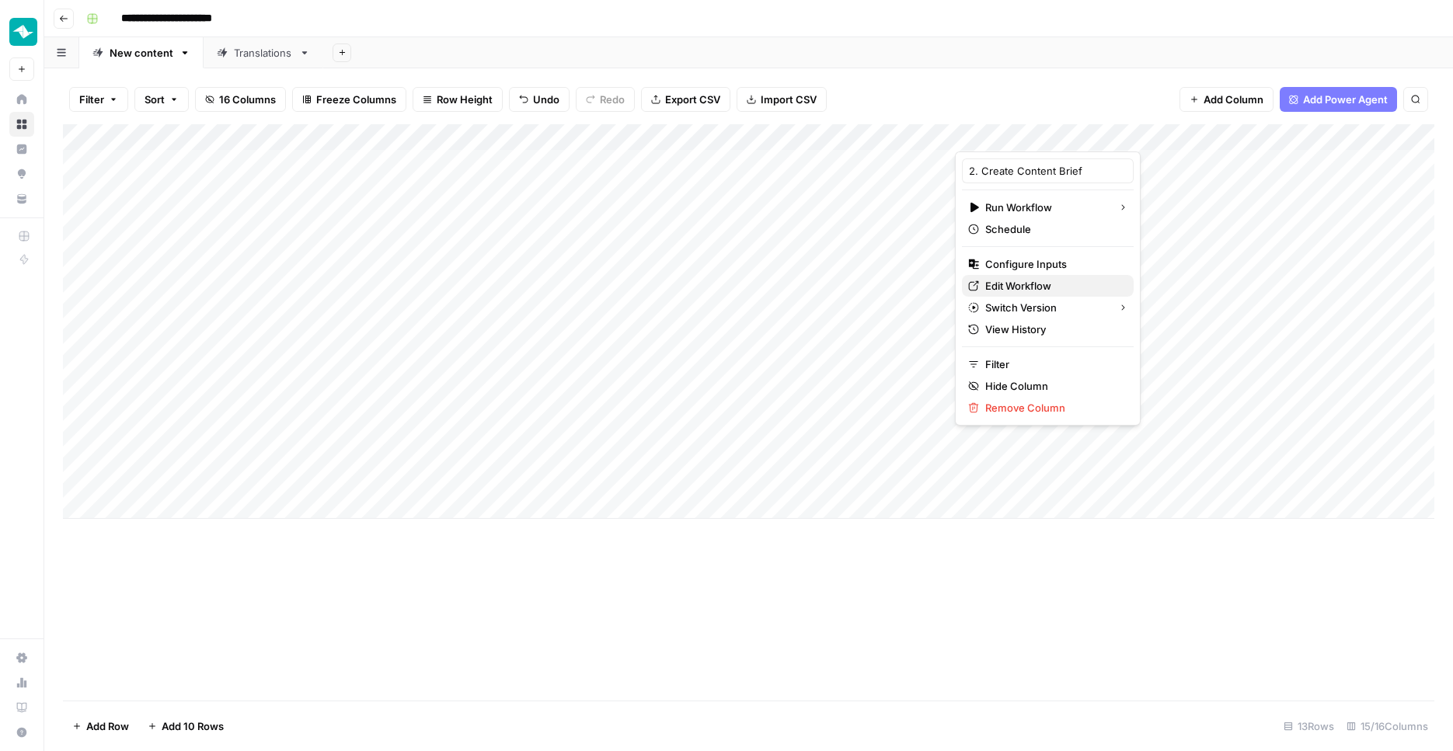
click at [1015, 278] on span "Edit Workflow" at bounding box center [1053, 286] width 136 height 16
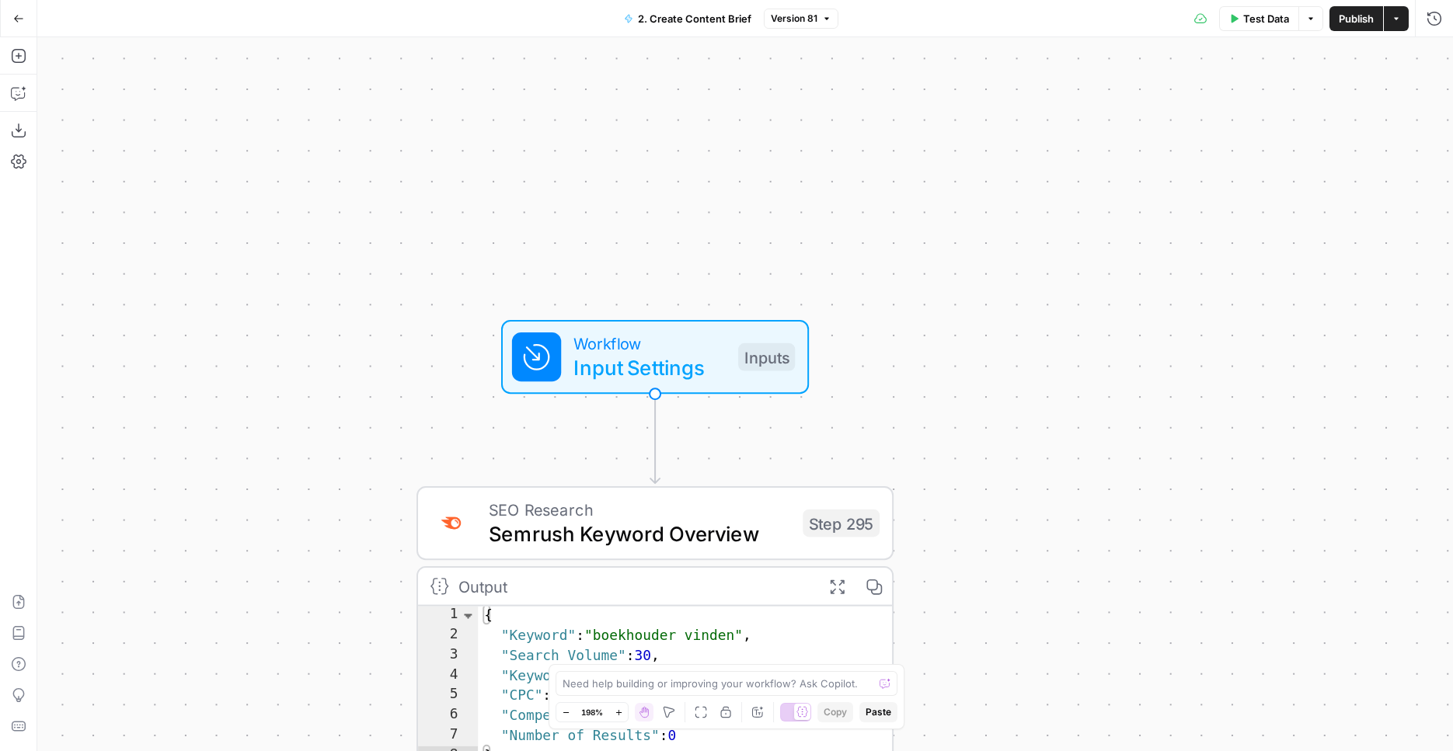
click at [741, 331] on div "Workflow Input Settings Inputs Test Step" at bounding box center [653, 357] width 283 height 52
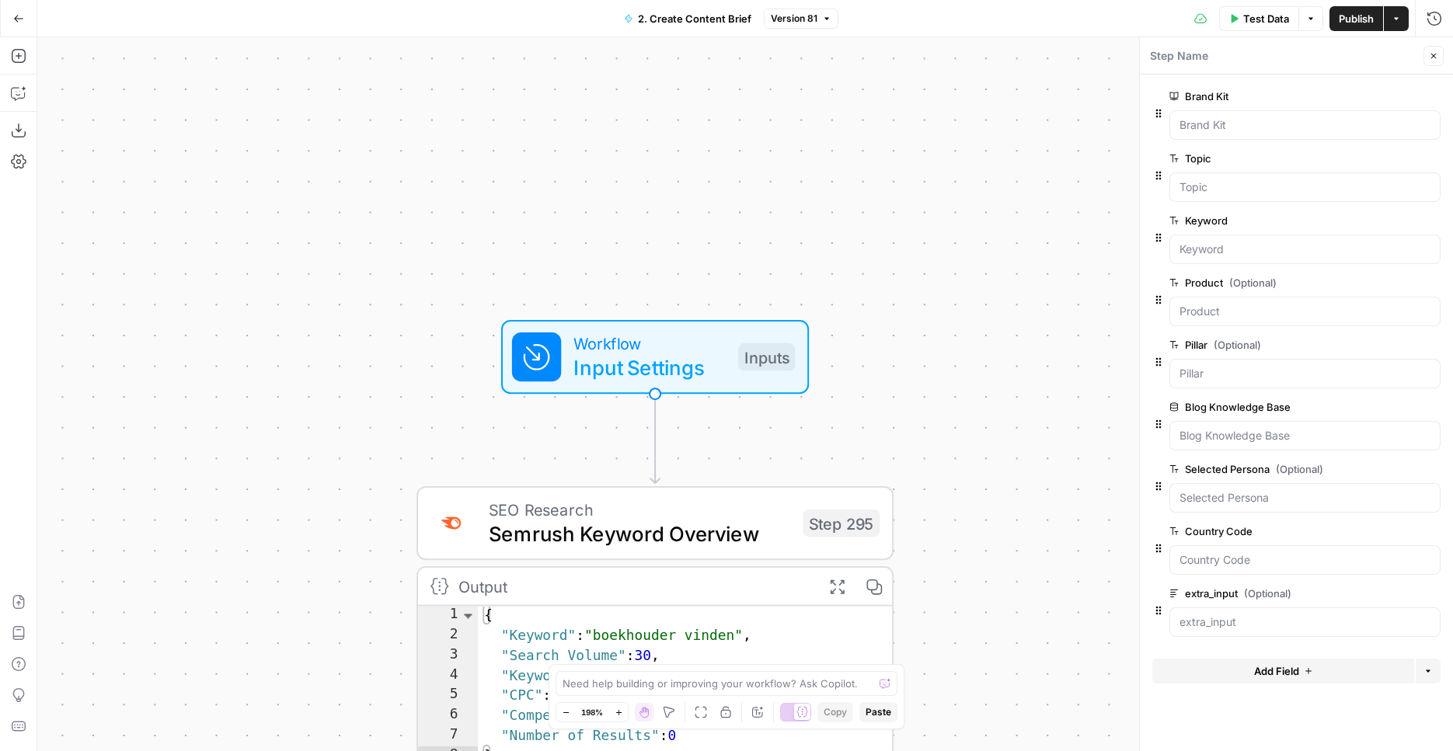
click at [1282, 674] on span "Add Field" at bounding box center [1276, 672] width 45 height 16
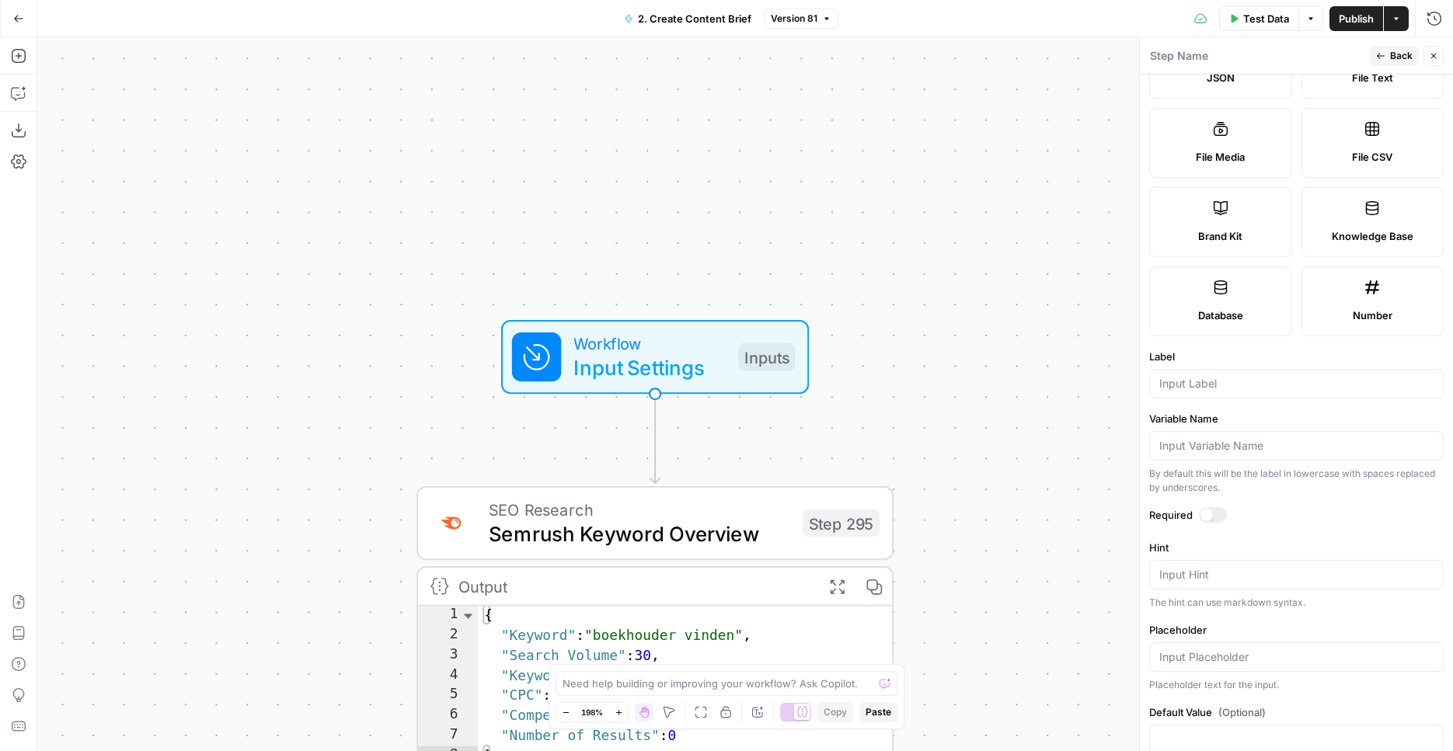
scroll to position [268, 0]
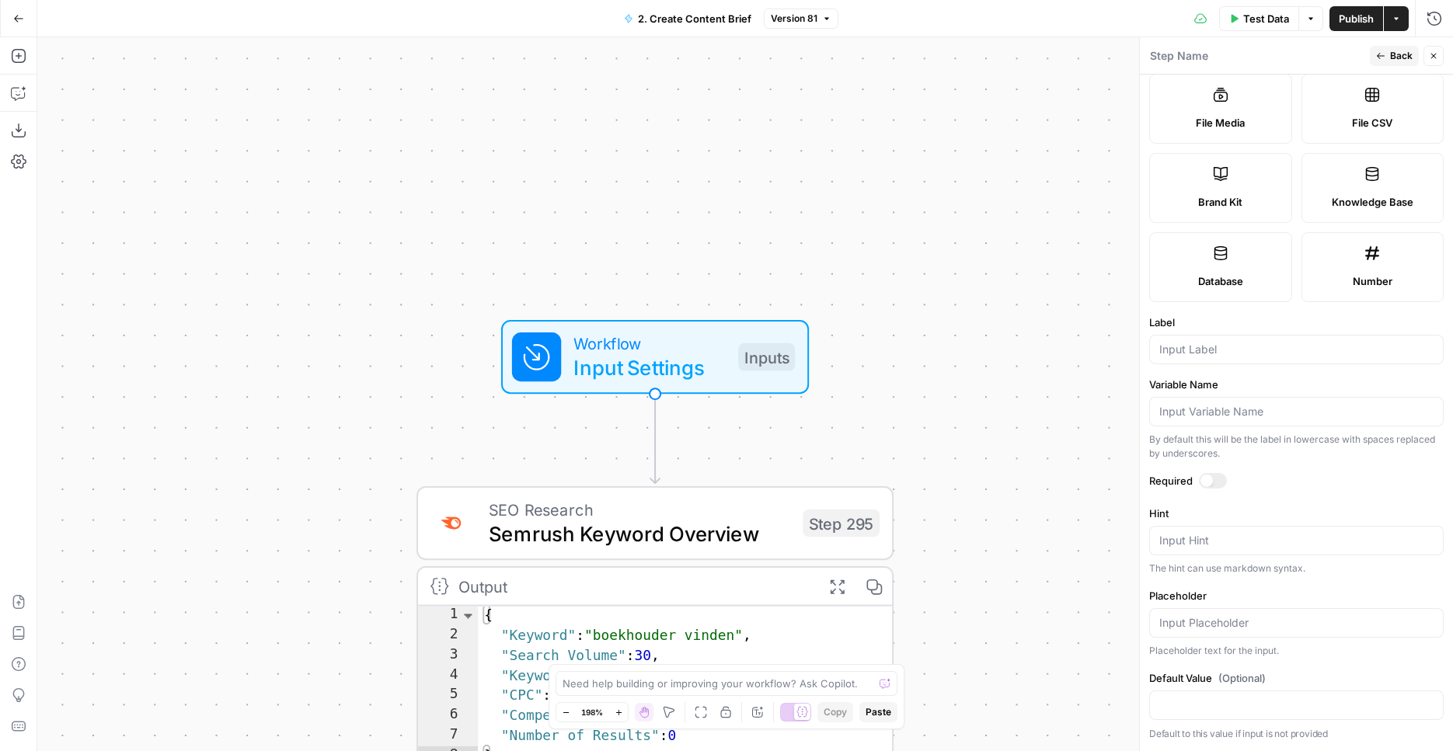
click at [1230, 338] on div at bounding box center [1296, 350] width 295 height 30
type input "Language"
click at [1209, 479] on div at bounding box center [1207, 481] width 12 height 12
click at [1204, 697] on div at bounding box center [1296, 706] width 295 height 30
type input "Dutch"
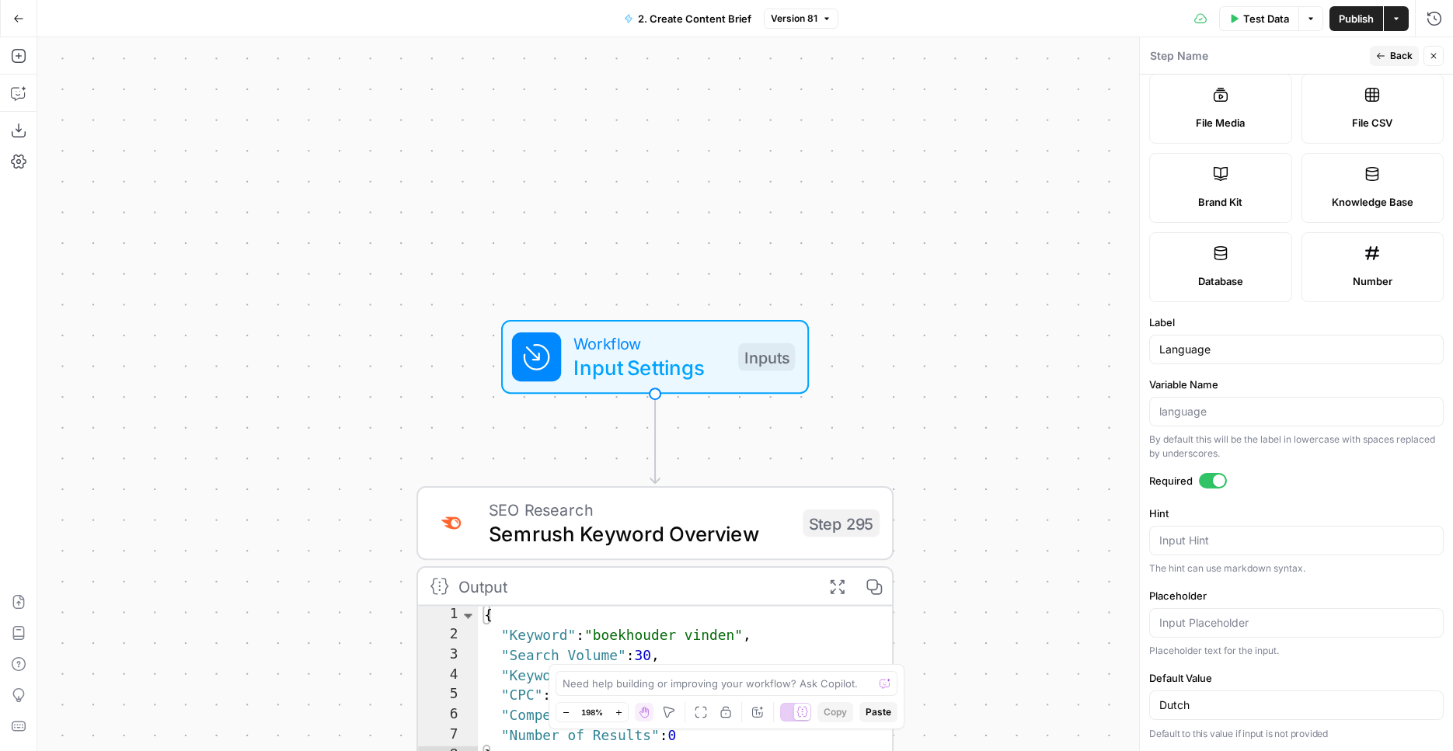
click at [1360, 21] on span "Publish" at bounding box center [1356, 19] width 35 height 16
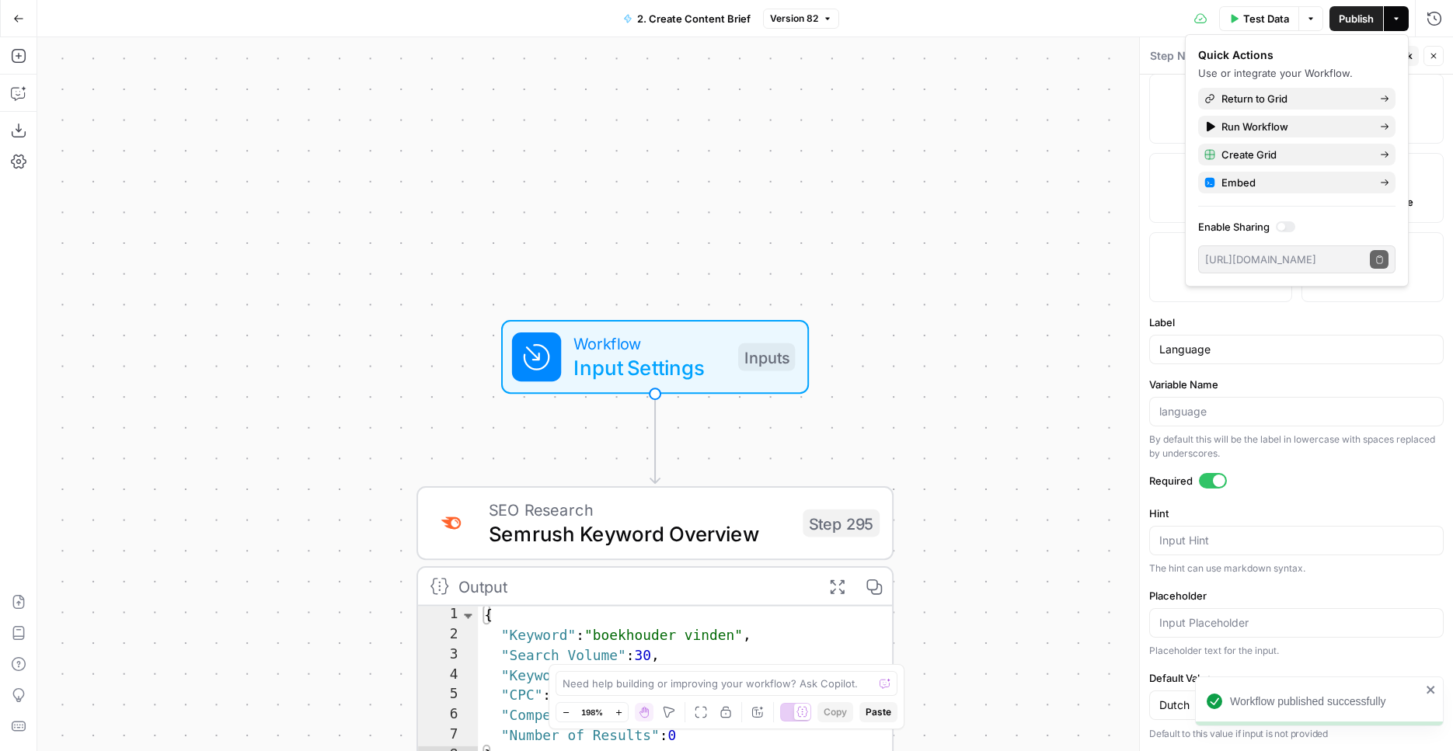
click at [1030, 293] on div "**********" at bounding box center [745, 394] width 1416 height 714
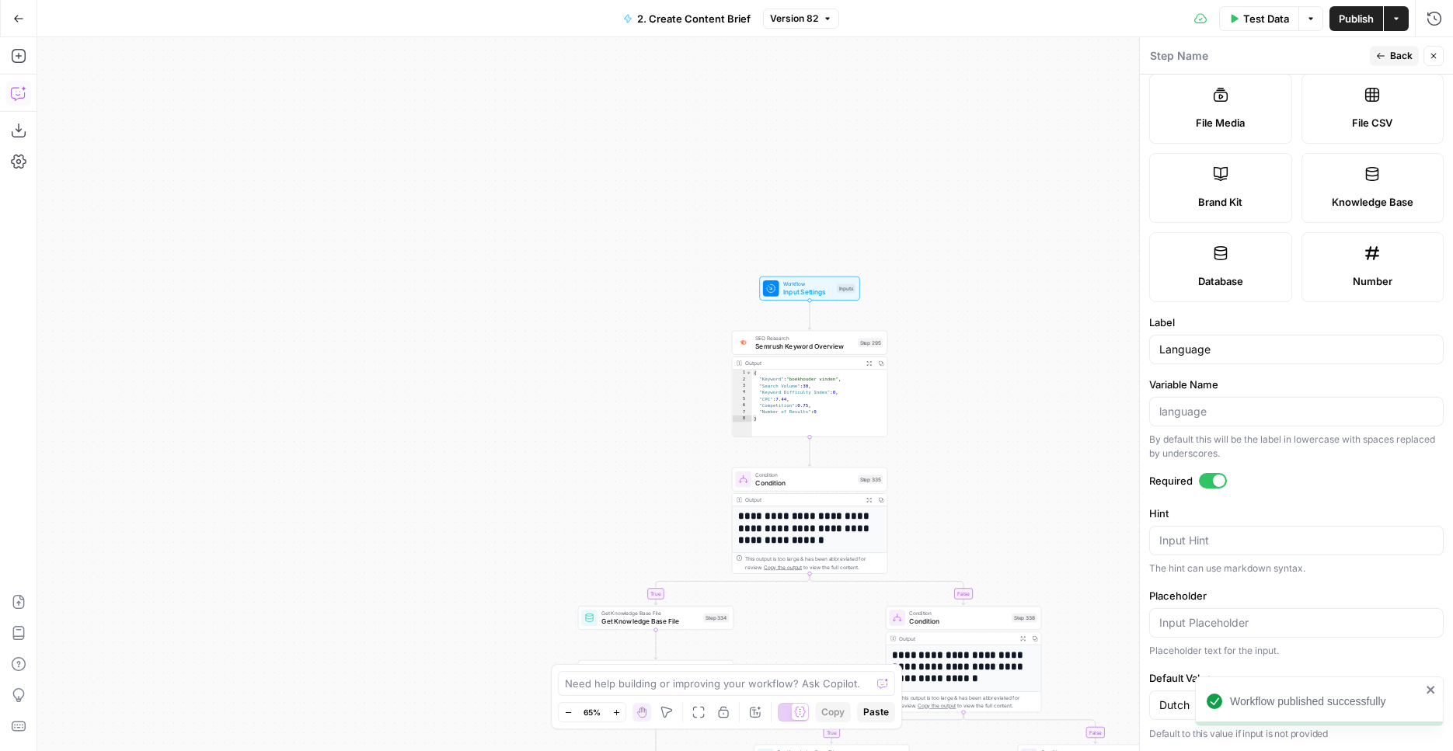
click at [26, 96] on icon "button" at bounding box center [19, 93] width 16 height 16
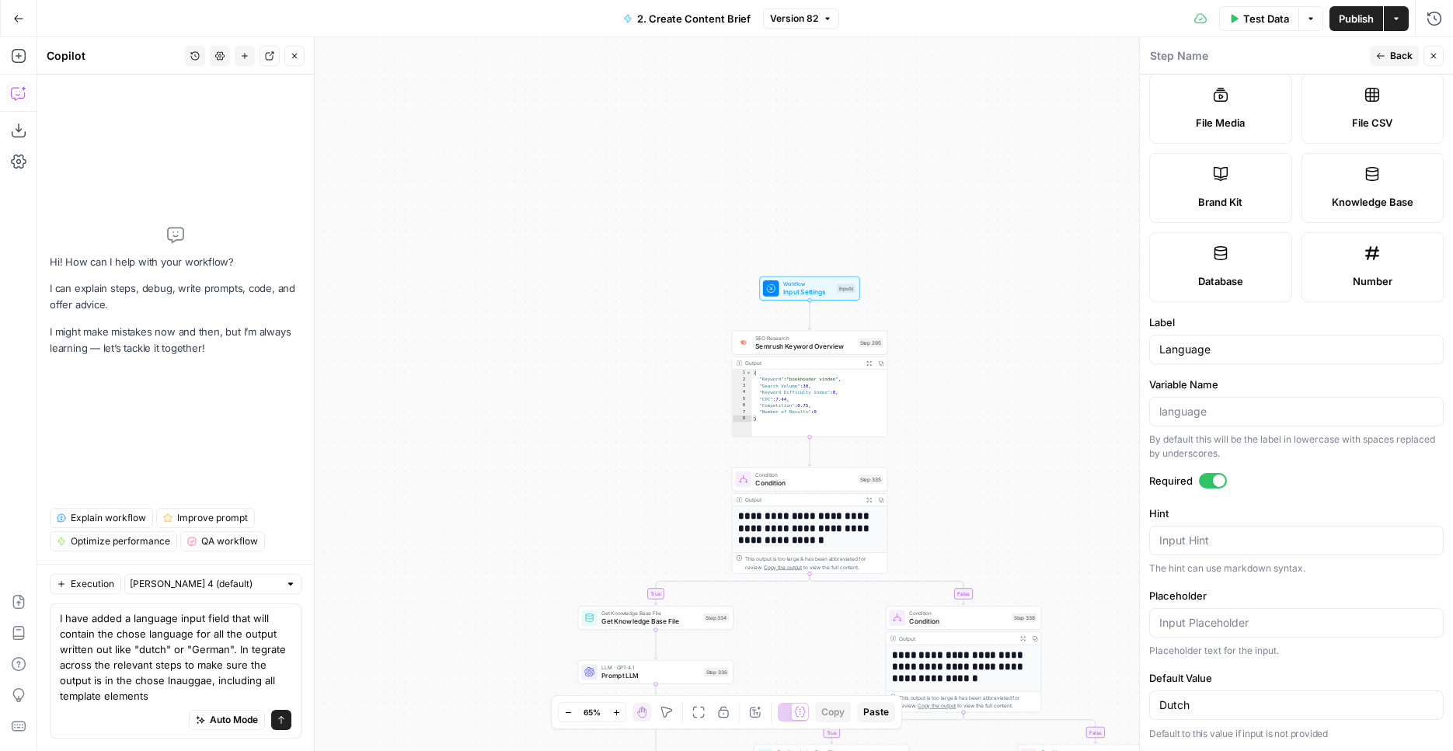
type textarea "I have added a language input field that will contain the chose language for al…"
click at [231, 580] on input "text" at bounding box center [204, 585] width 149 height 16
click at [219, 627] on button "Claude Sonnet 4 (default)" at bounding box center [201, 619] width 141 height 22
type input "Claude Sonnet 4 (default)"
click at [277, 722] on icon "submit" at bounding box center [281, 720] width 9 height 9
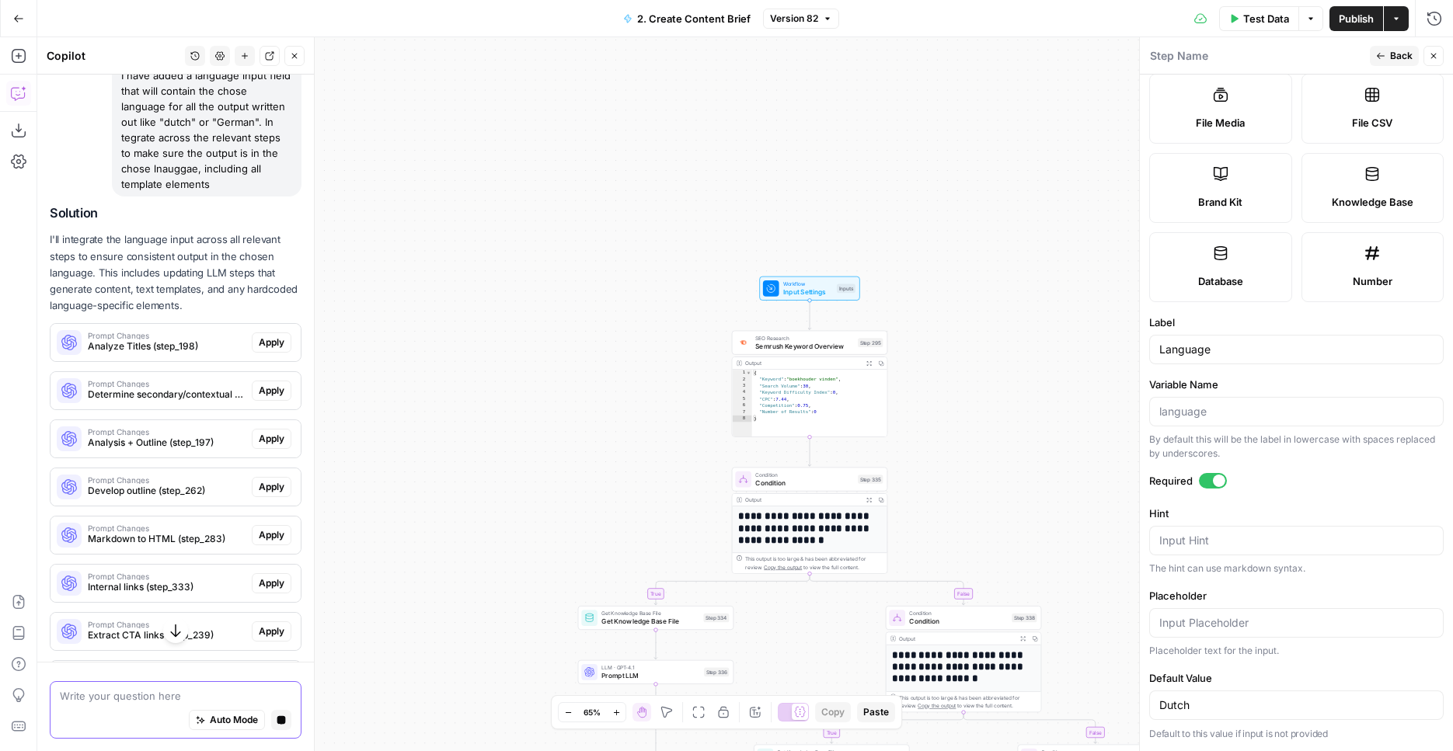
scroll to position [0, 0]
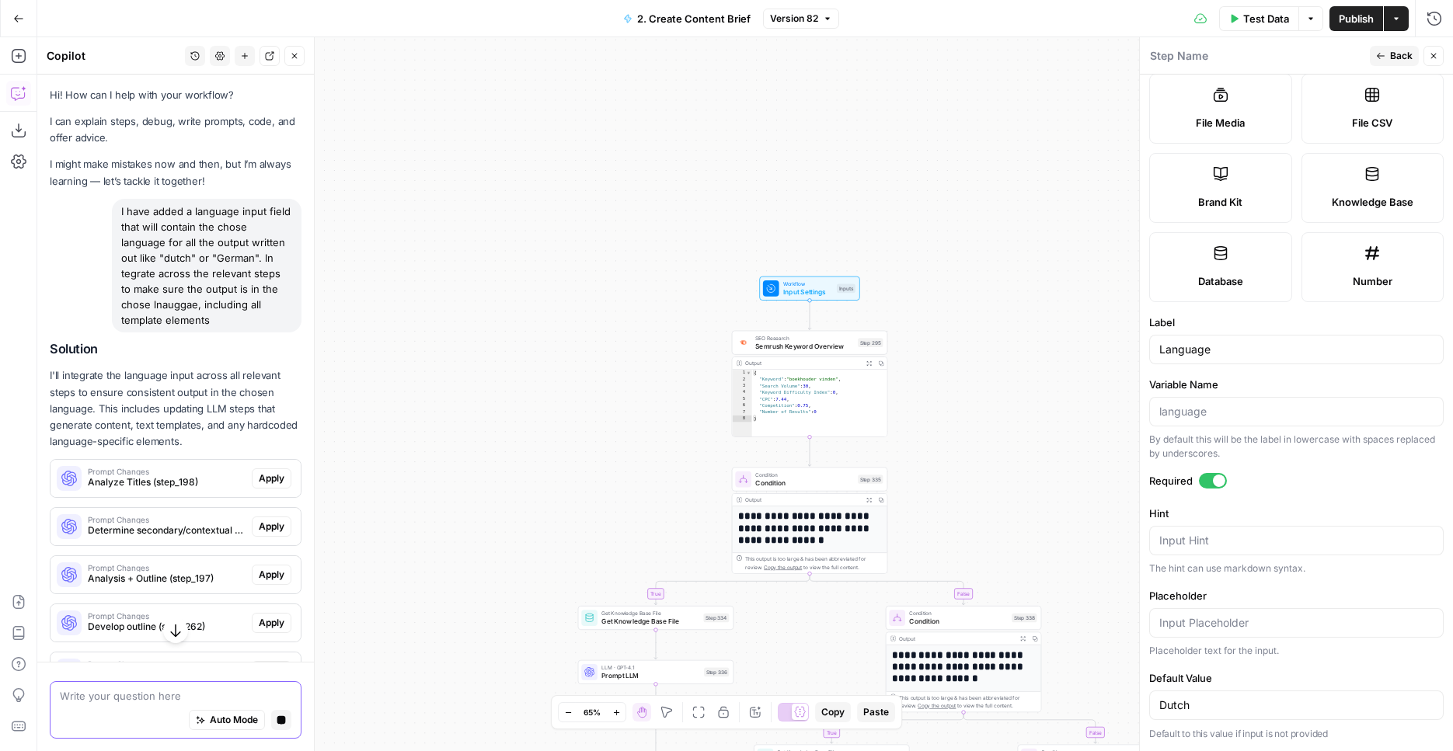
click at [182, 482] on span "Analyze Titles (step_198)" at bounding box center [167, 483] width 158 height 14
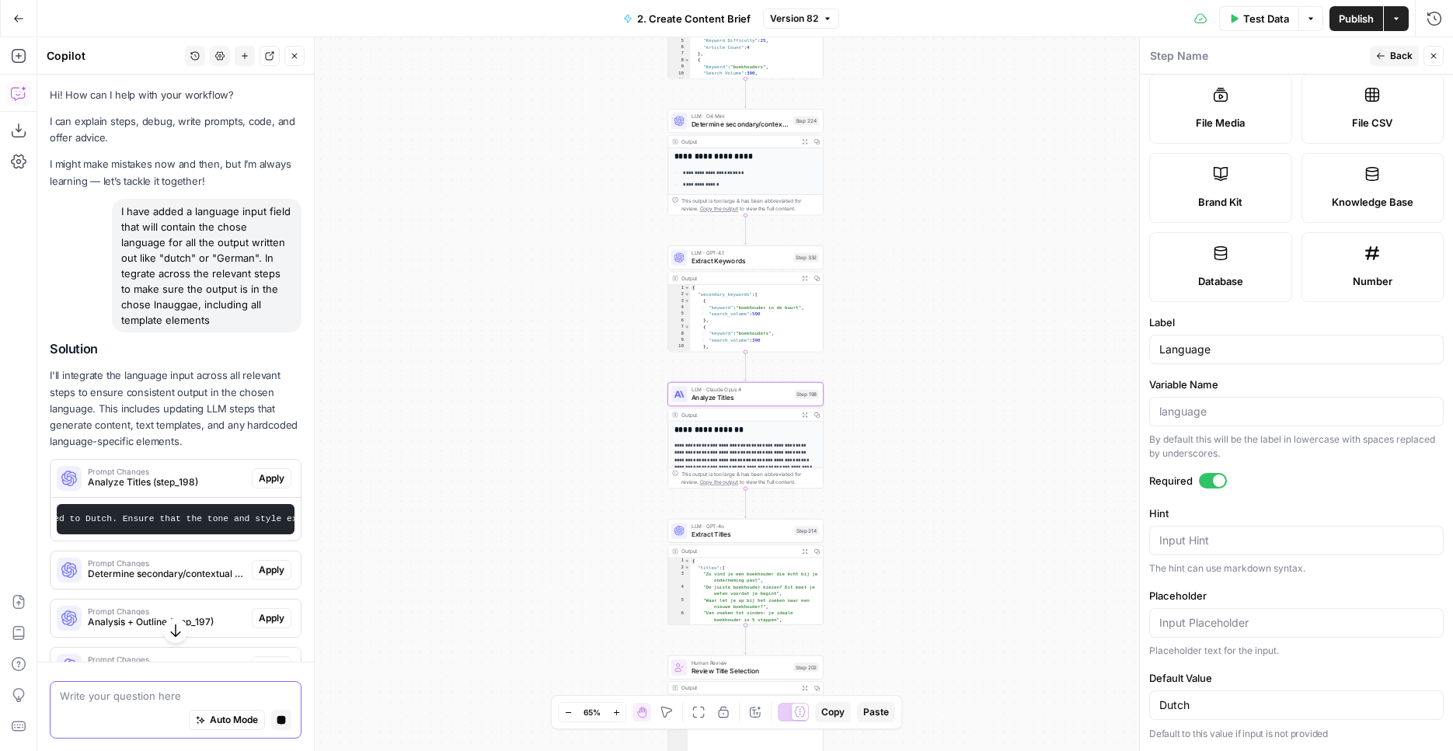
scroll to position [0, 1522]
click at [286, 482] on button "Apply" at bounding box center [272, 479] width 40 height 20
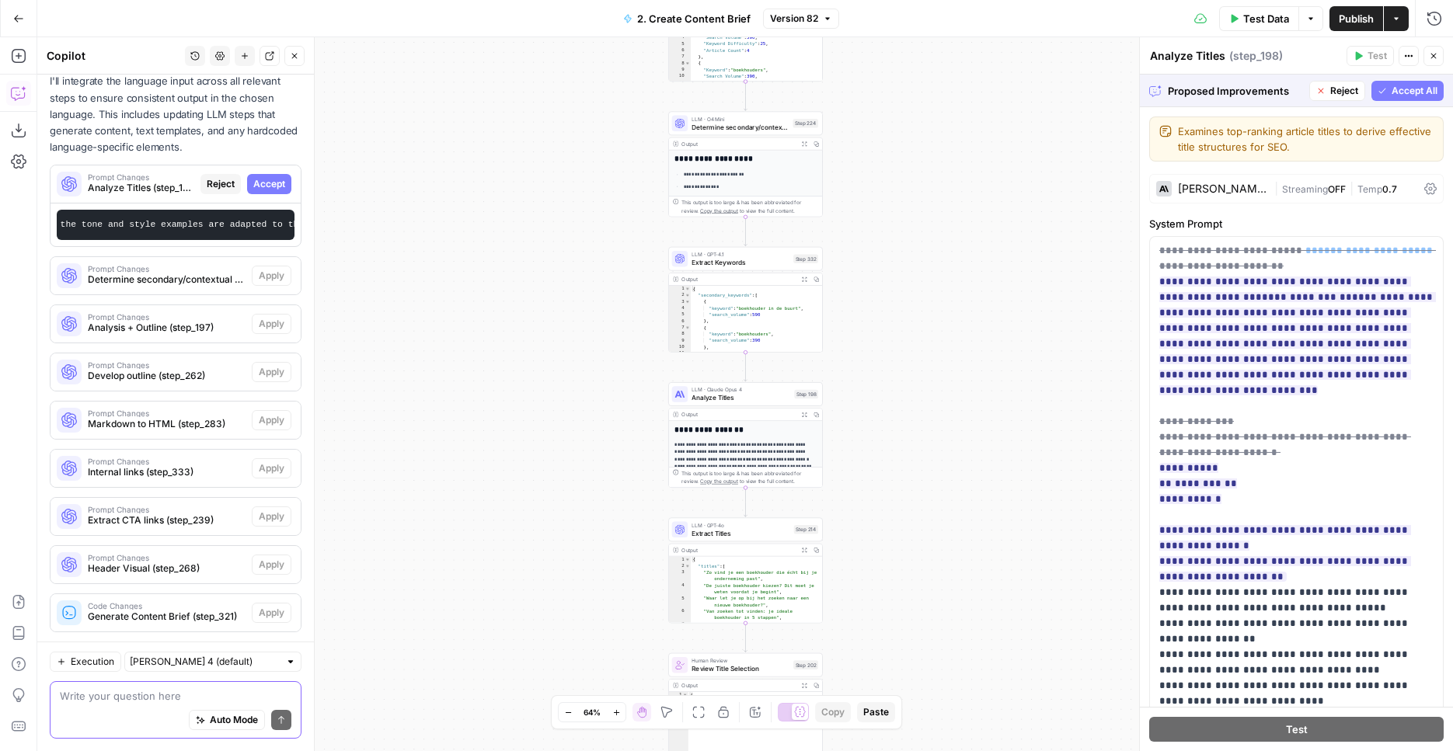
scroll to position [277, 0]
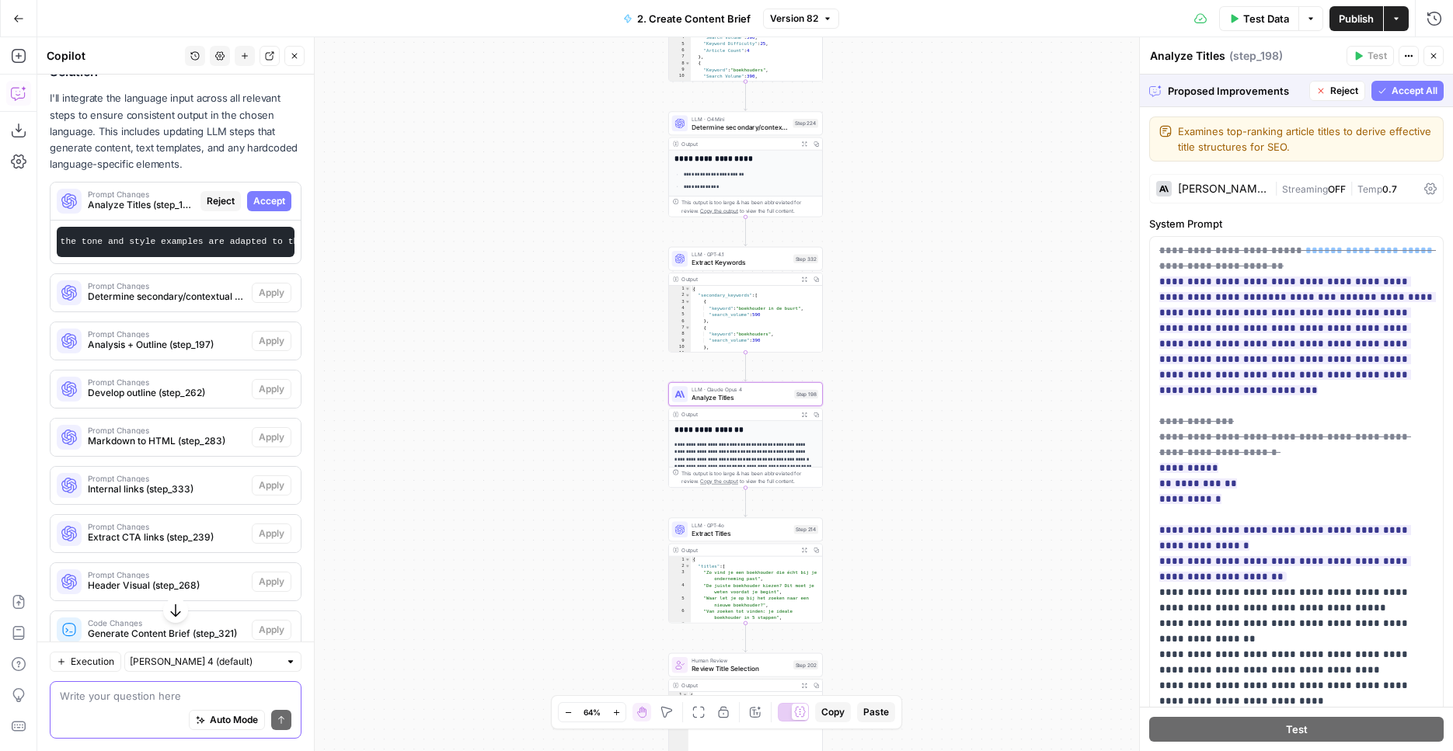
click at [279, 197] on span "Accept" at bounding box center [269, 201] width 32 height 14
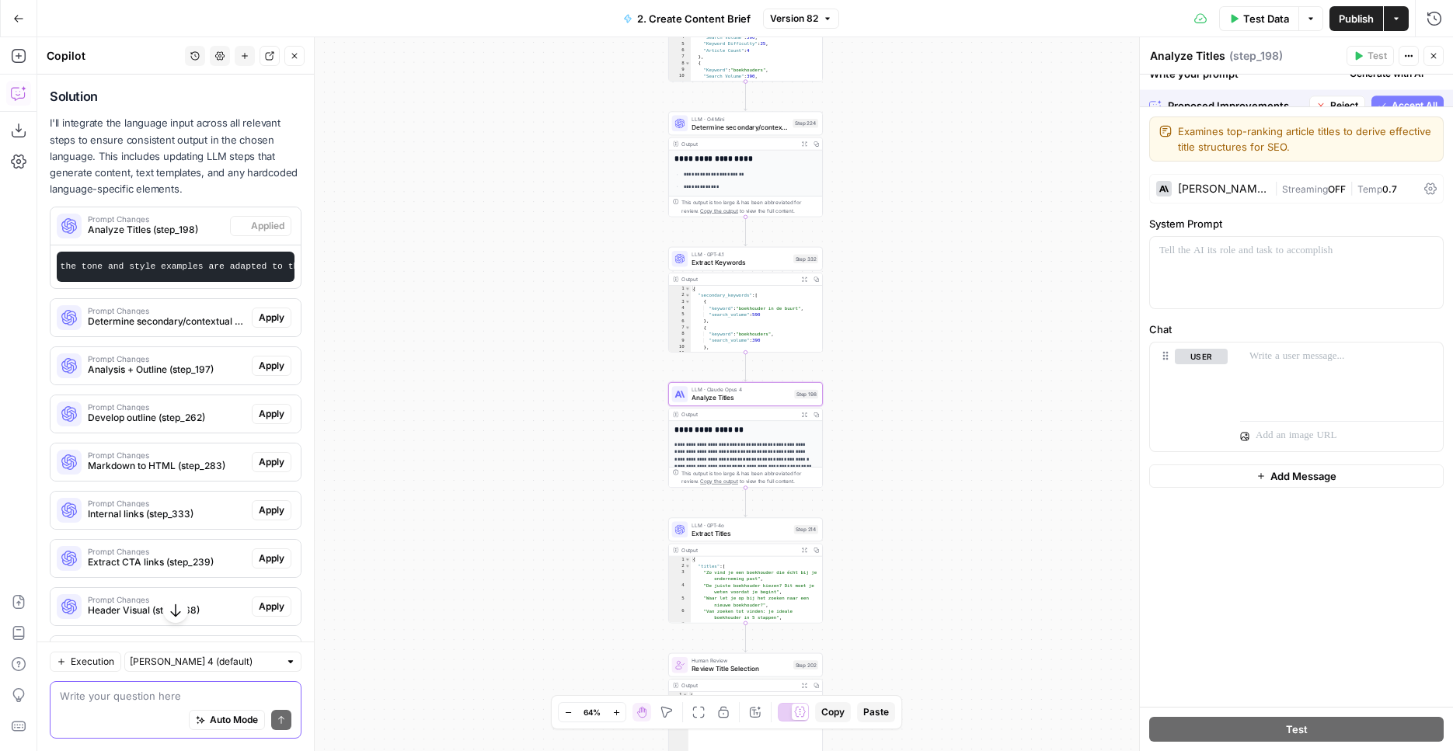
scroll to position [302, 0]
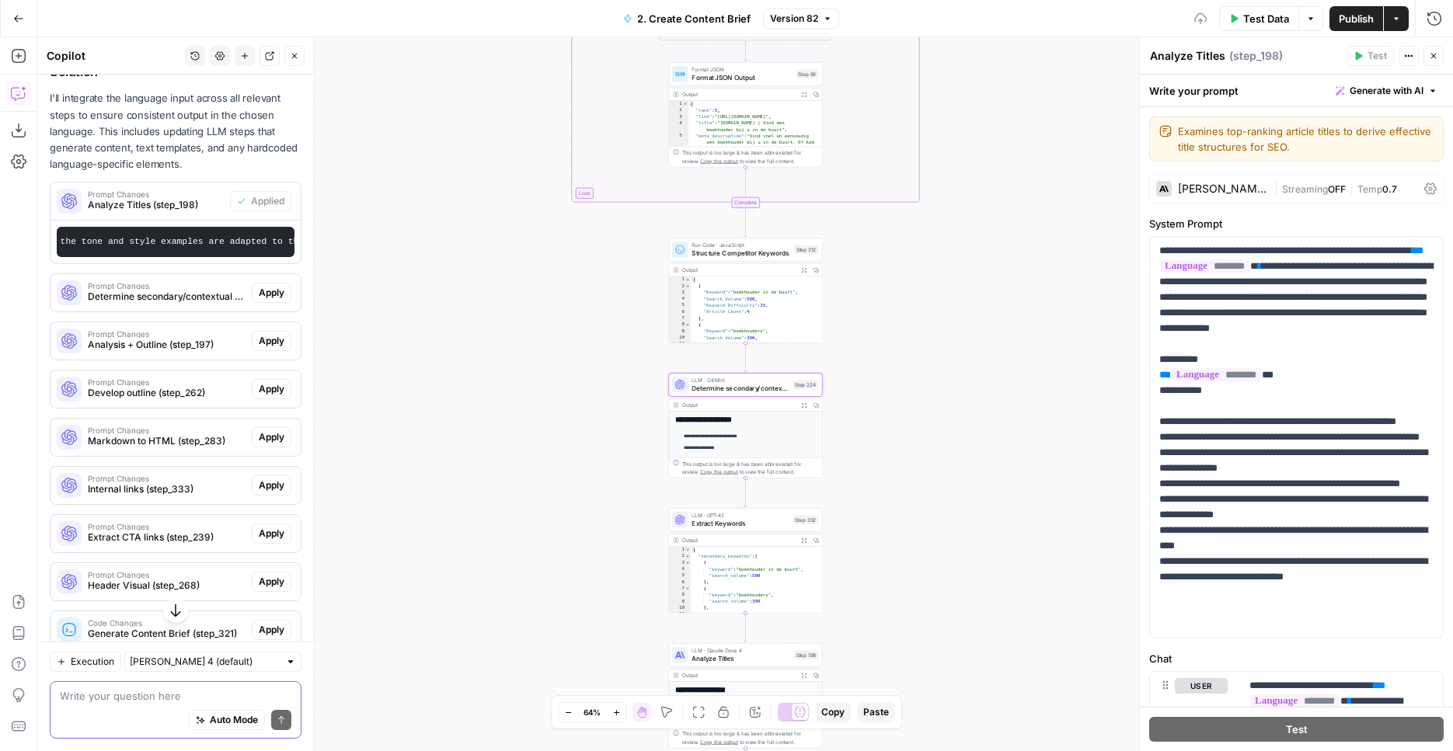
click at [281, 294] on span "Apply" at bounding box center [272, 293] width 26 height 14
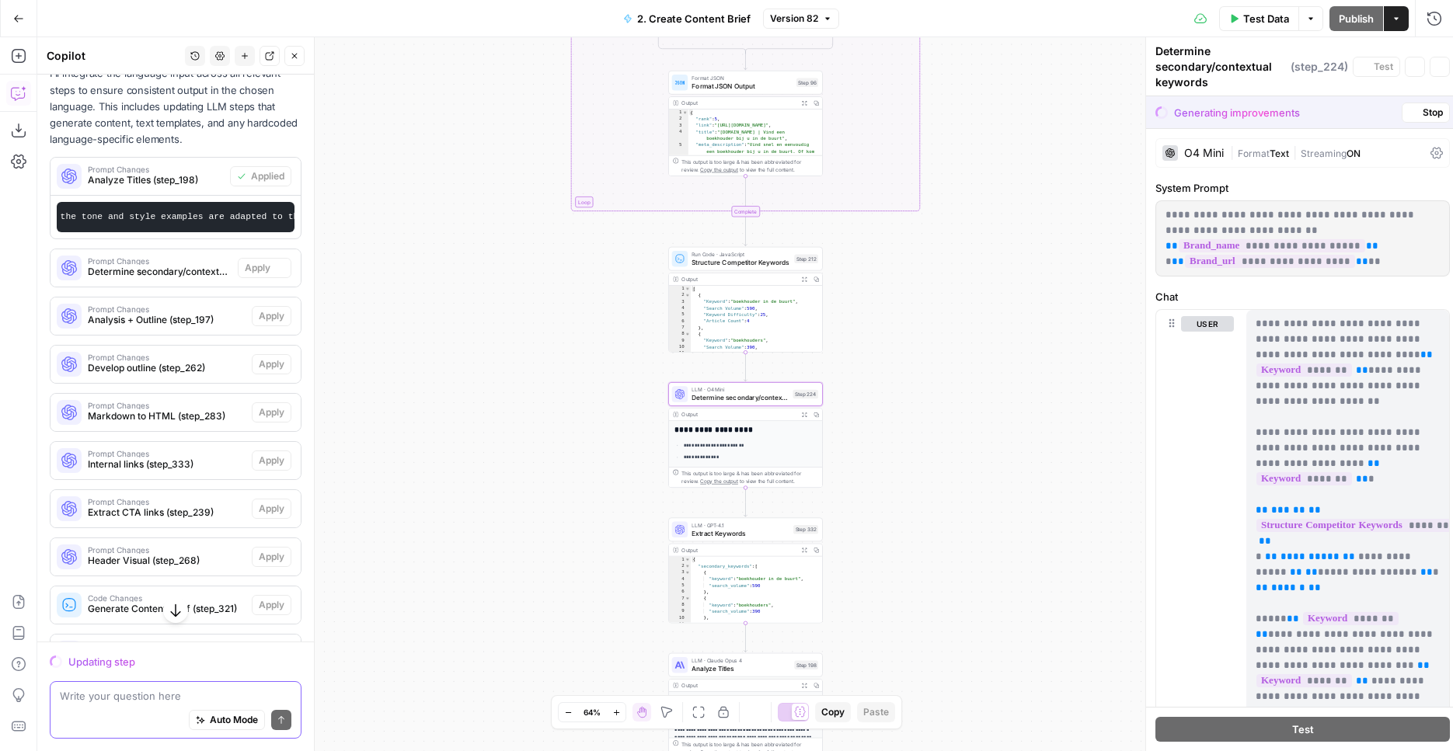
scroll to position [277, 0]
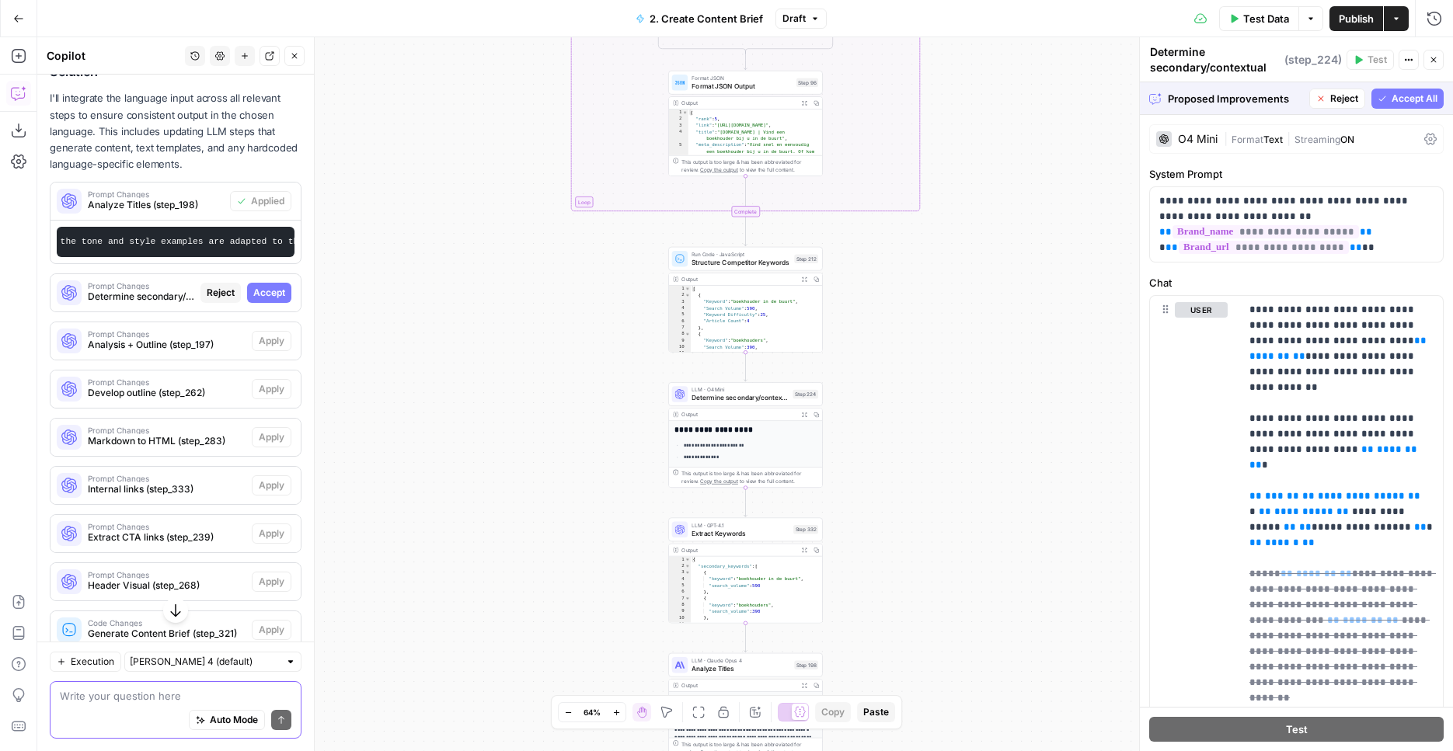
click at [1421, 99] on span "Accept All" at bounding box center [1415, 99] width 46 height 14
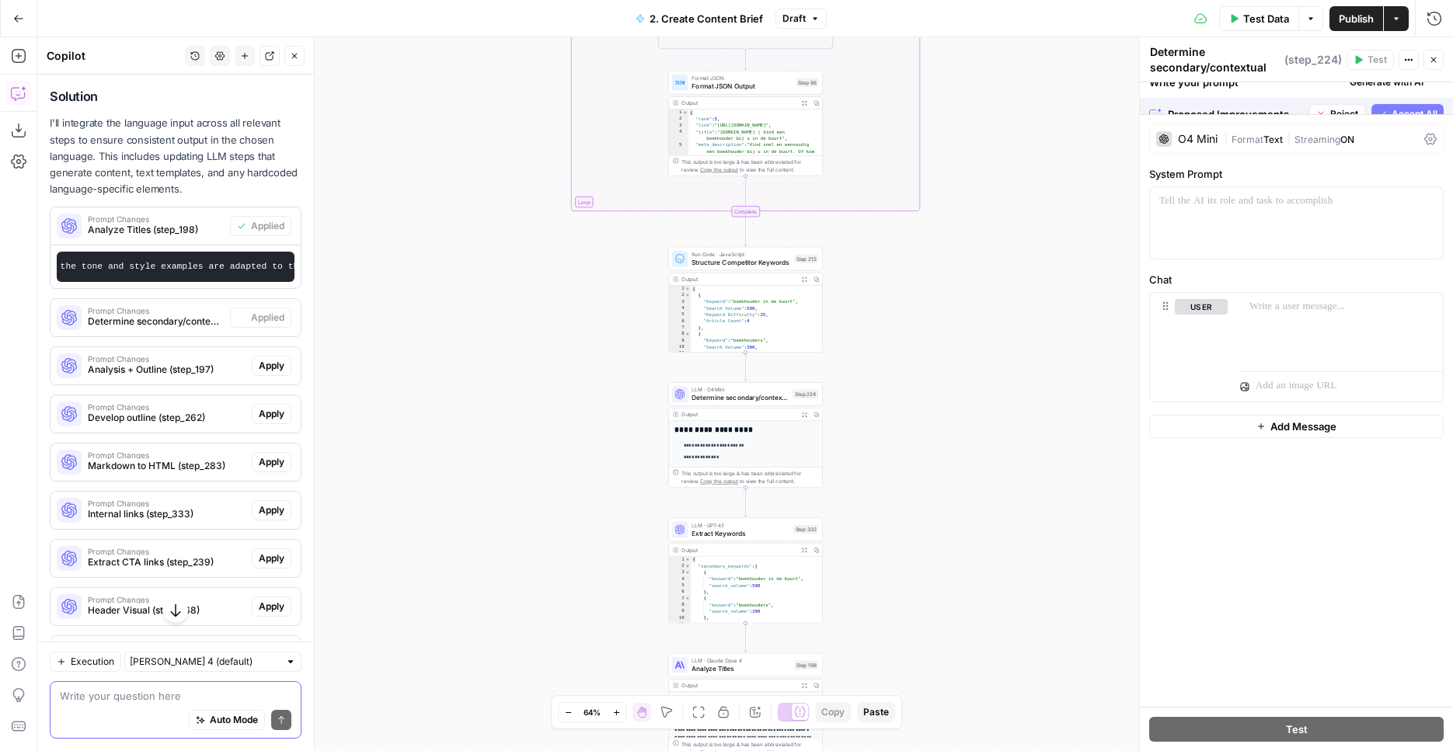
scroll to position [302, 0]
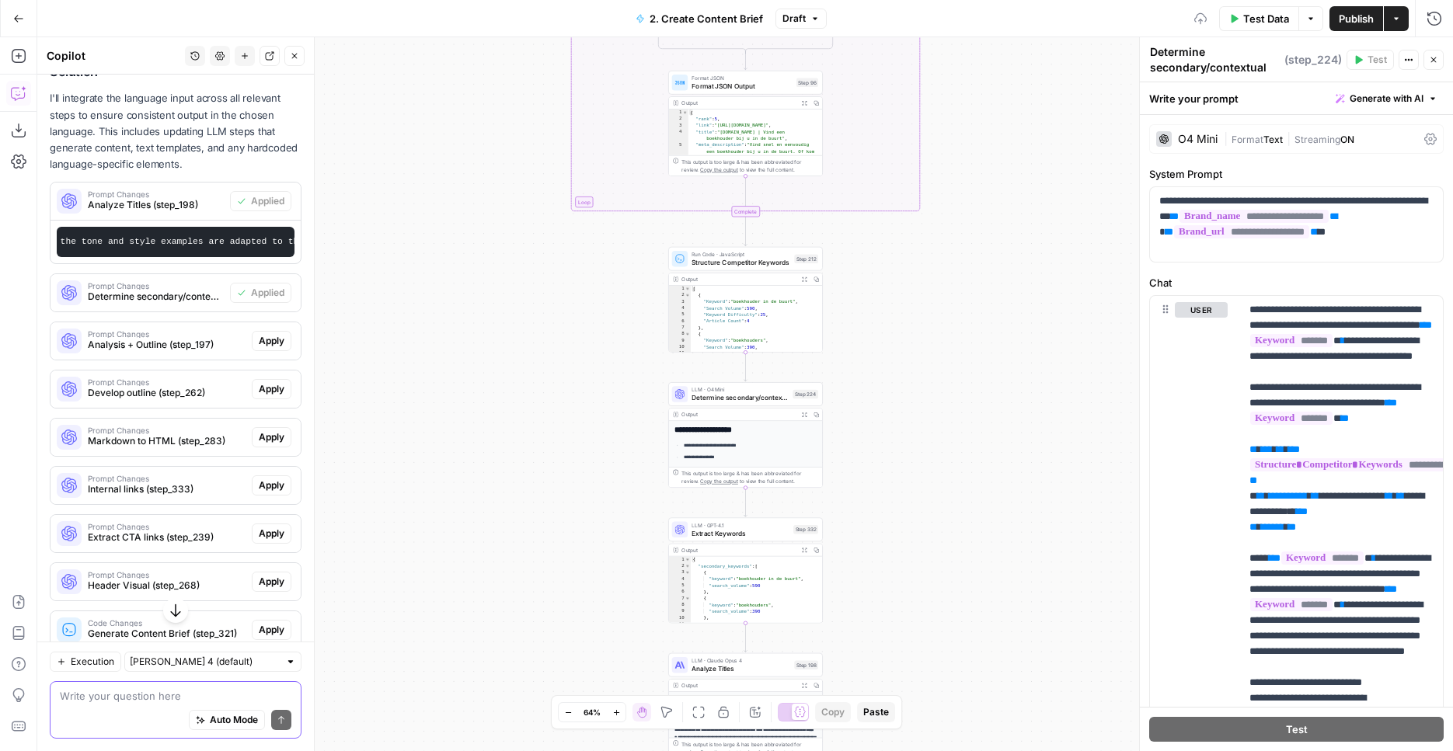
click at [263, 343] on span "Apply" at bounding box center [272, 341] width 26 height 14
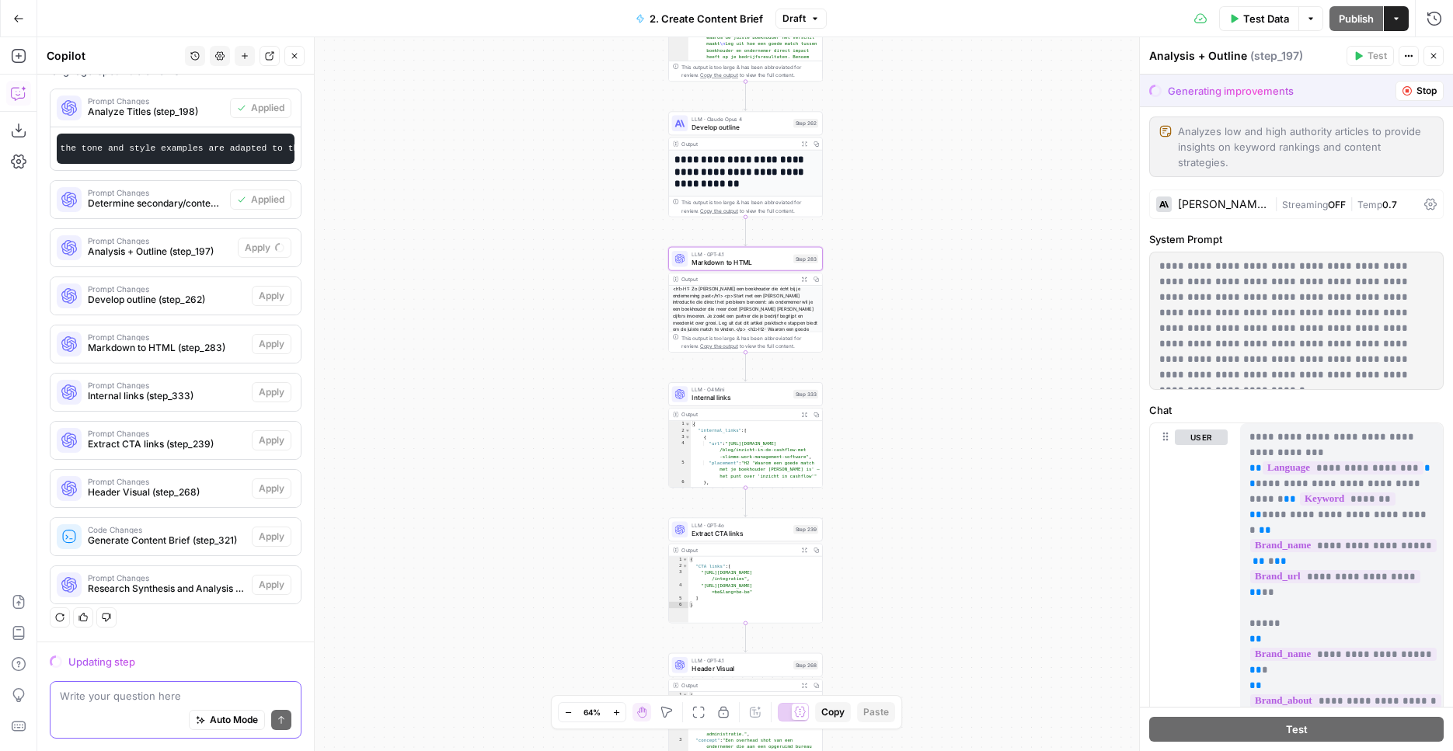
scroll to position [300, 0]
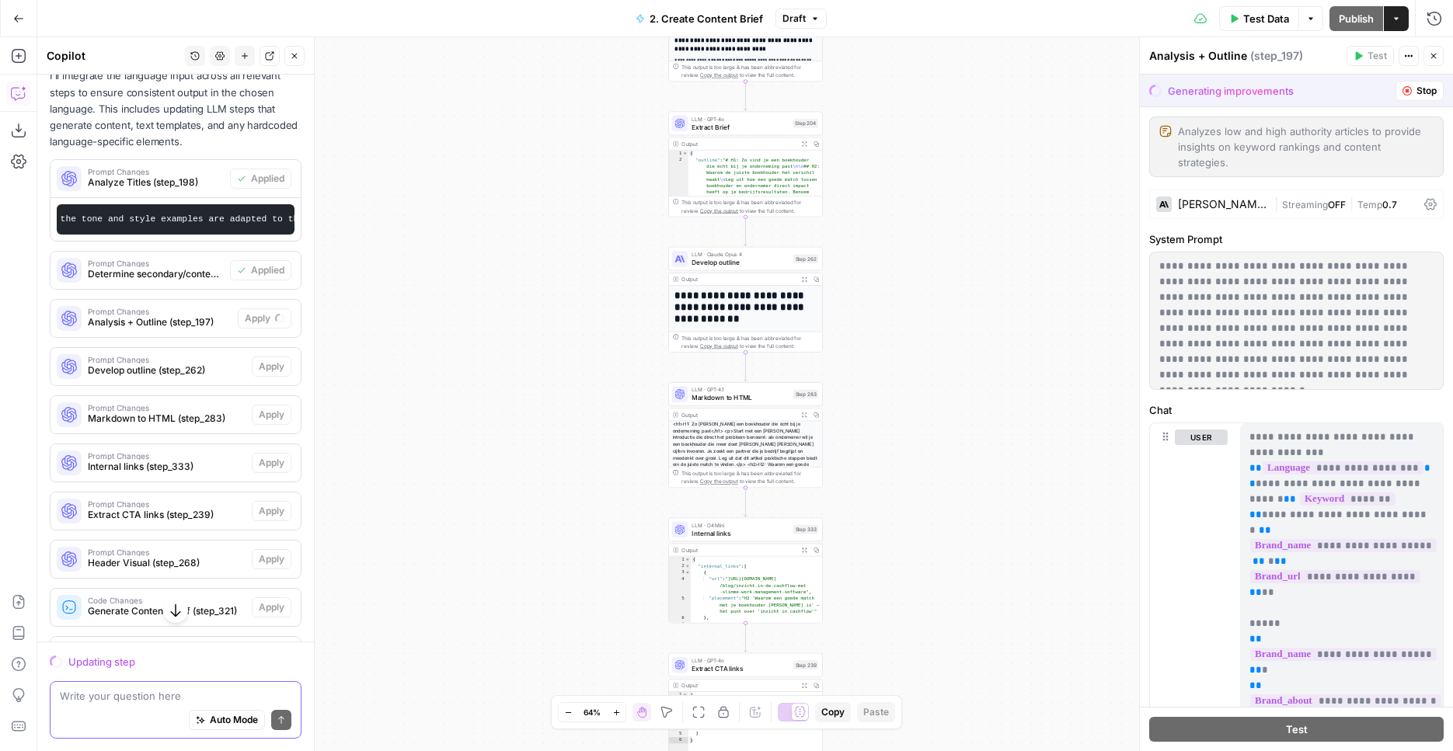
click at [176, 326] on span "Analysis + Outline (step_197)" at bounding box center [160, 322] width 144 height 14
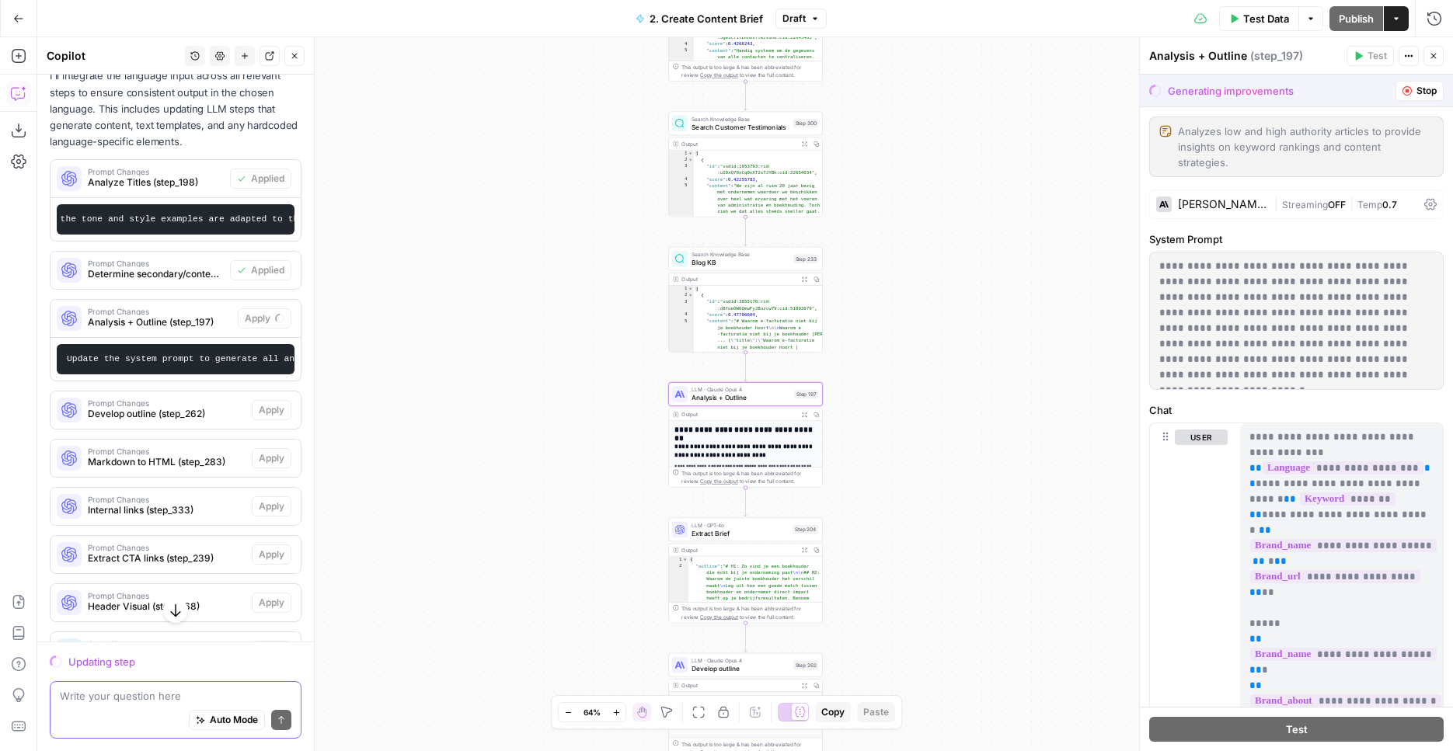
click at [189, 315] on span "Prompt Changes" at bounding box center [160, 312] width 144 height 8
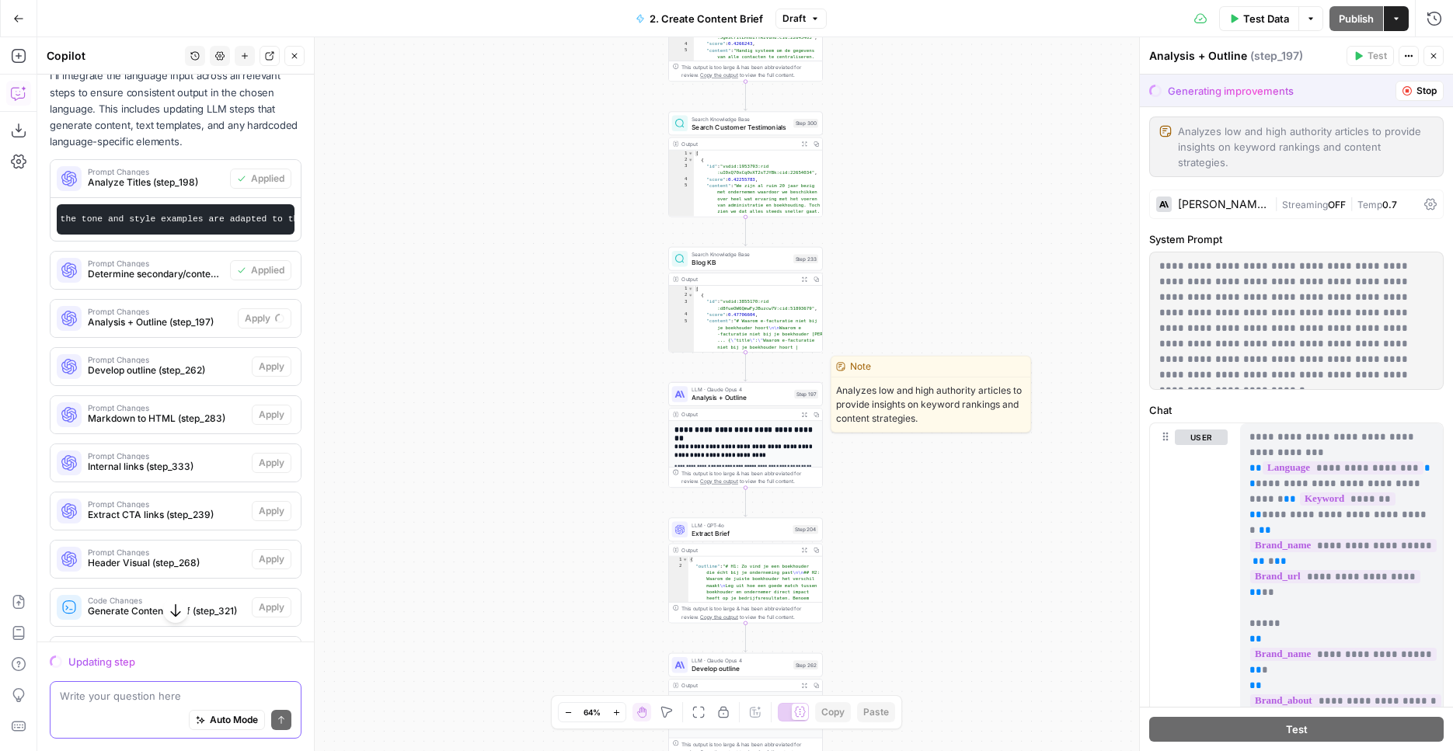
click at [765, 399] on span "Analysis + Outline" at bounding box center [741, 398] width 99 height 10
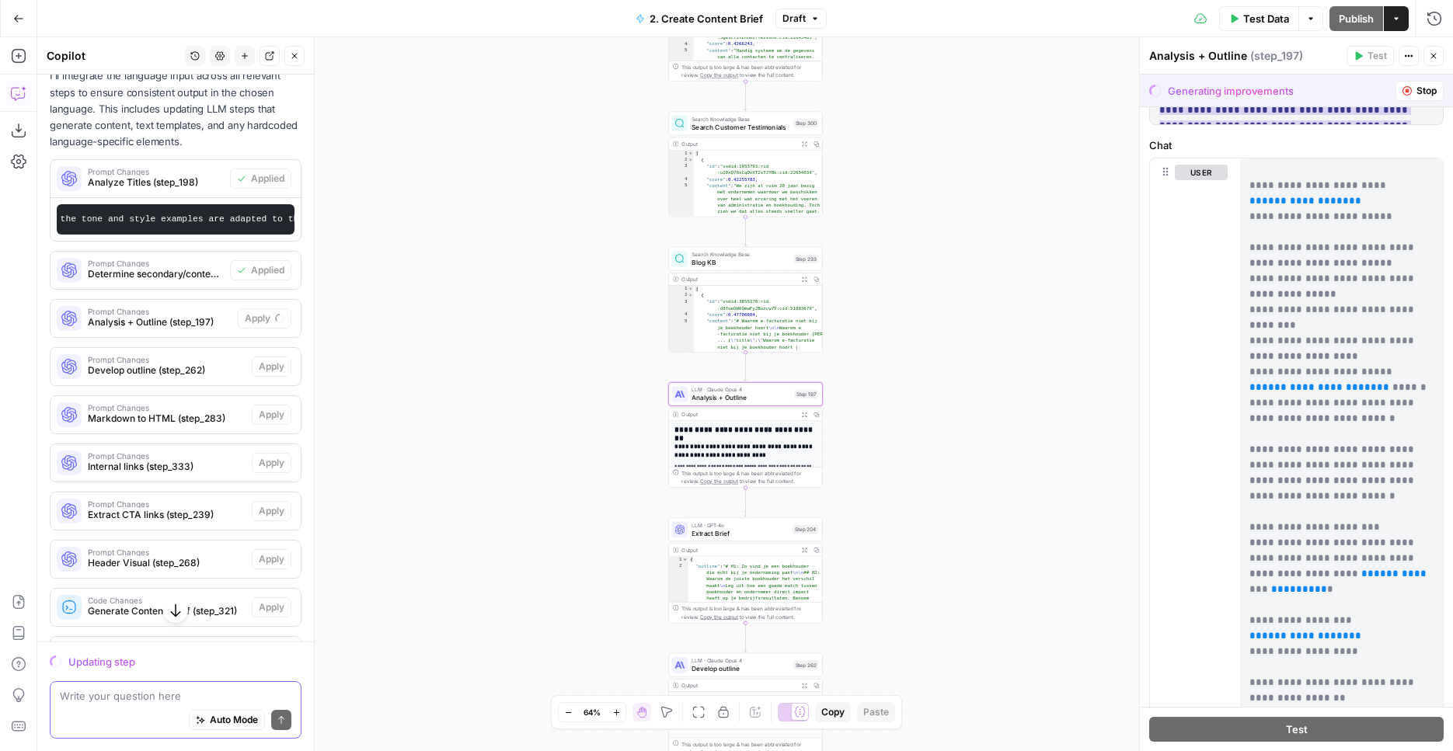
scroll to position [1203, 0]
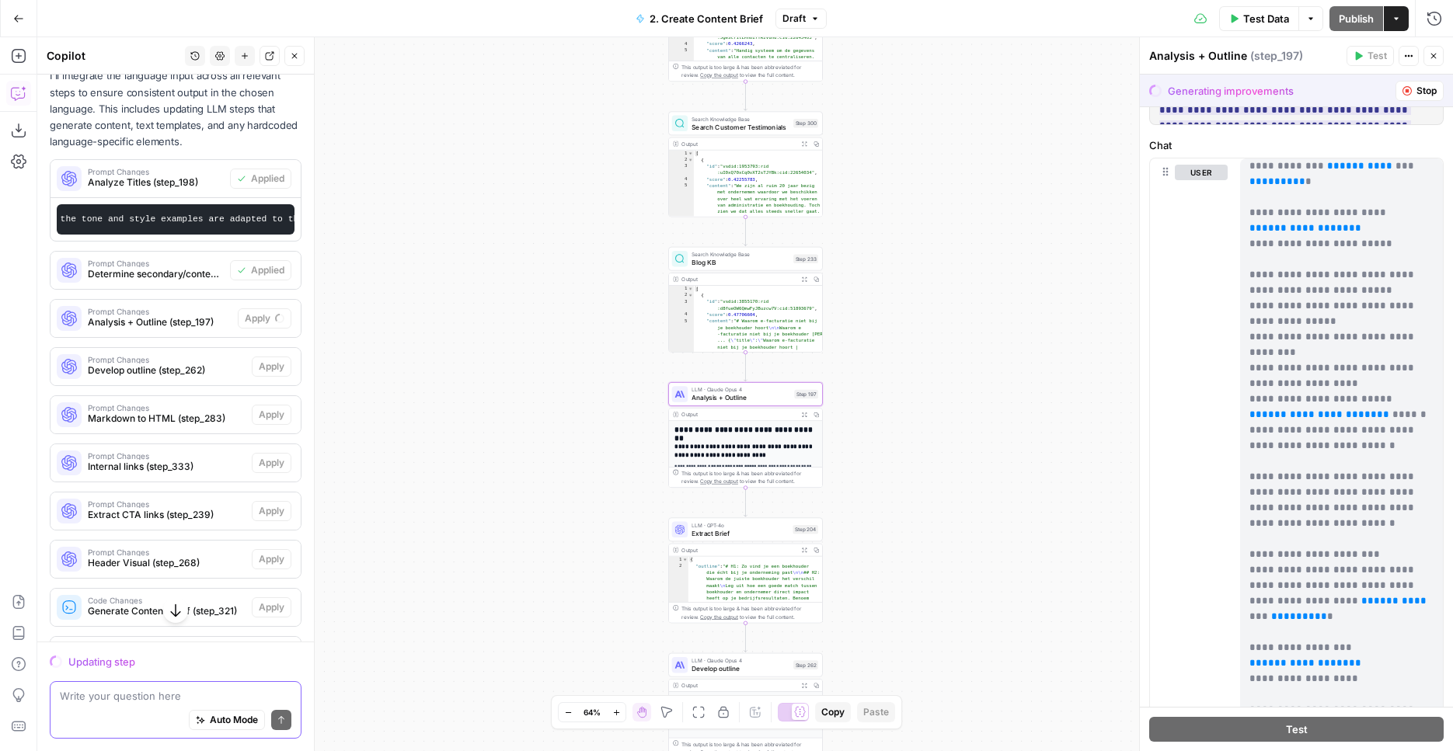
click at [218, 320] on span "Analysis + Outline (step_197)" at bounding box center [160, 322] width 144 height 14
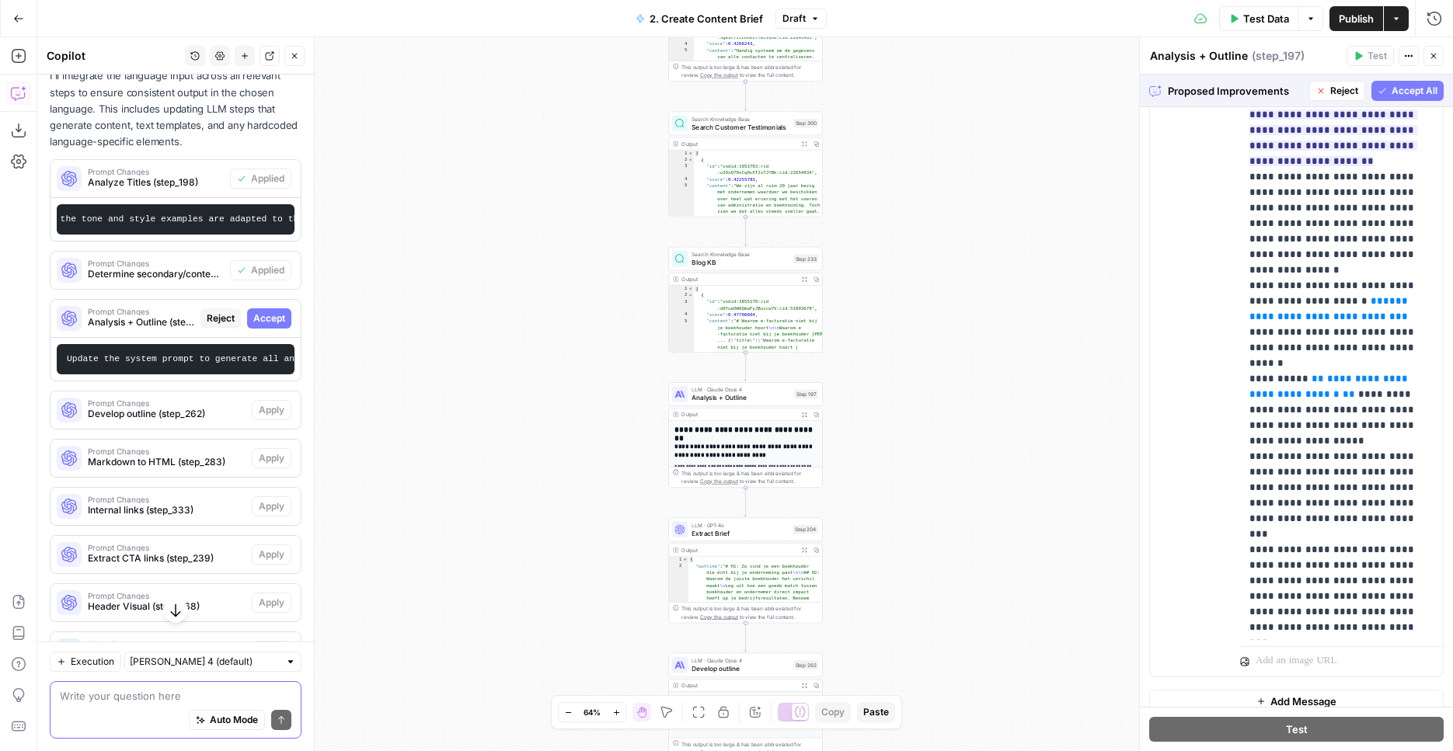
scroll to position [19567, 0]
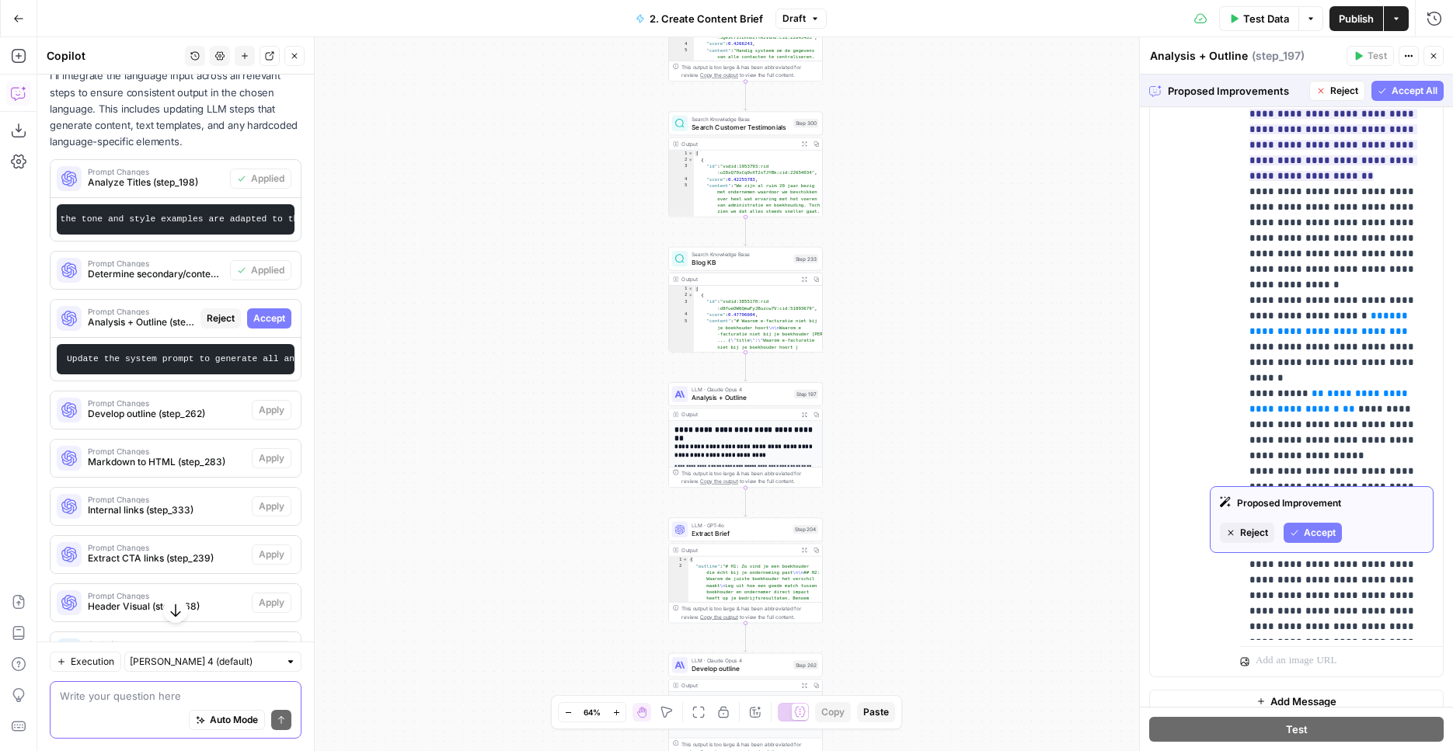
click at [1312, 528] on span "Accept" at bounding box center [1320, 533] width 32 height 14
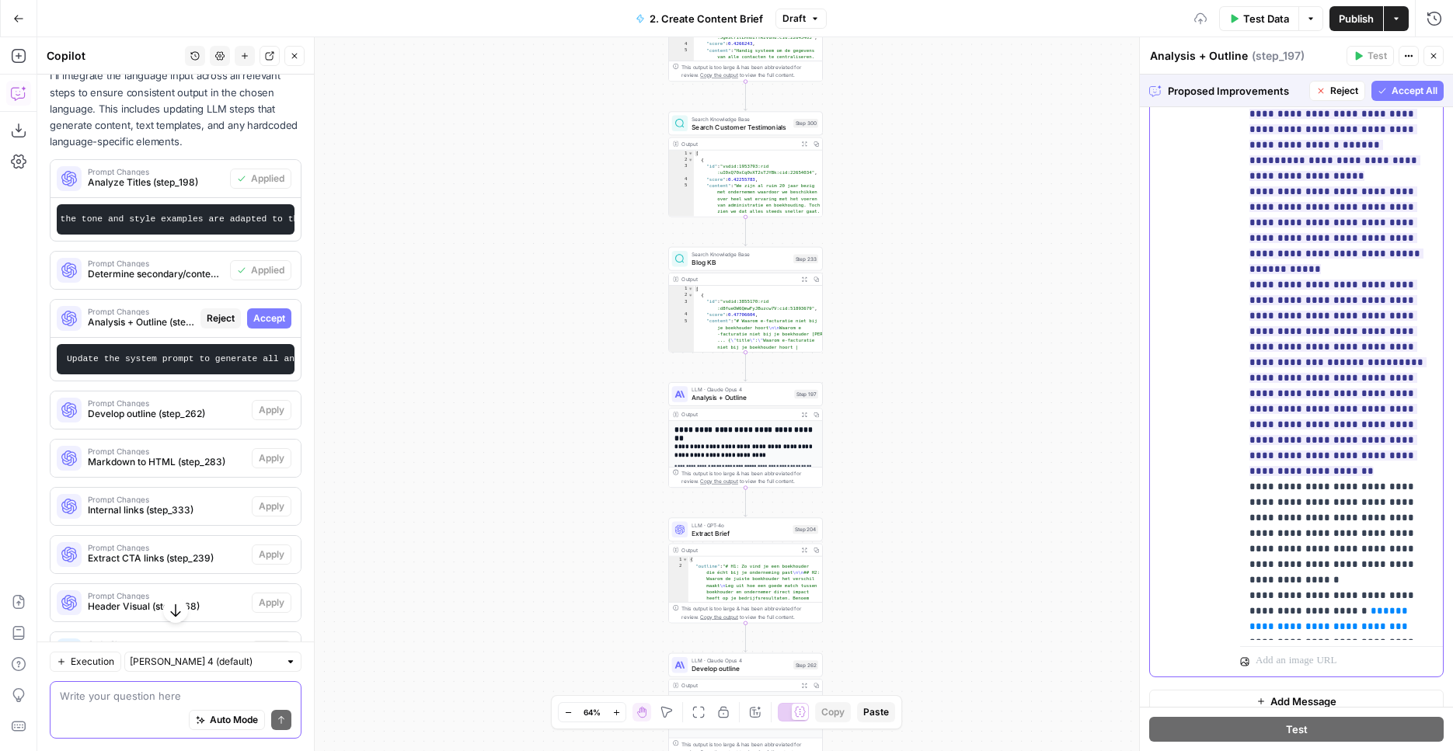
scroll to position [19245, 0]
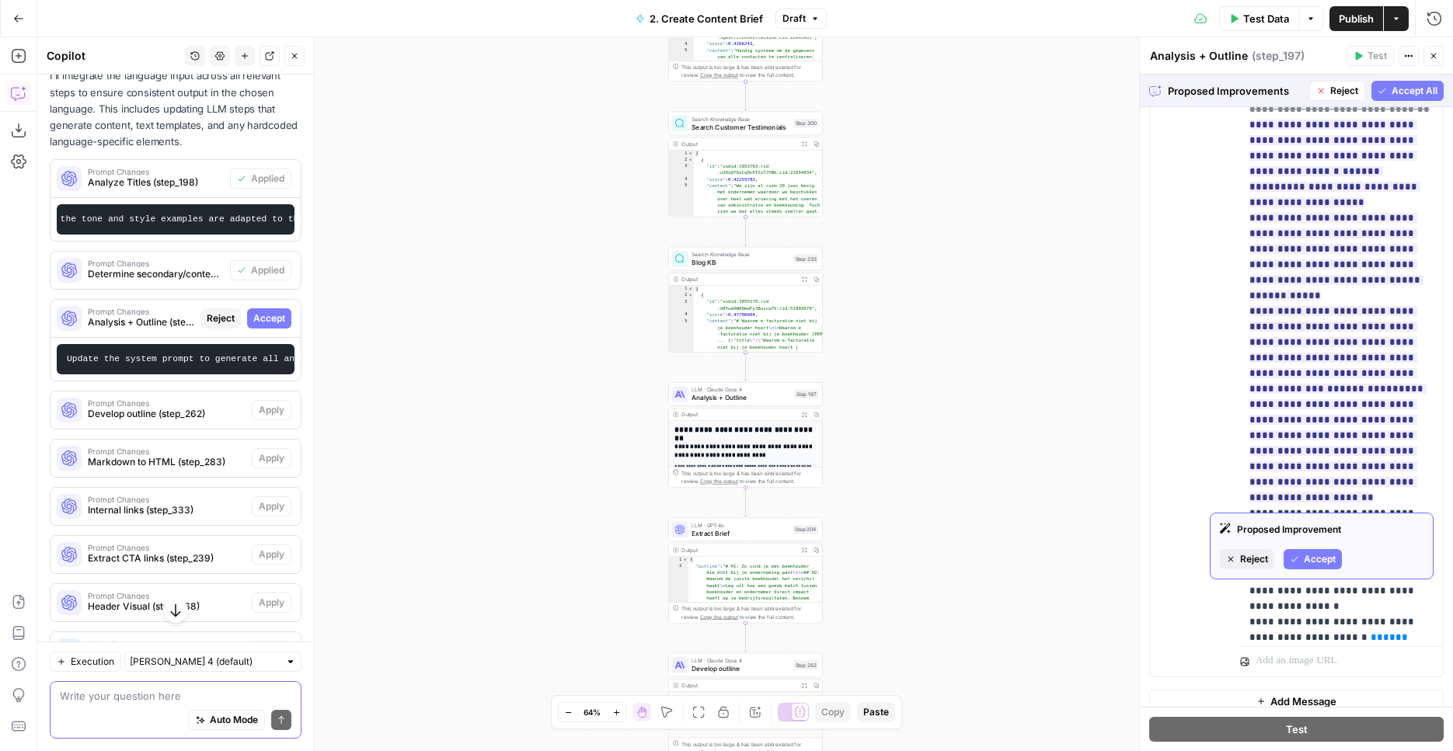
click at [1322, 563] on span "Accept" at bounding box center [1320, 560] width 32 height 14
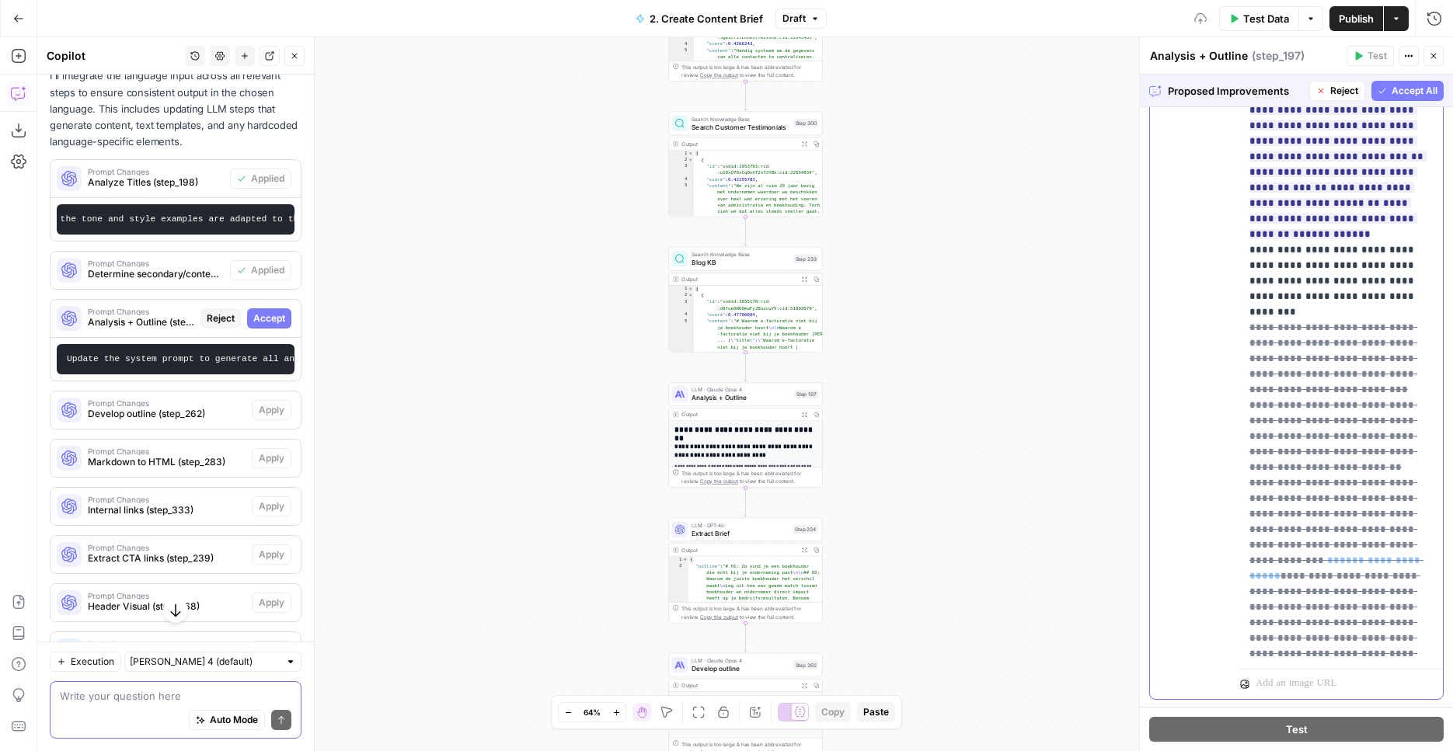
scroll to position [18634, 0]
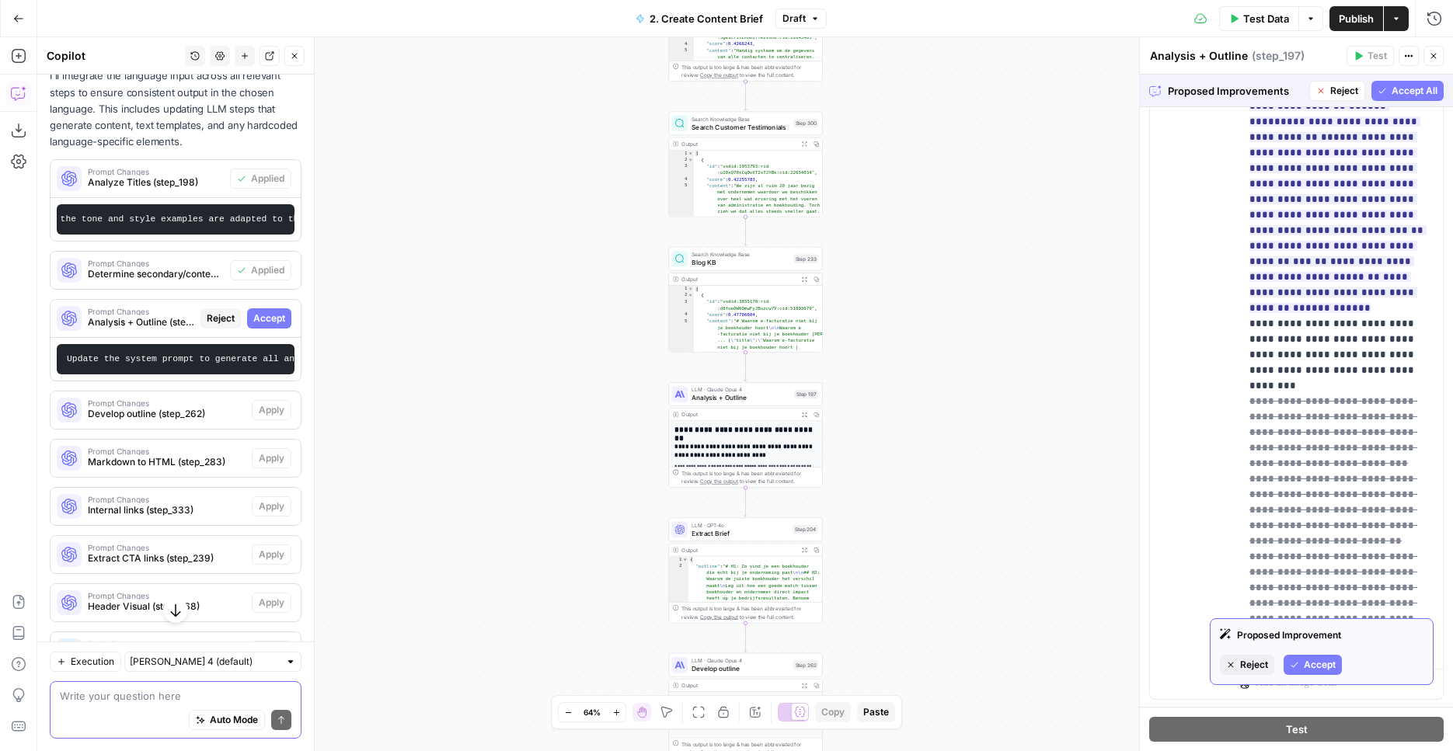
click at [1323, 656] on button "Accept" at bounding box center [1313, 665] width 58 height 20
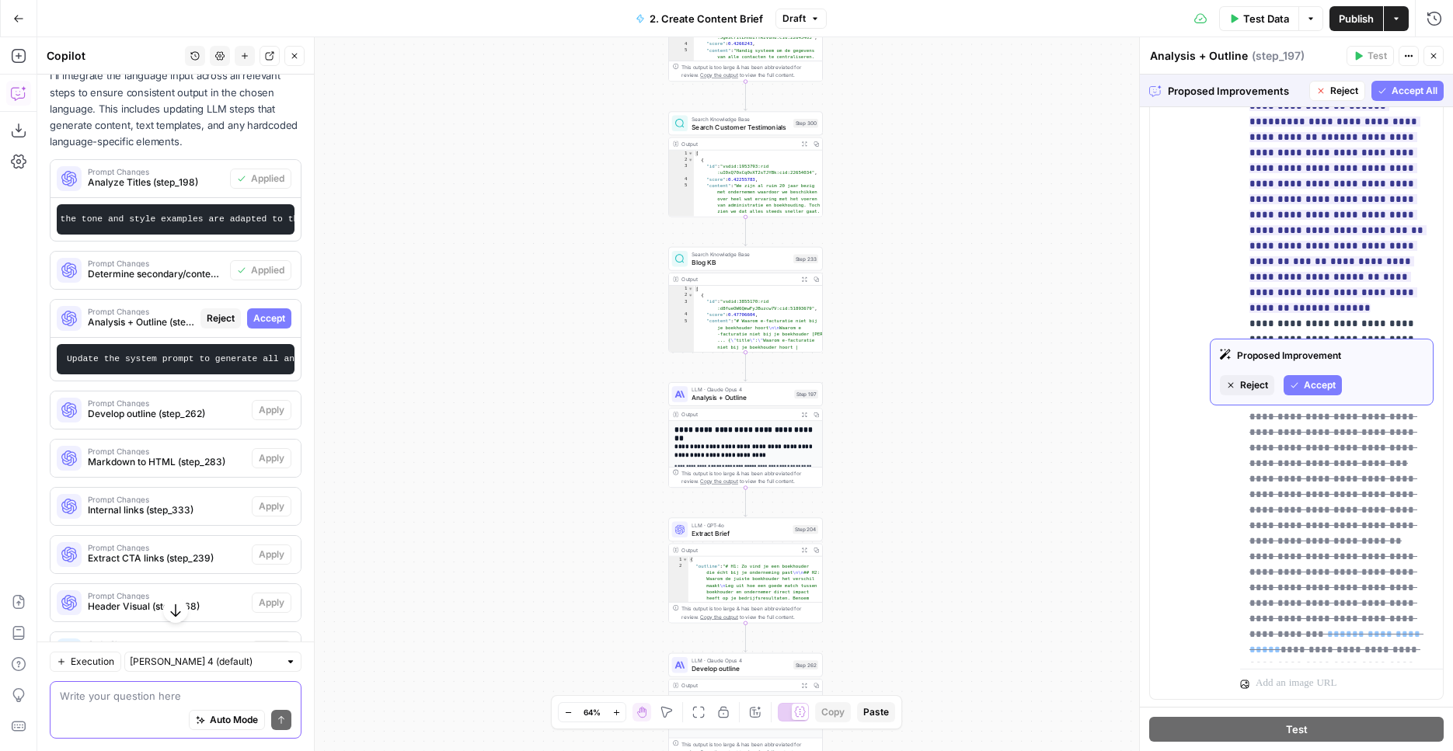
click at [1311, 387] on span "Accept" at bounding box center [1320, 385] width 32 height 14
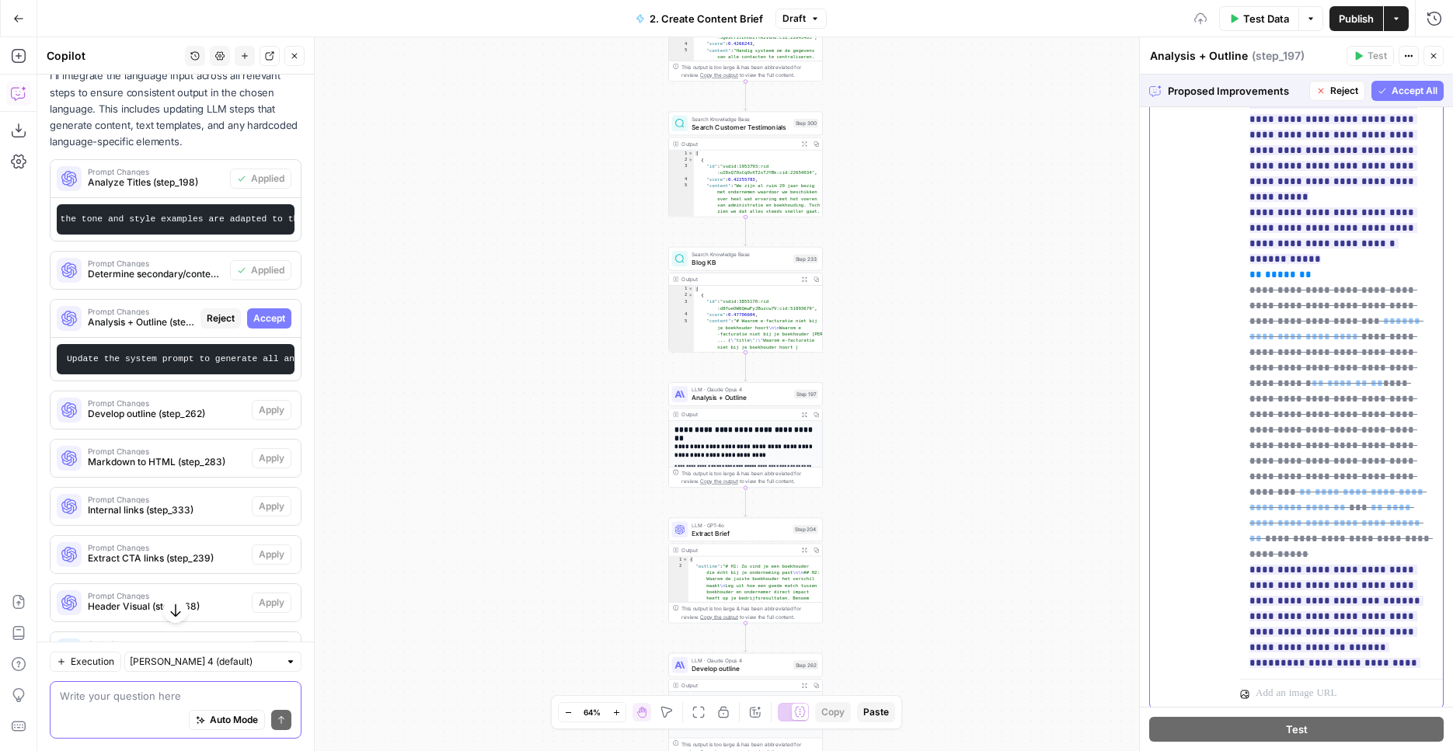
scroll to position [18161, 0]
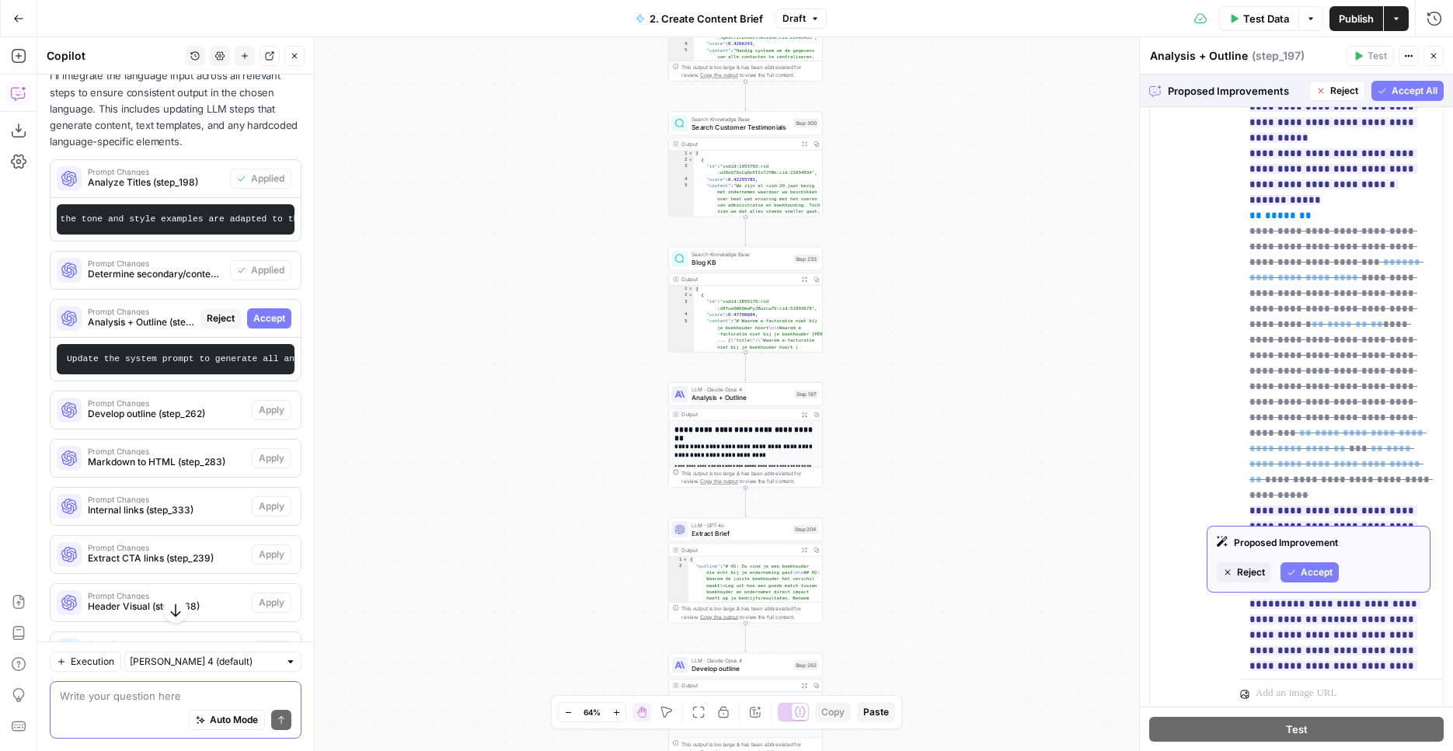
click at [1313, 566] on span "Accept" at bounding box center [1317, 573] width 32 height 14
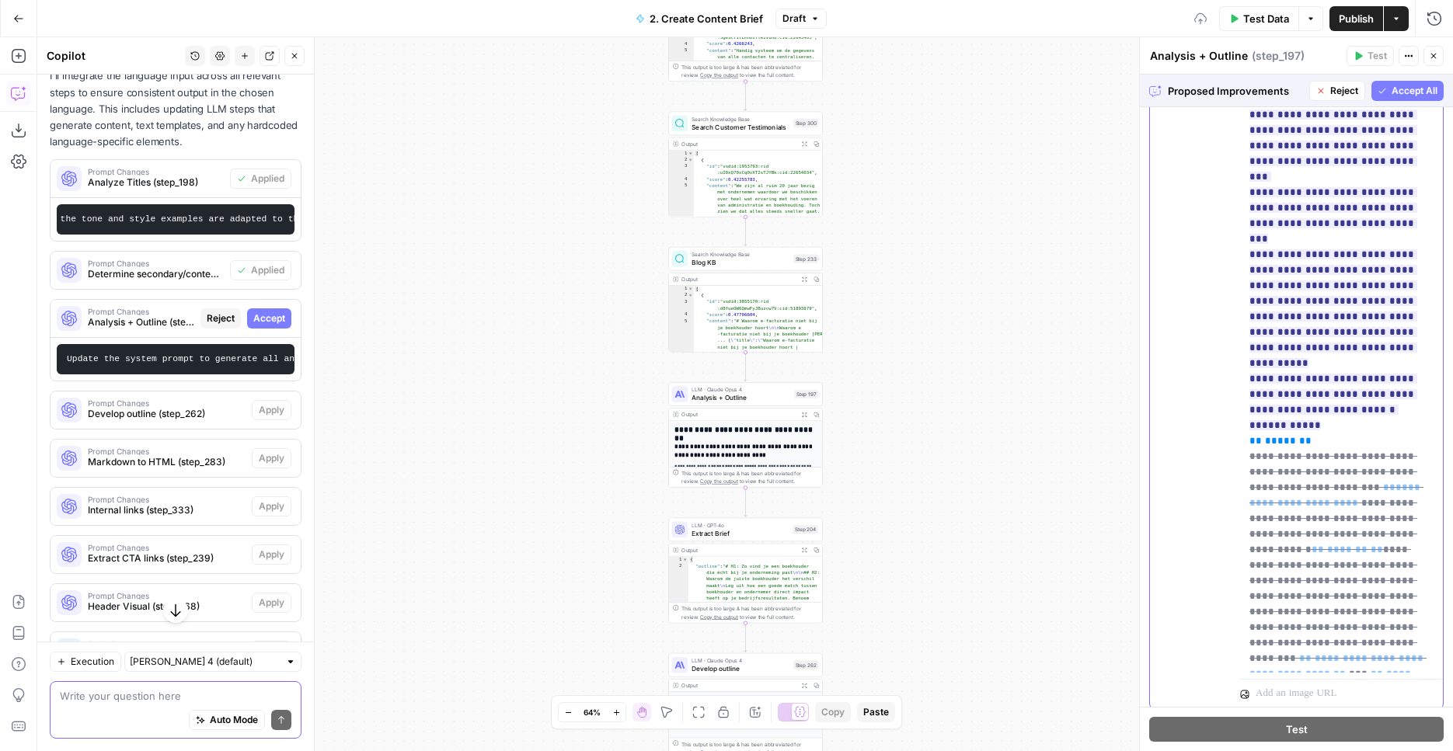
scroll to position [17917, 0]
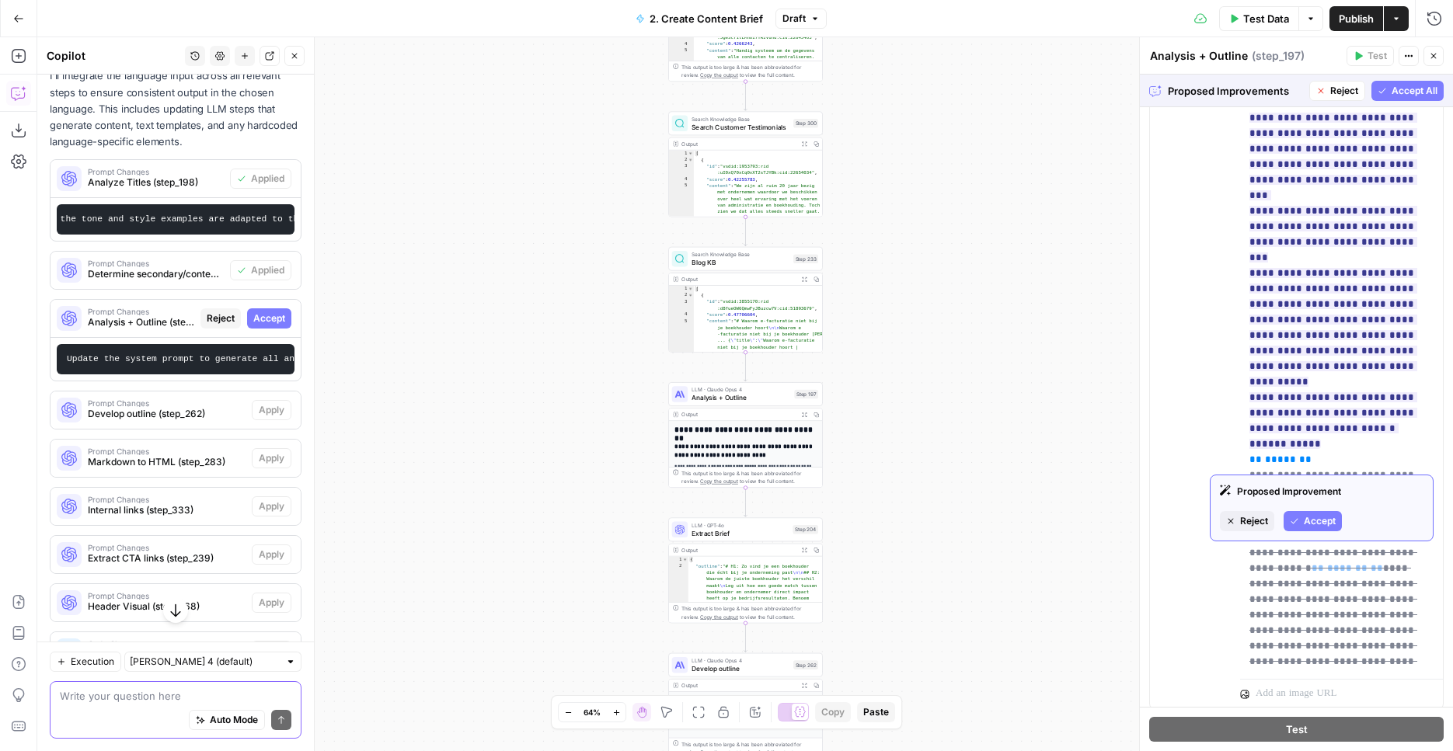
click at [1320, 521] on span "Accept" at bounding box center [1320, 521] width 32 height 14
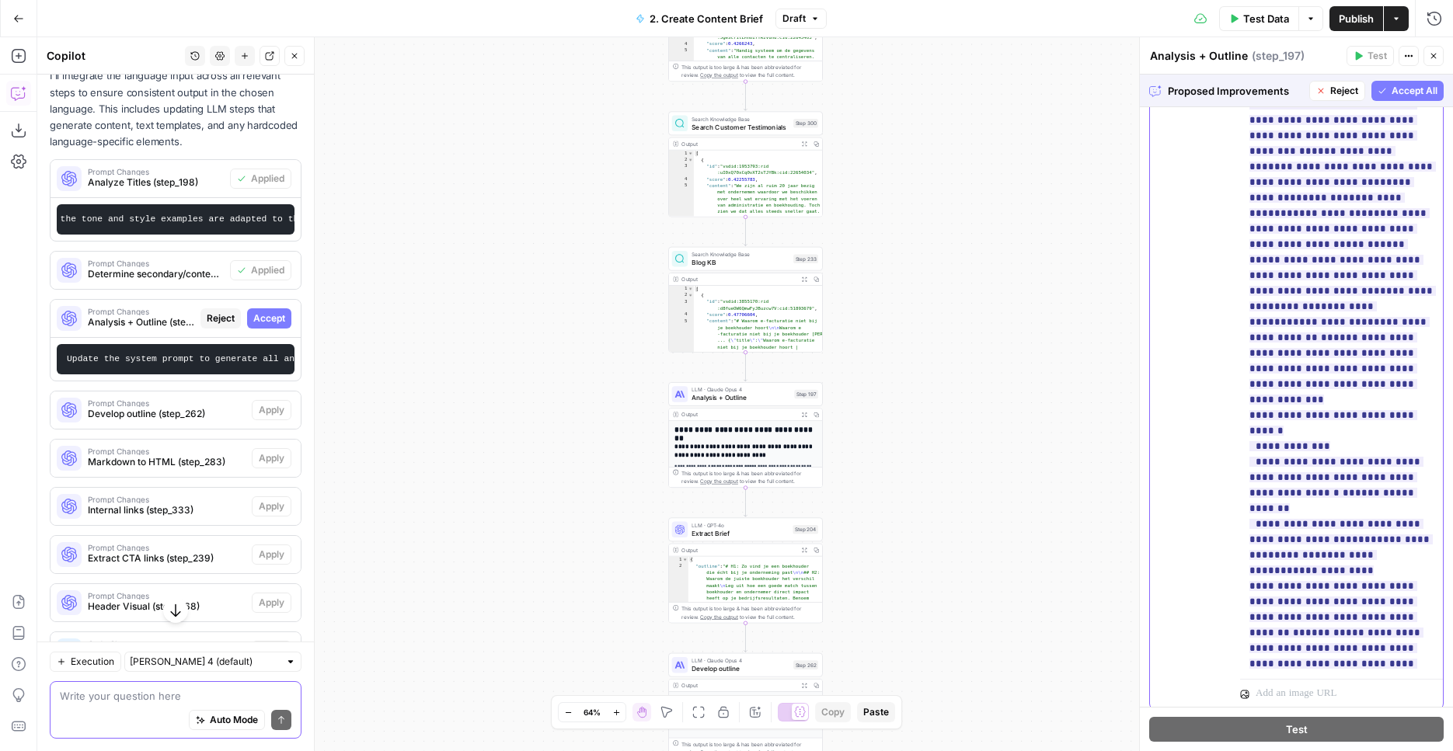
scroll to position [16890, 0]
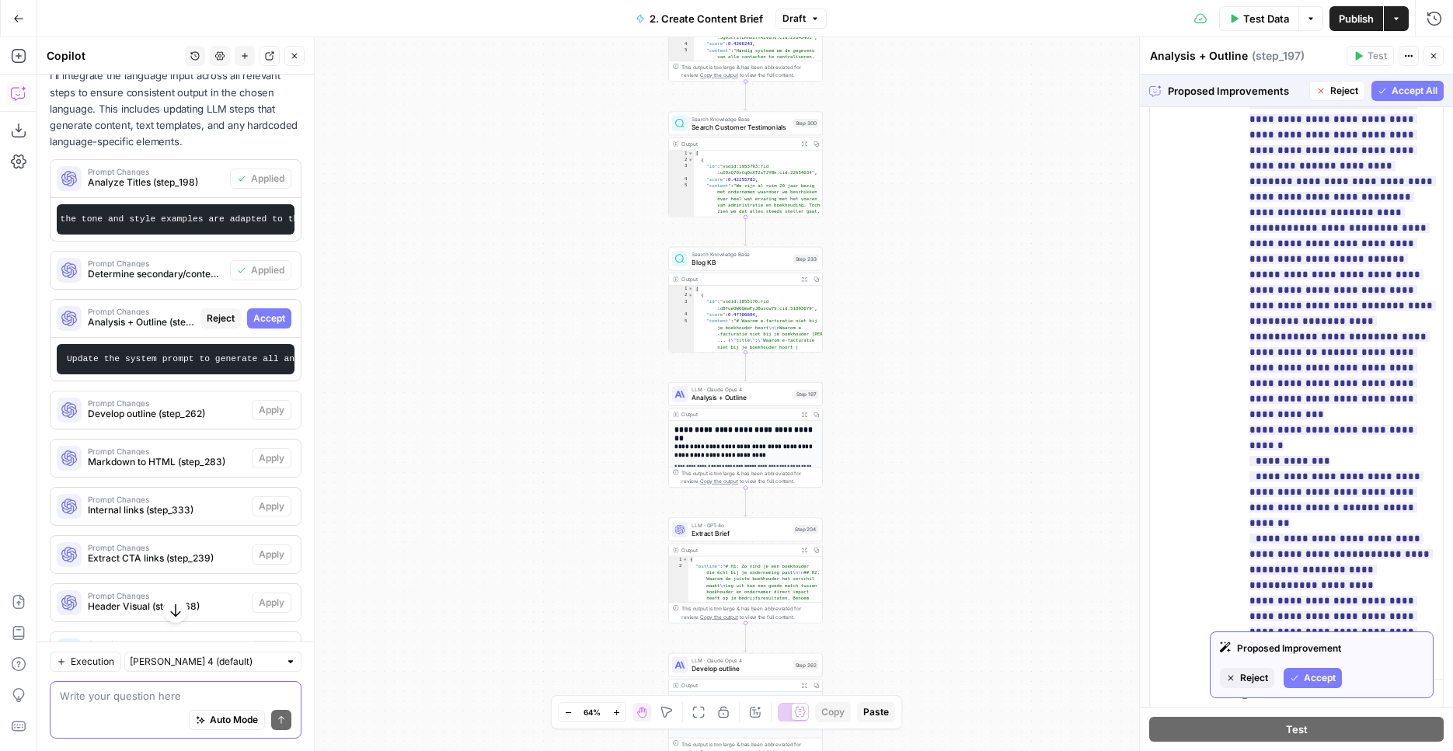
click at [1308, 671] on span "Accept" at bounding box center [1320, 678] width 32 height 14
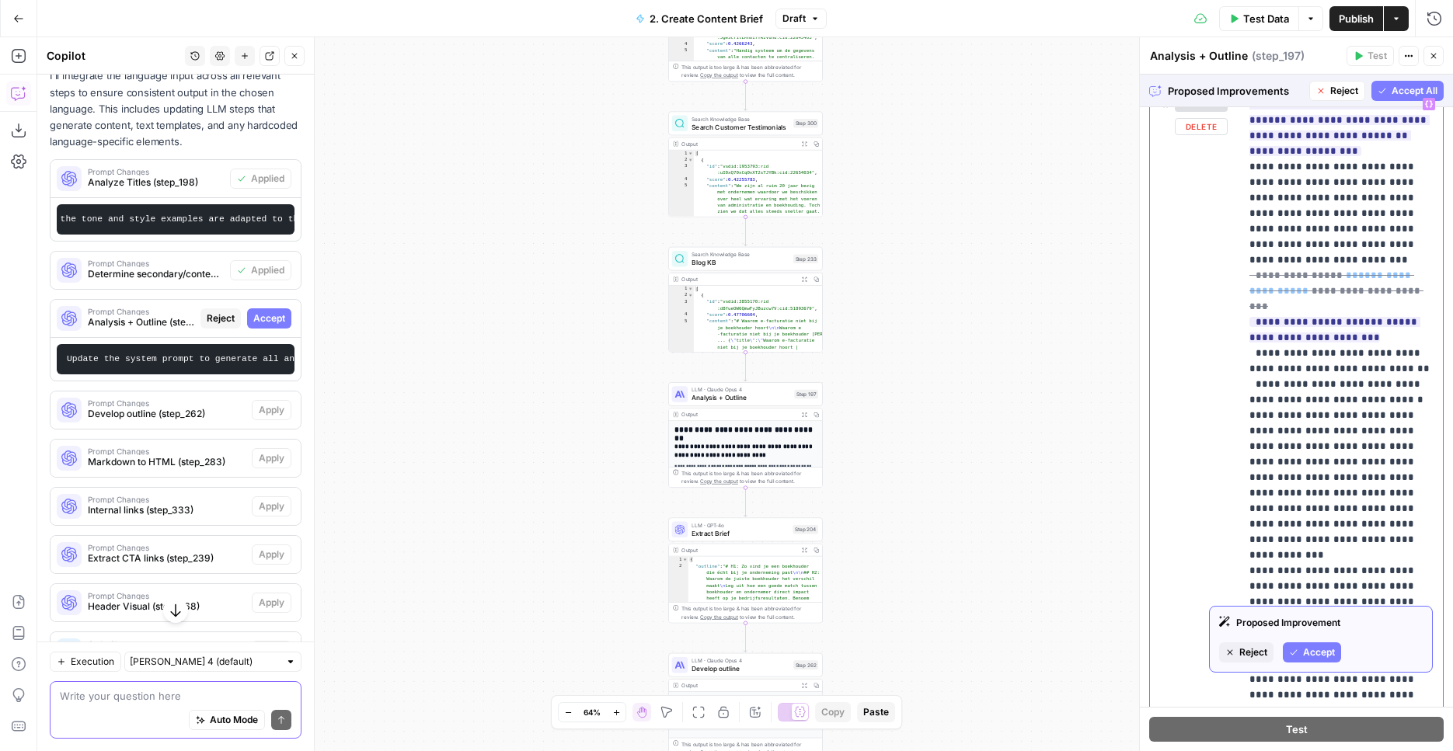
scroll to position [16236, 0]
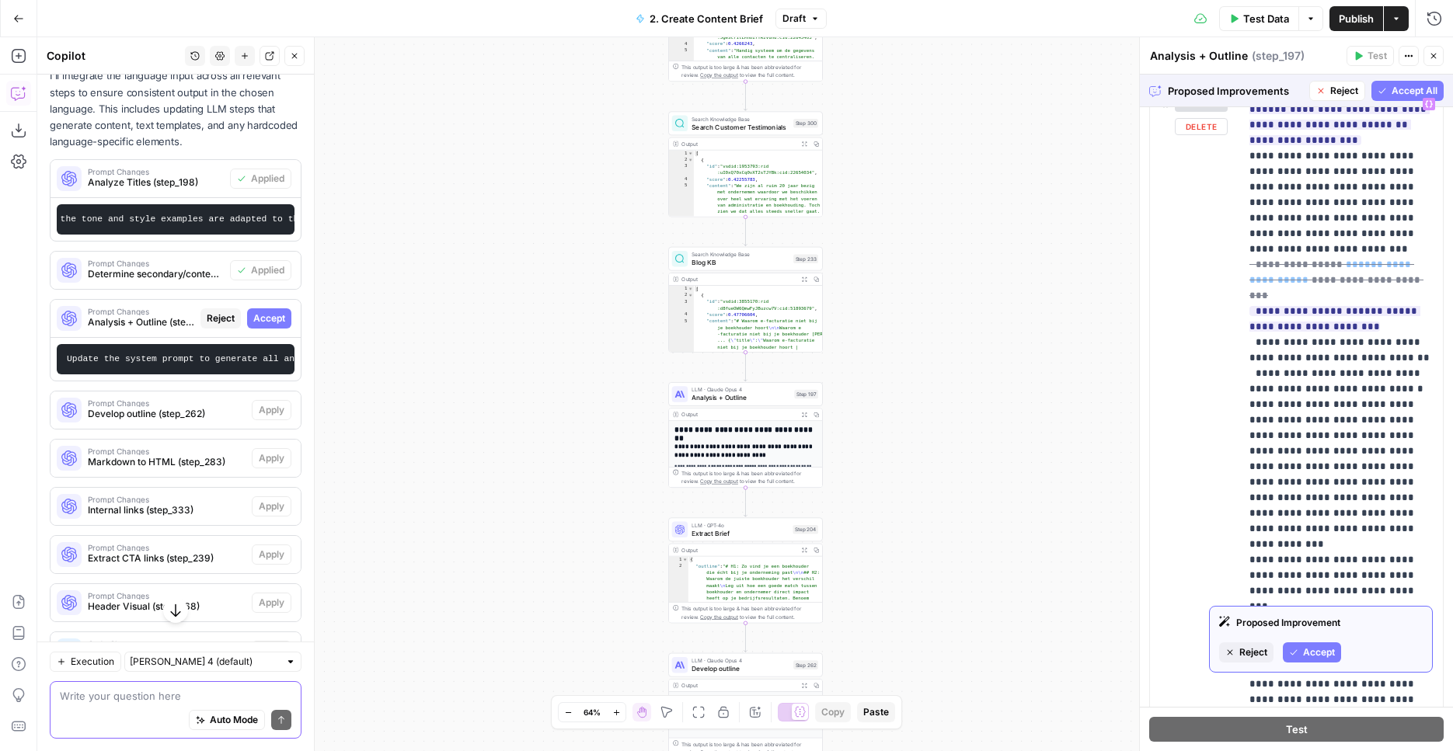
click at [1314, 654] on span "Accept" at bounding box center [1319, 653] width 32 height 14
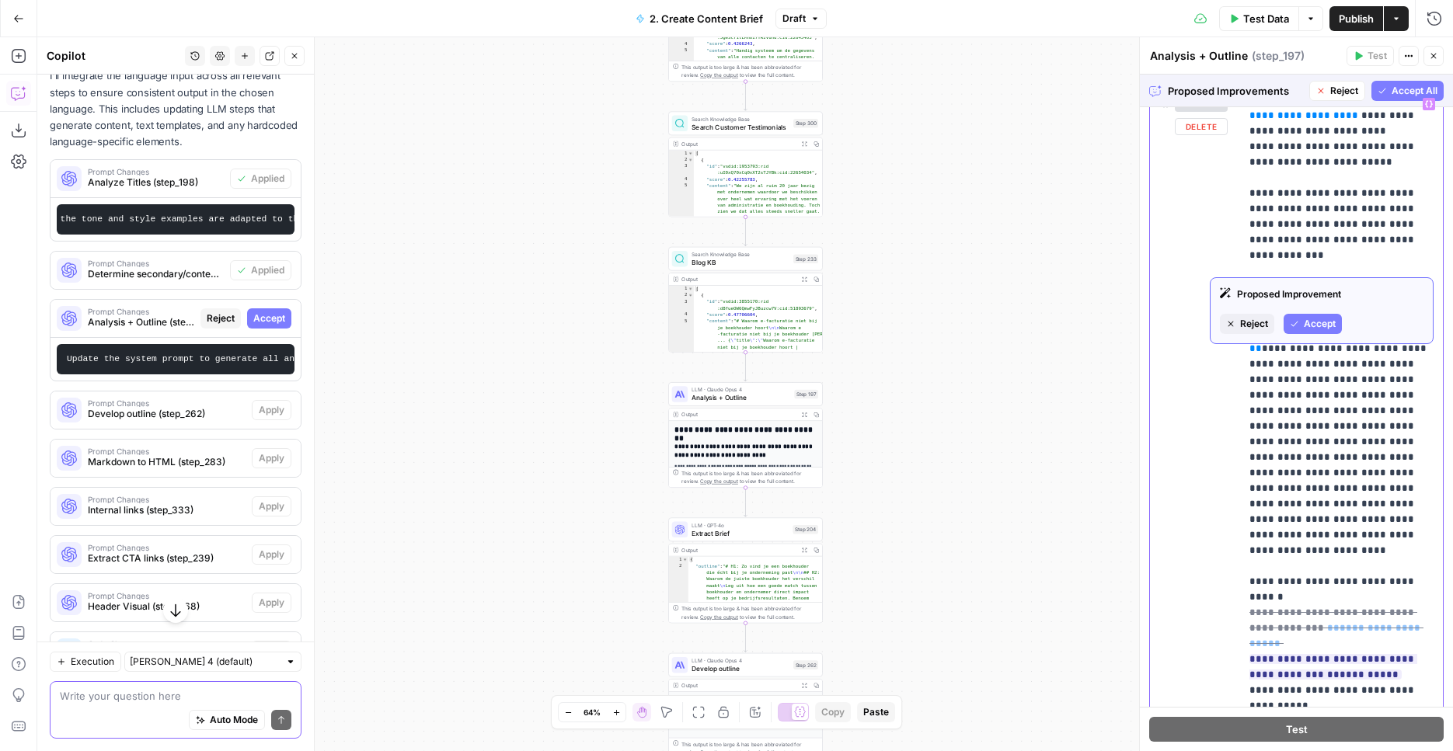
scroll to position [14650, 0]
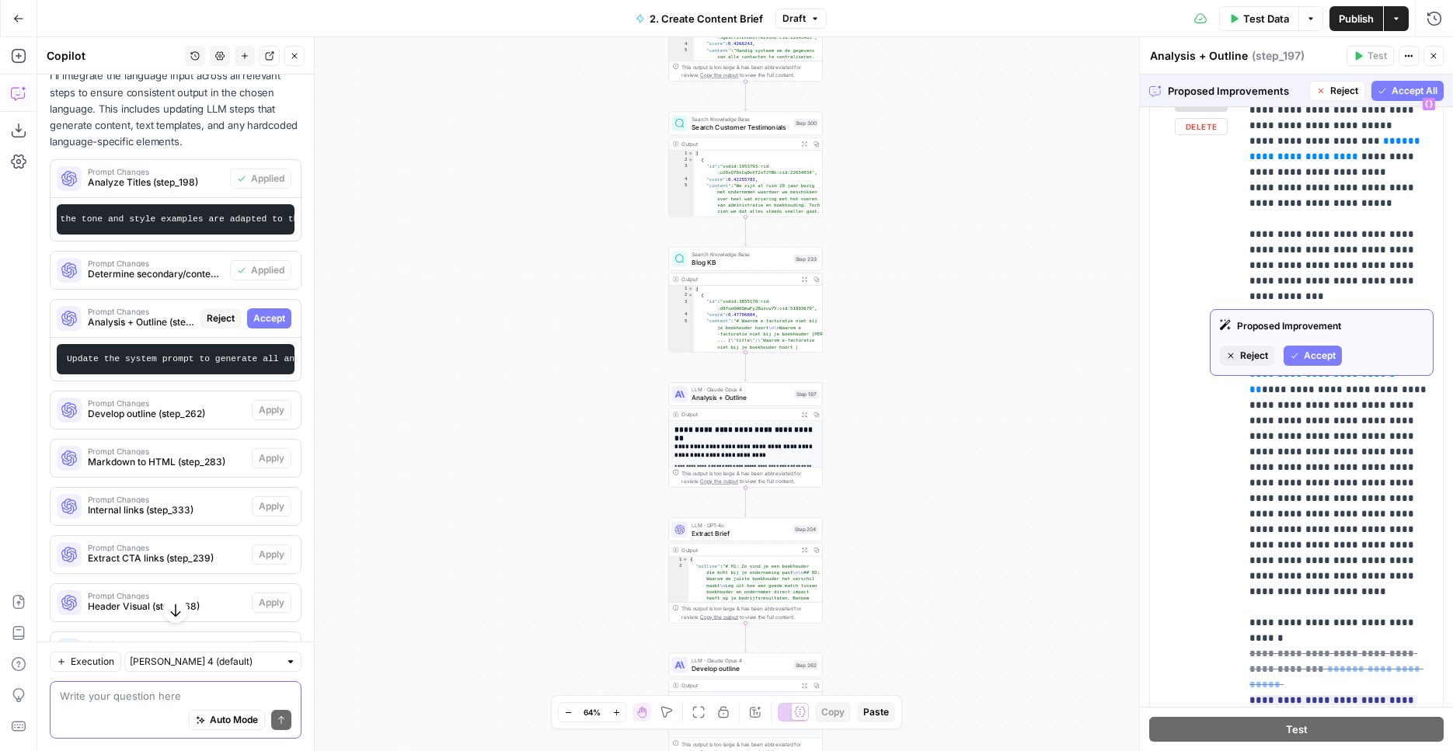
click at [1314, 354] on span "Accept" at bounding box center [1320, 356] width 32 height 14
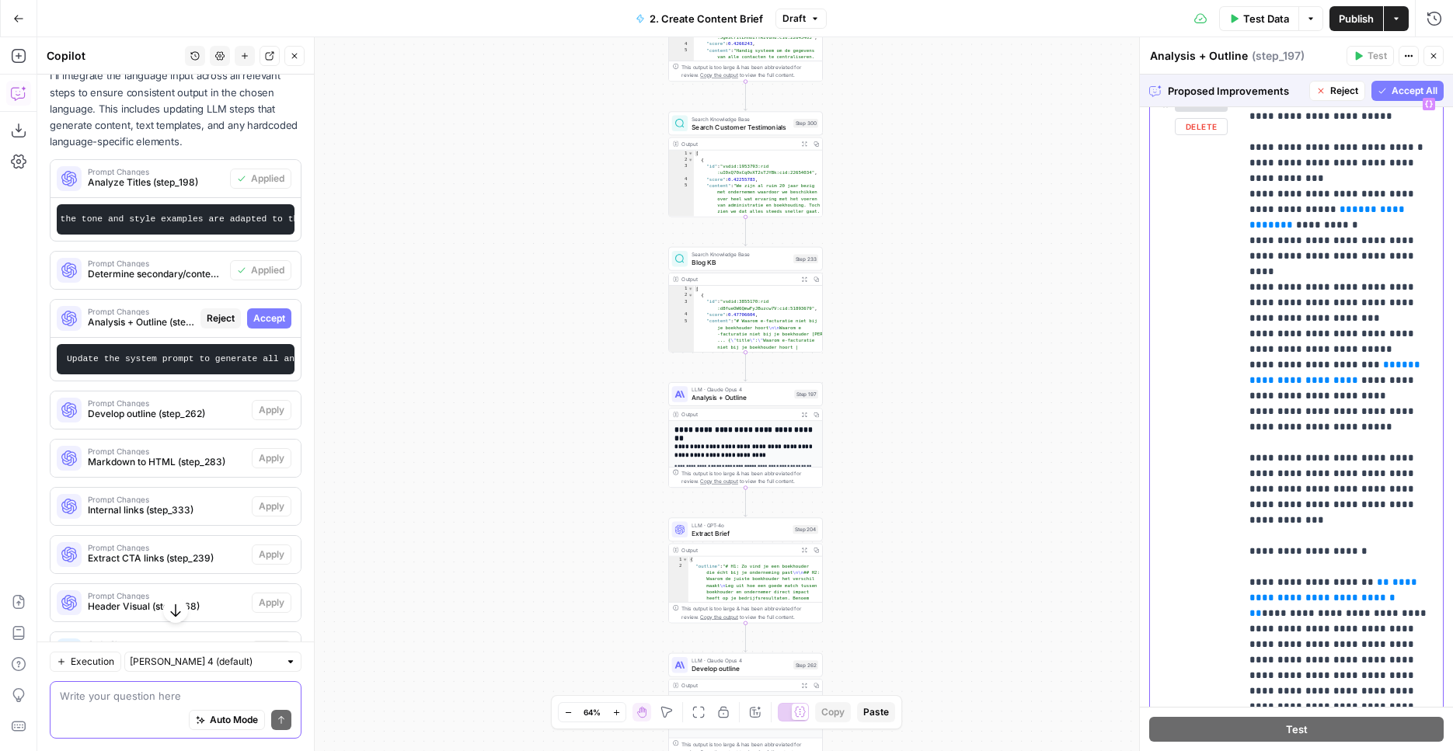
scroll to position [14270, 0]
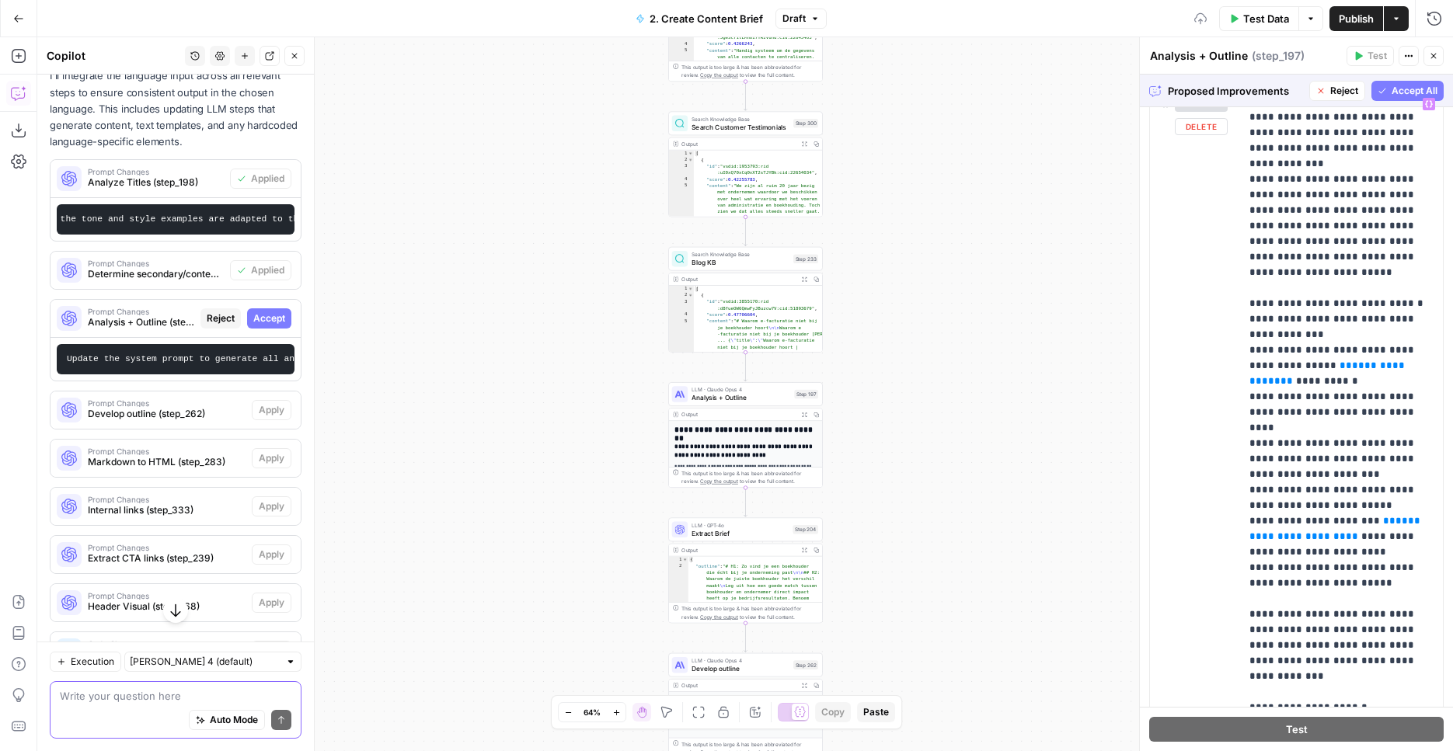
click at [1382, 93] on icon "button" at bounding box center [1382, 90] width 9 height 9
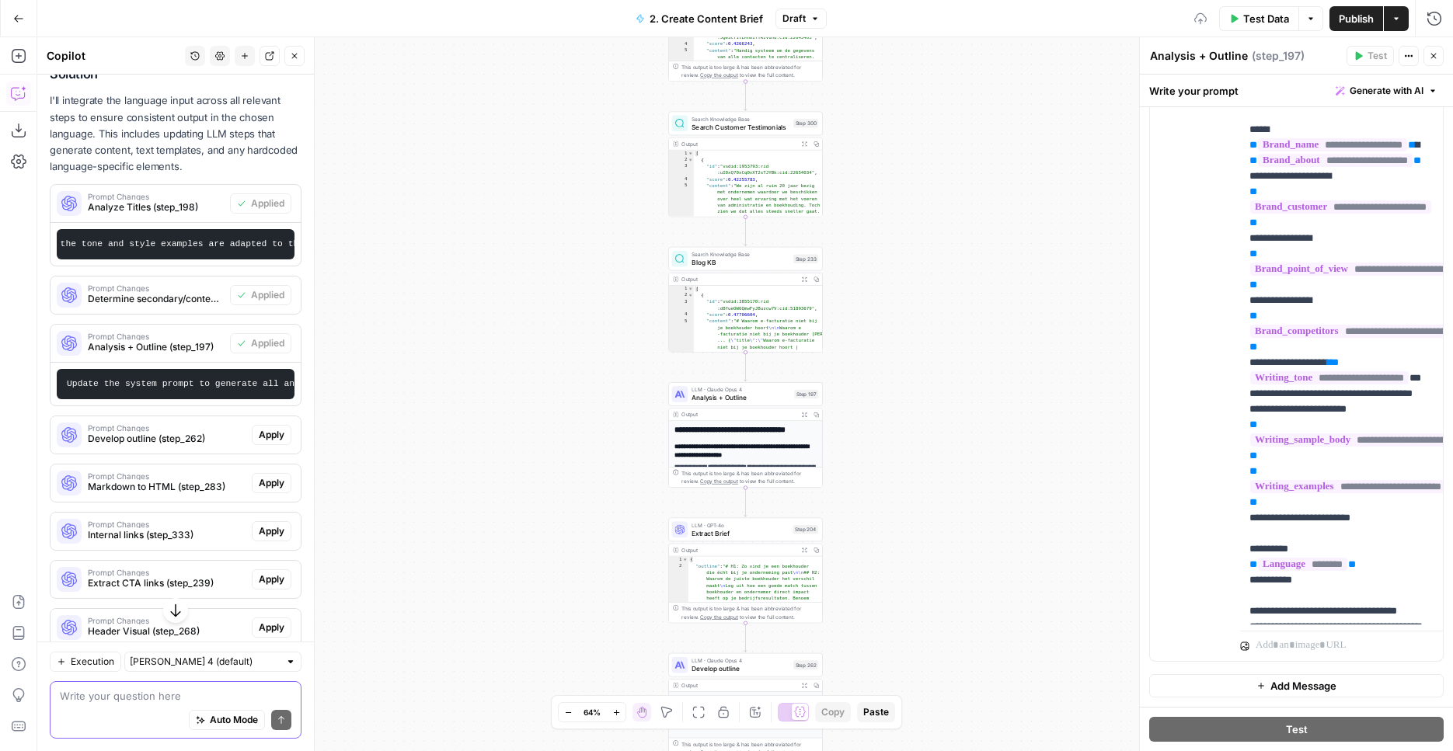
scroll to position [0, 0]
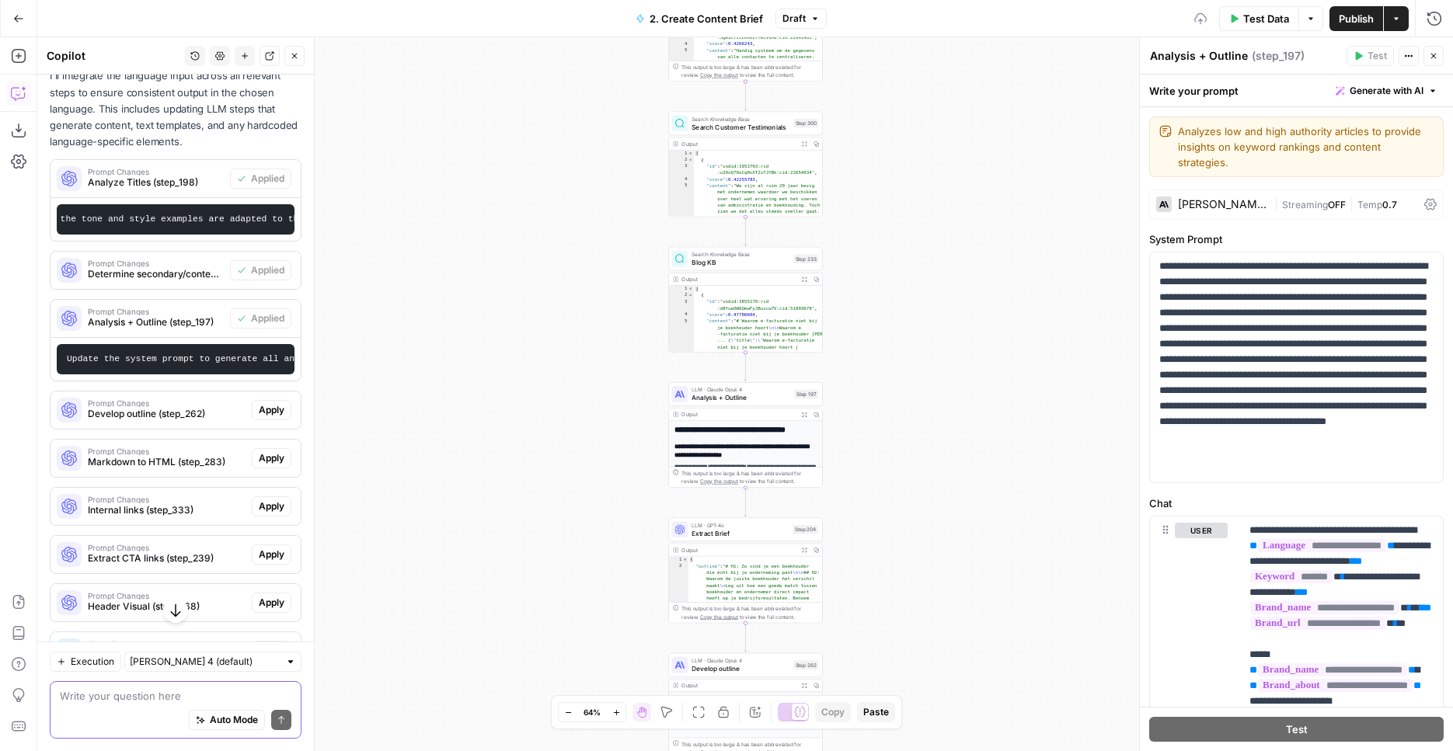
click at [263, 415] on span "Apply" at bounding box center [272, 410] width 26 height 14
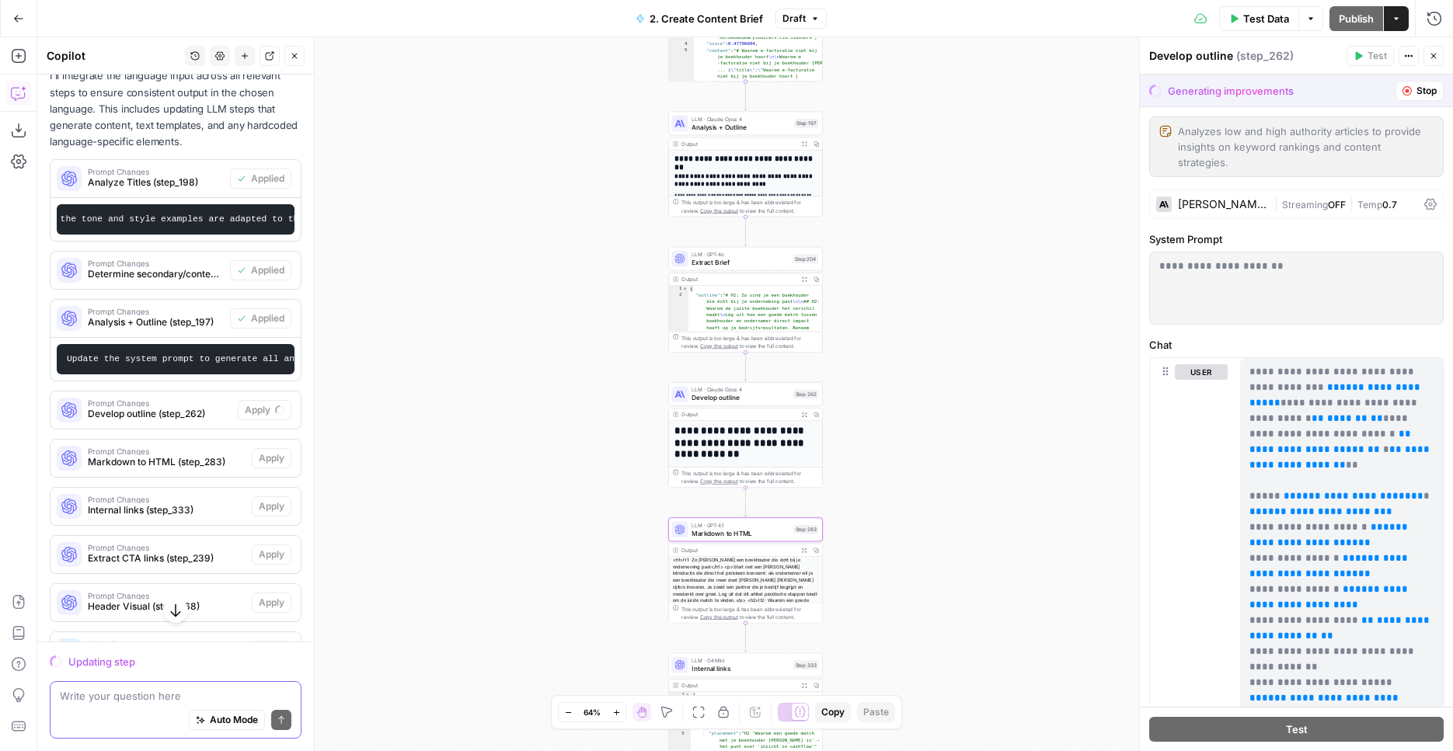
click at [211, 452] on span "Prompt Changes" at bounding box center [167, 452] width 158 height 8
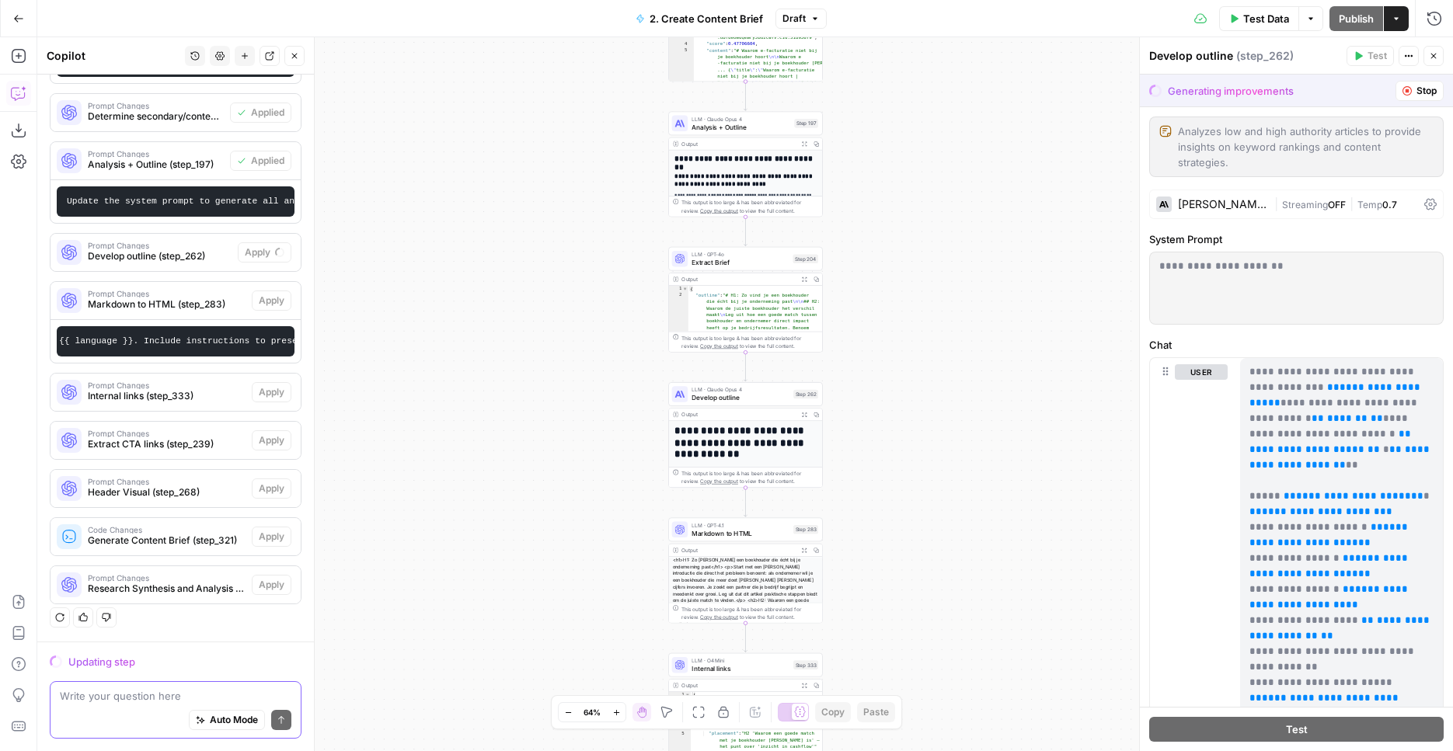
scroll to position [458, 0]
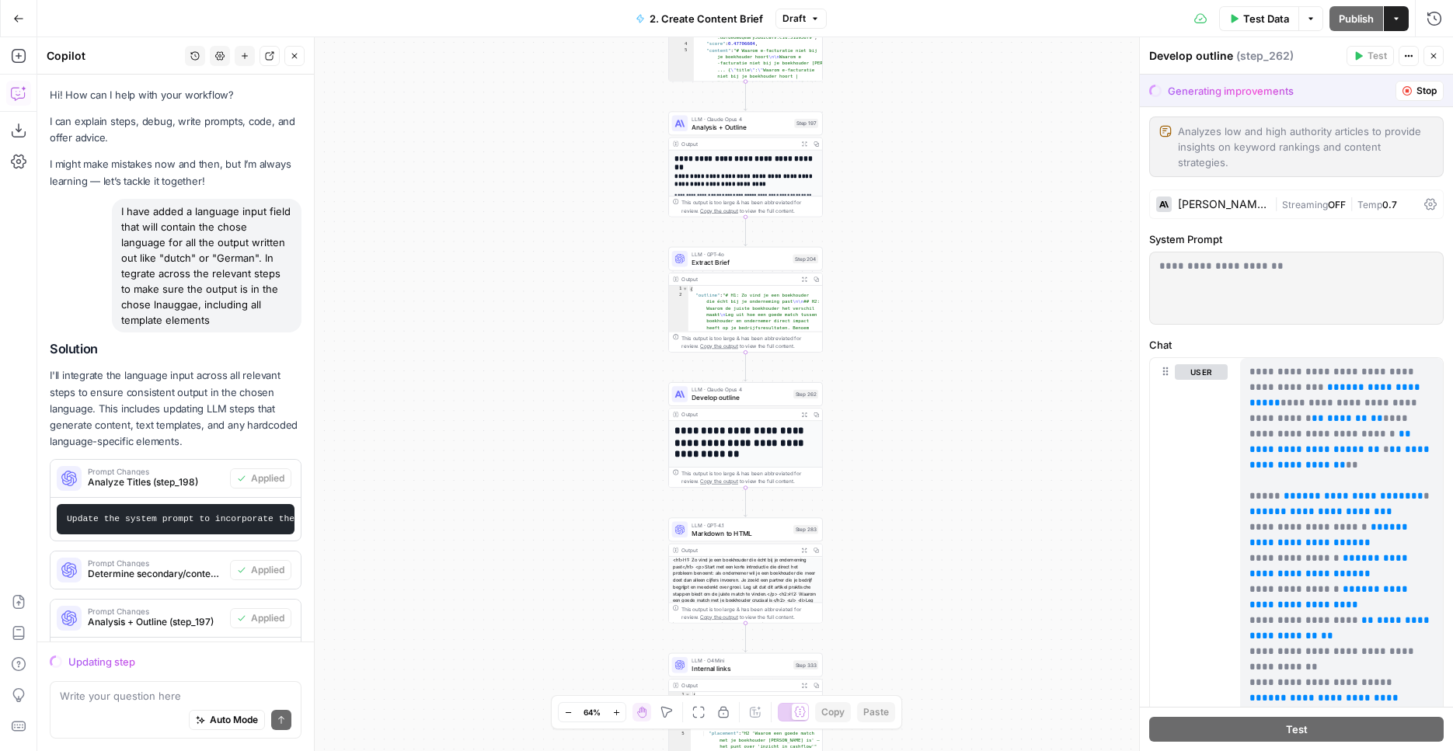
scroll to position [0, 643]
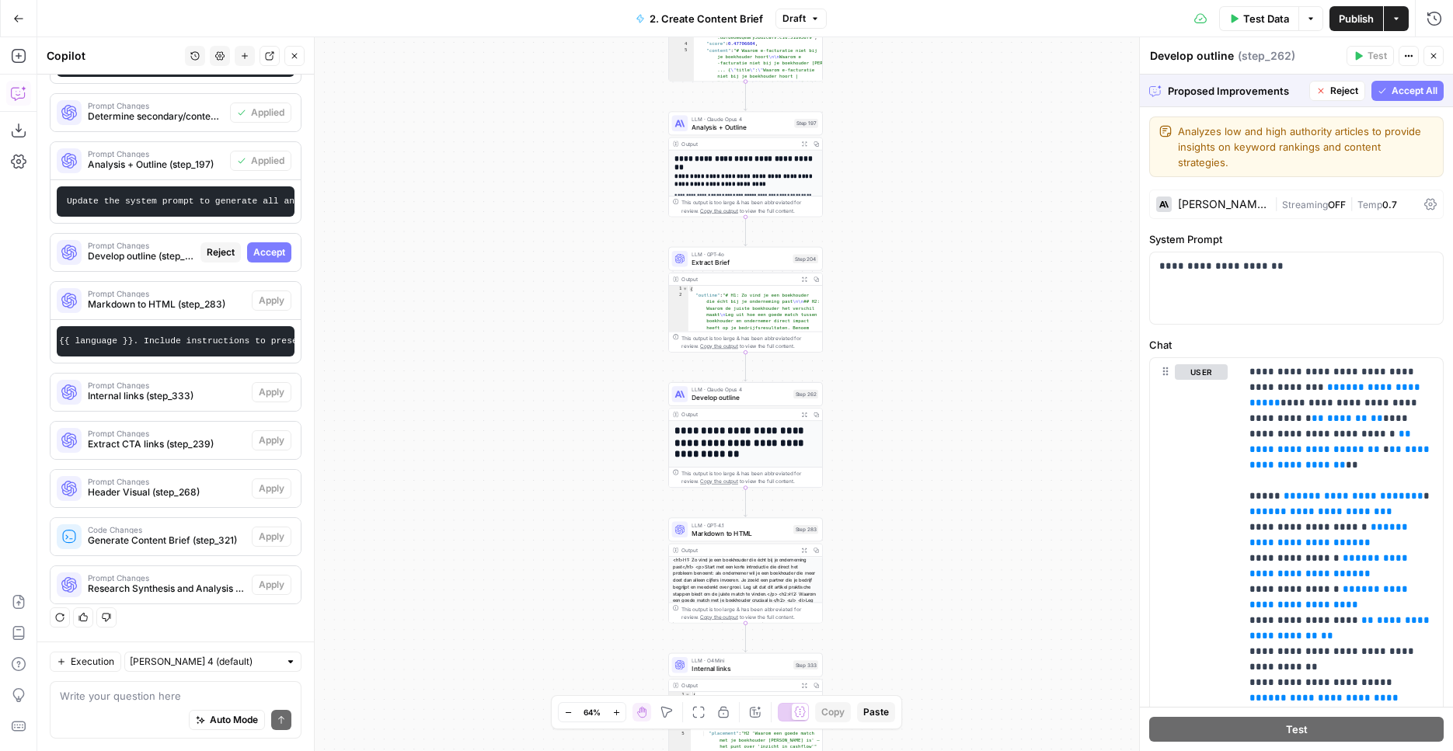
click at [1384, 97] on button "Accept All" at bounding box center [1408, 91] width 72 height 20
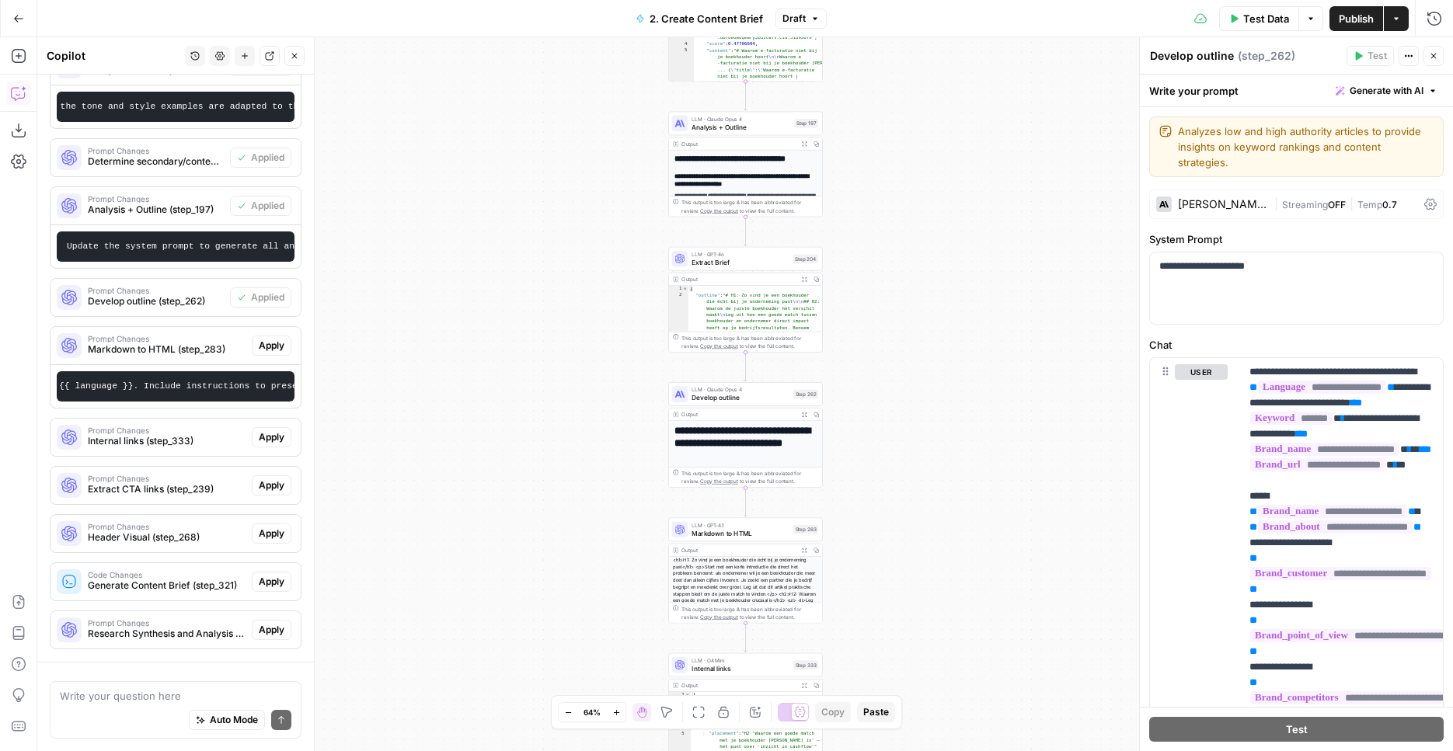
scroll to position [483, 0]
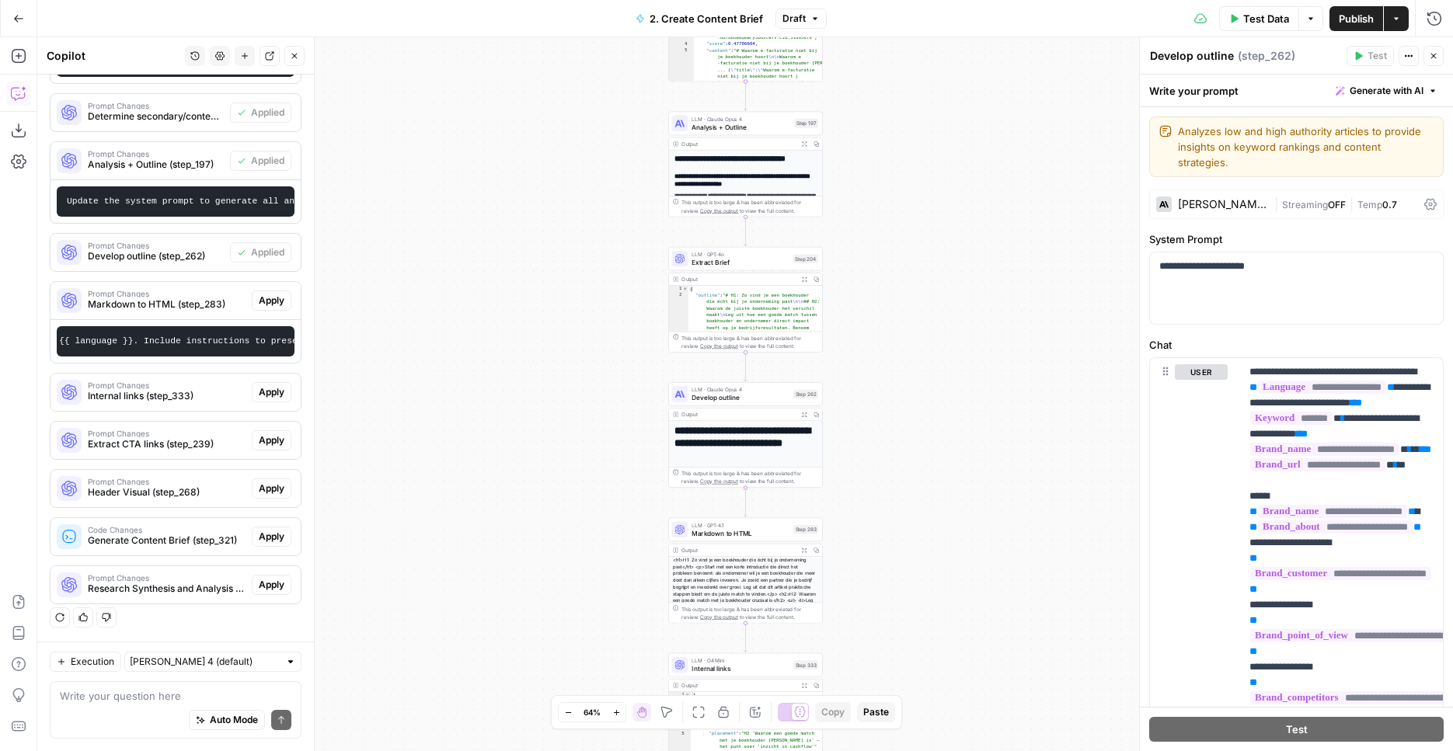
click at [274, 298] on span "Apply" at bounding box center [272, 301] width 26 height 14
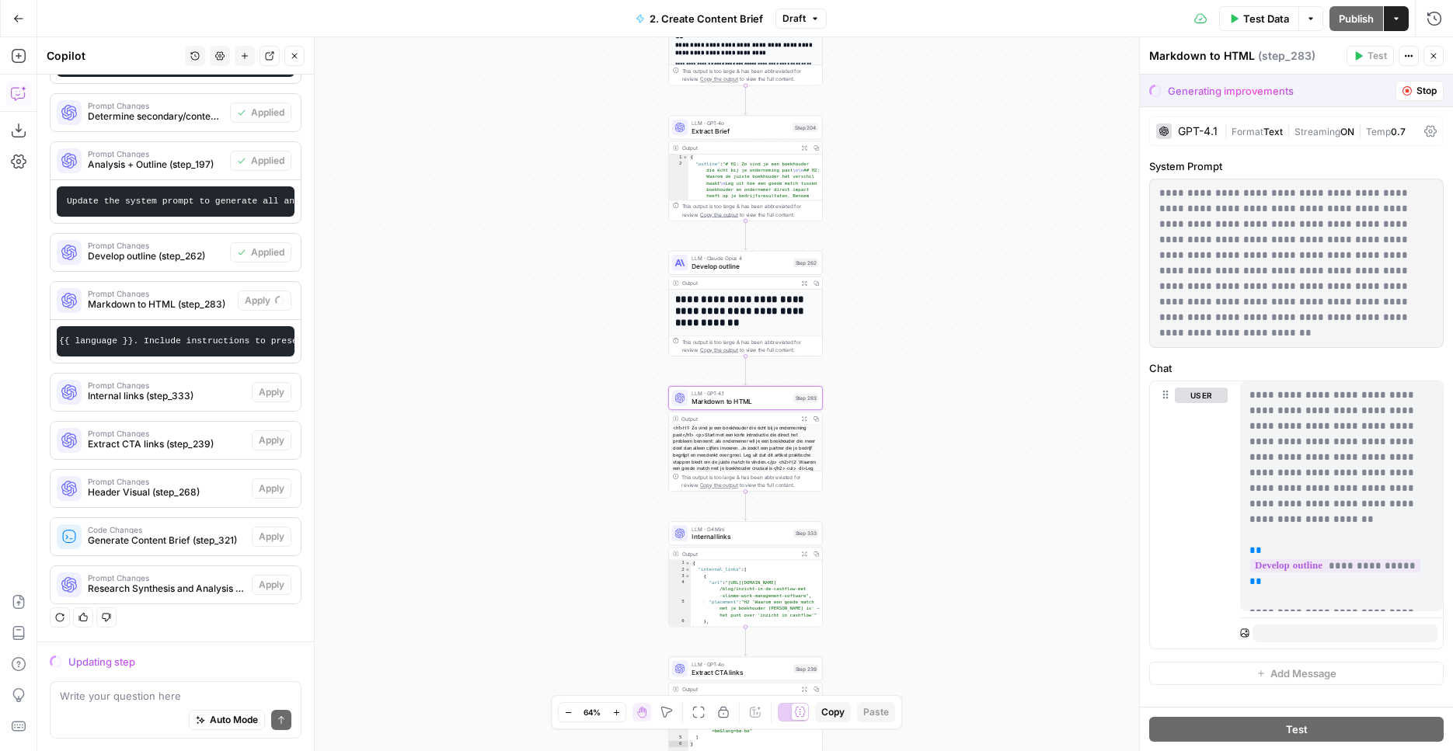
scroll to position [458, 0]
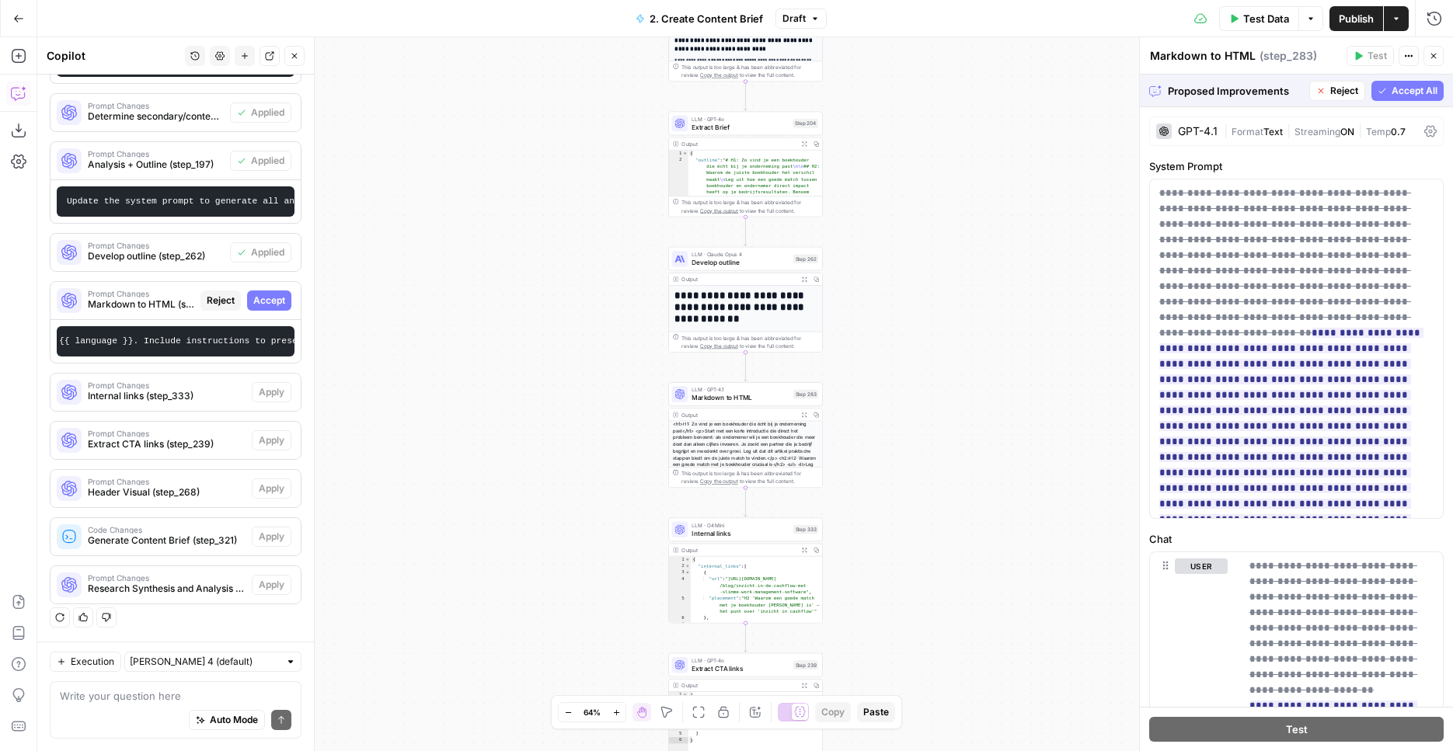
click at [1399, 87] on span "Accept All" at bounding box center [1415, 91] width 46 height 14
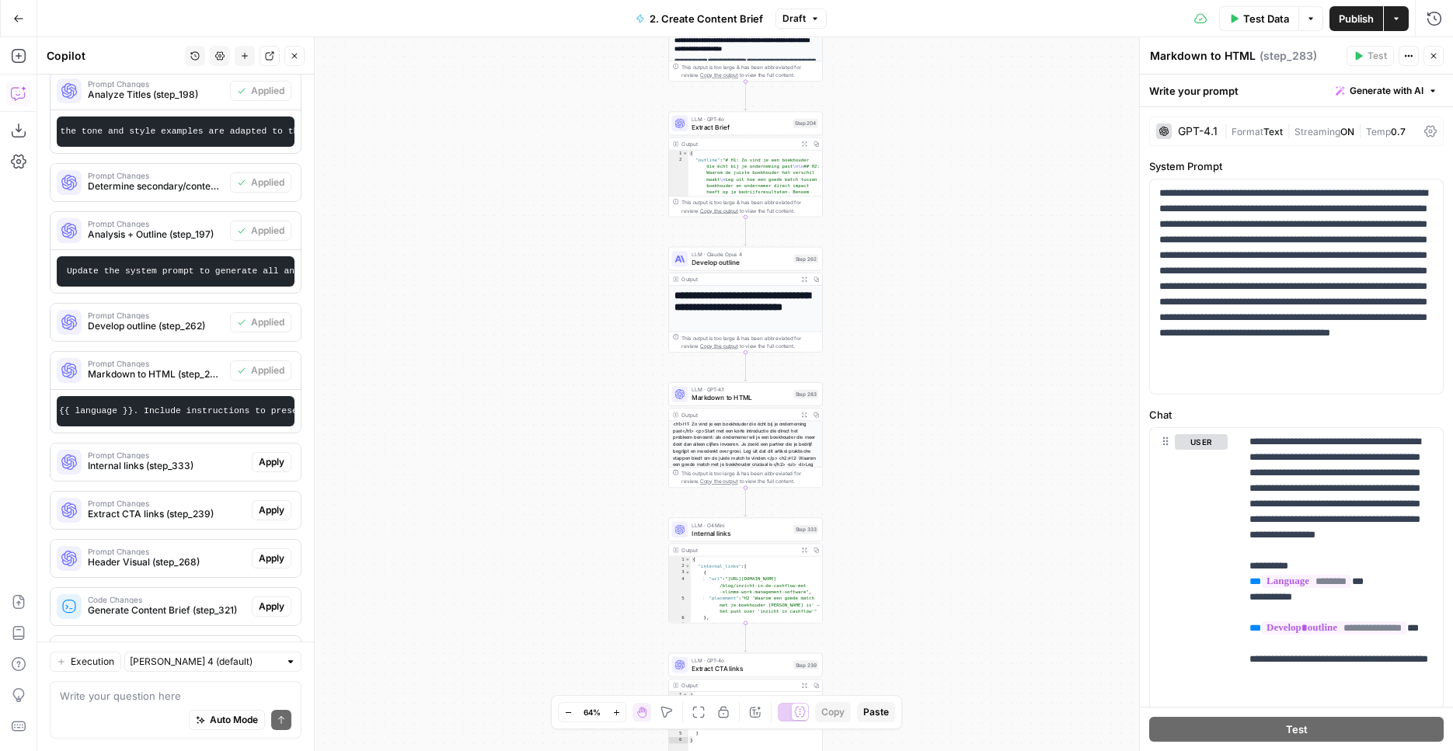
scroll to position [483, 0]
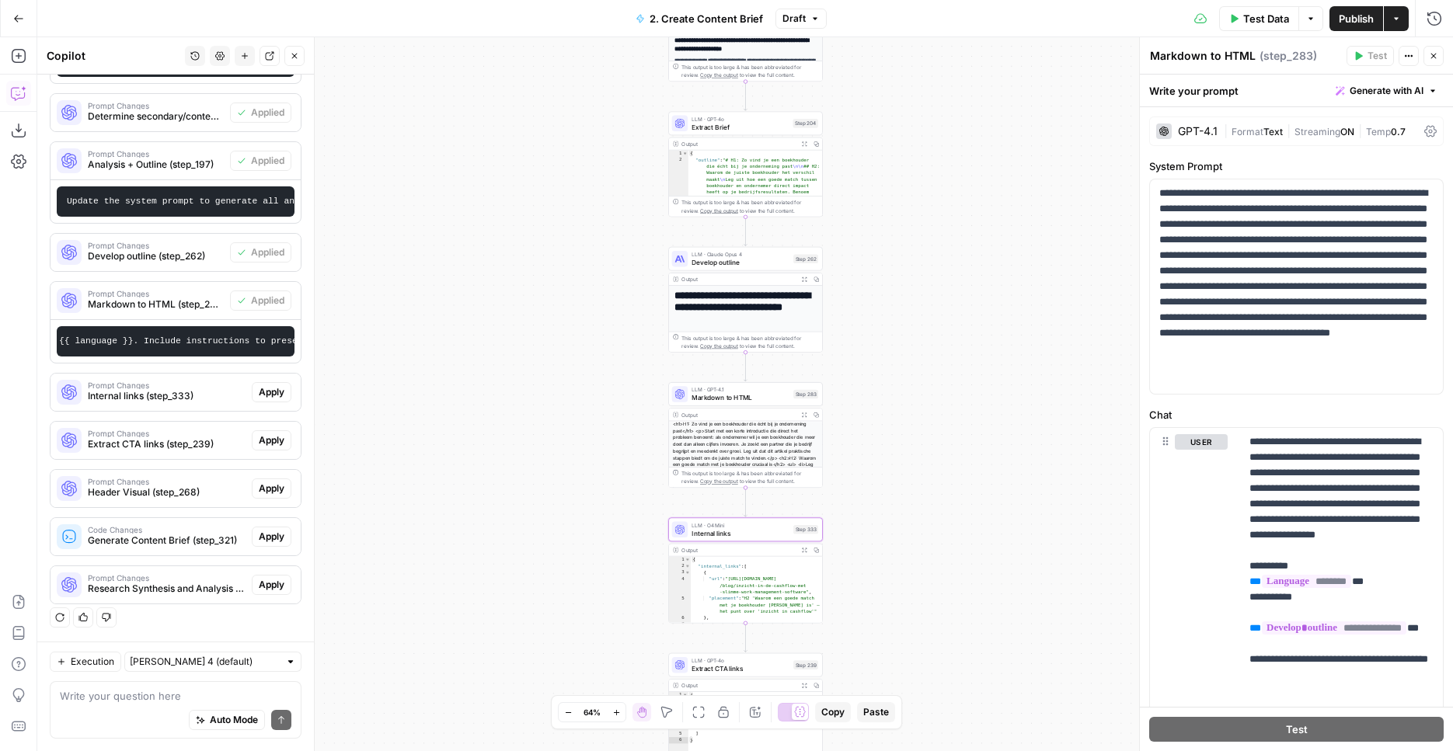
click at [274, 389] on span "Apply" at bounding box center [272, 392] width 26 height 14
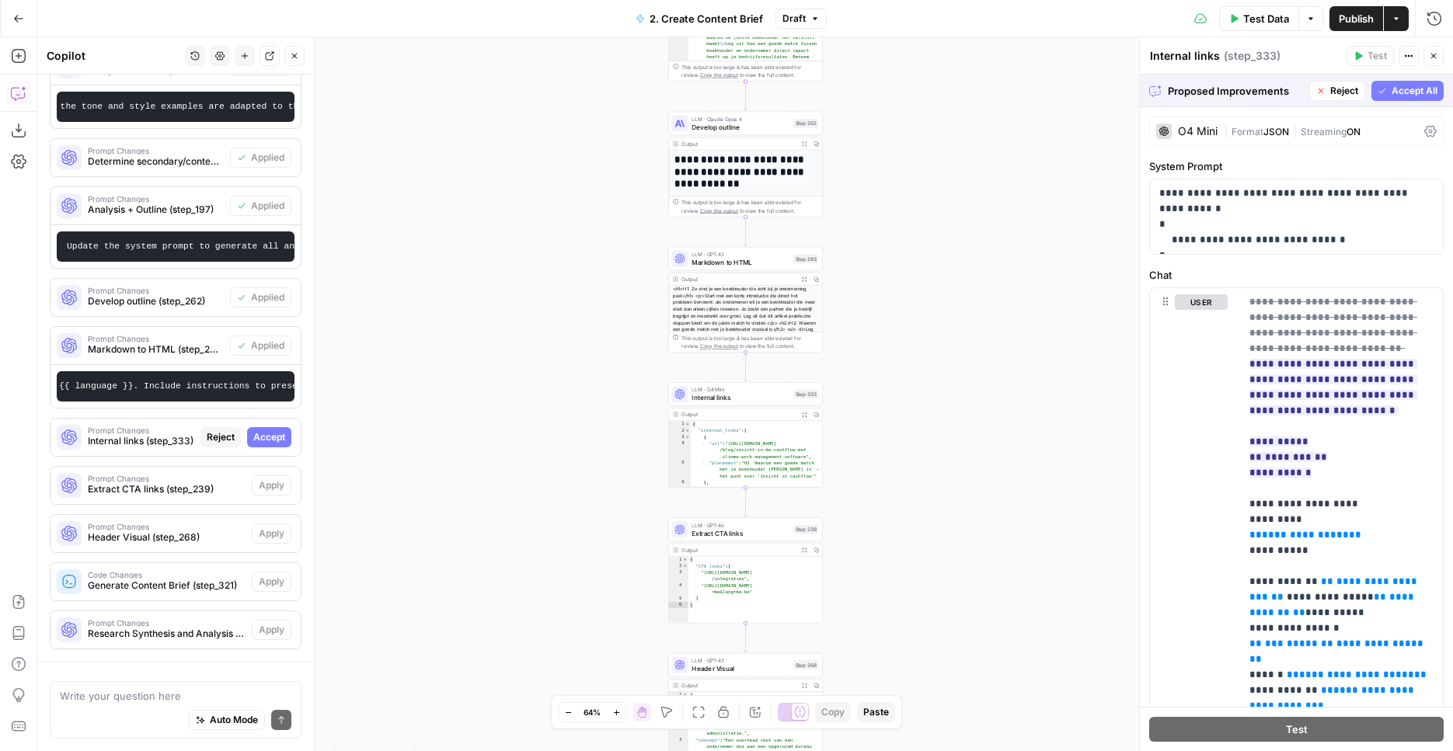
scroll to position [458, 0]
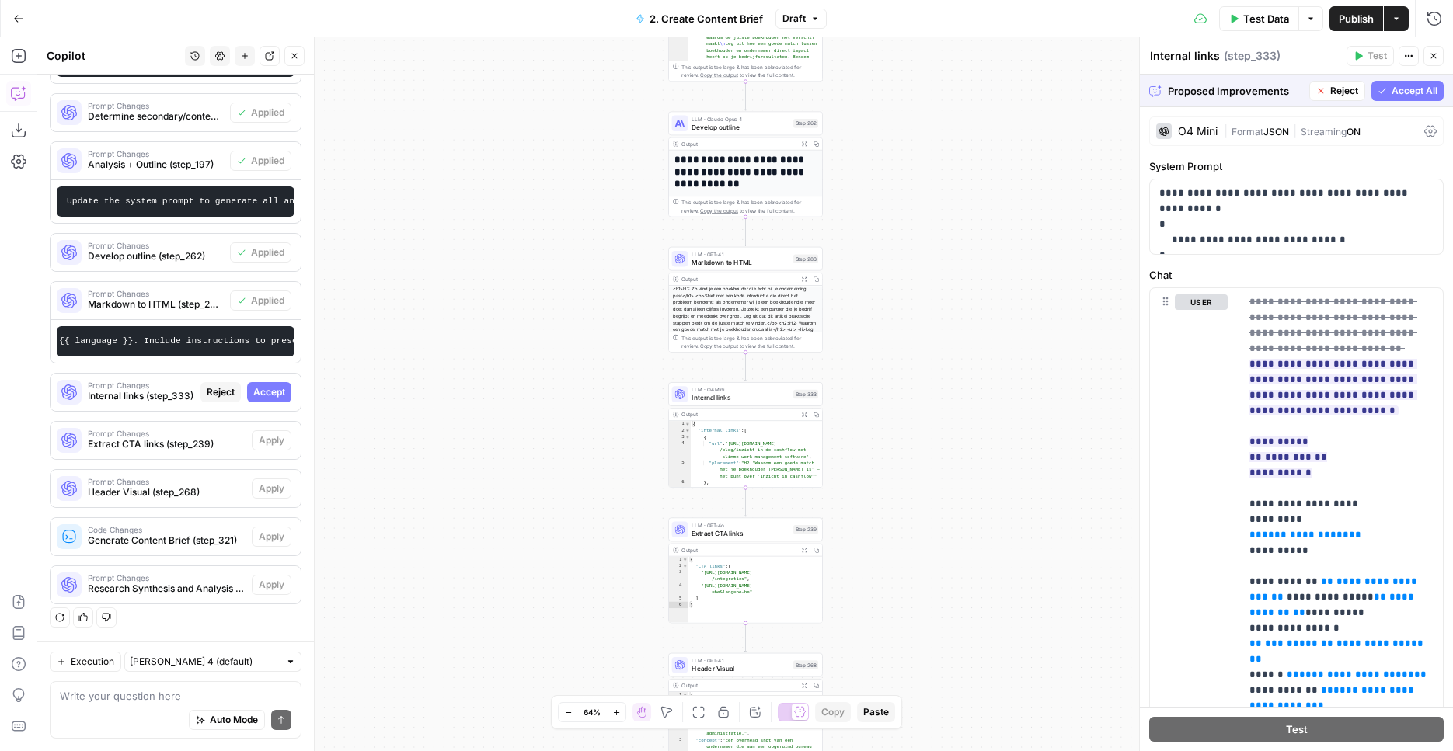
click at [1428, 89] on span "Accept All" at bounding box center [1415, 91] width 46 height 14
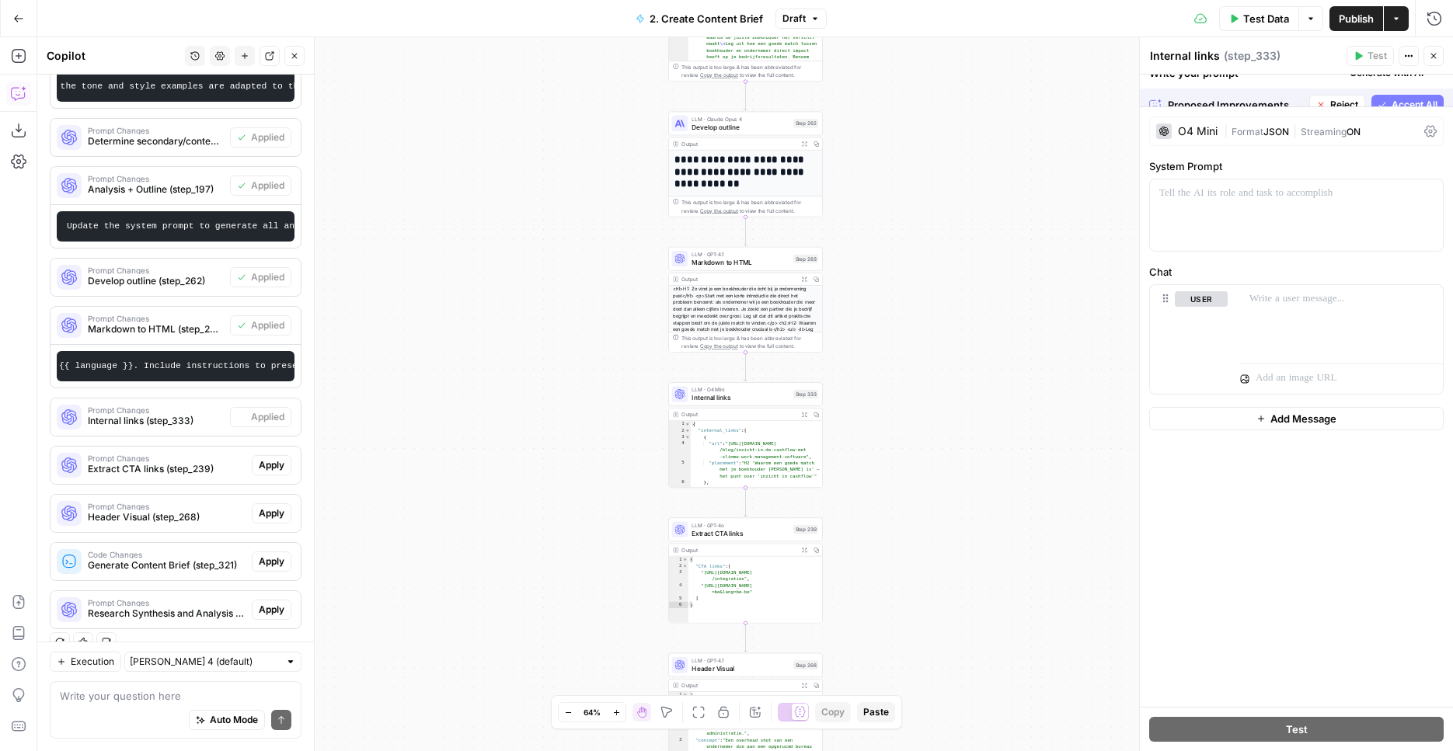
scroll to position [483, 0]
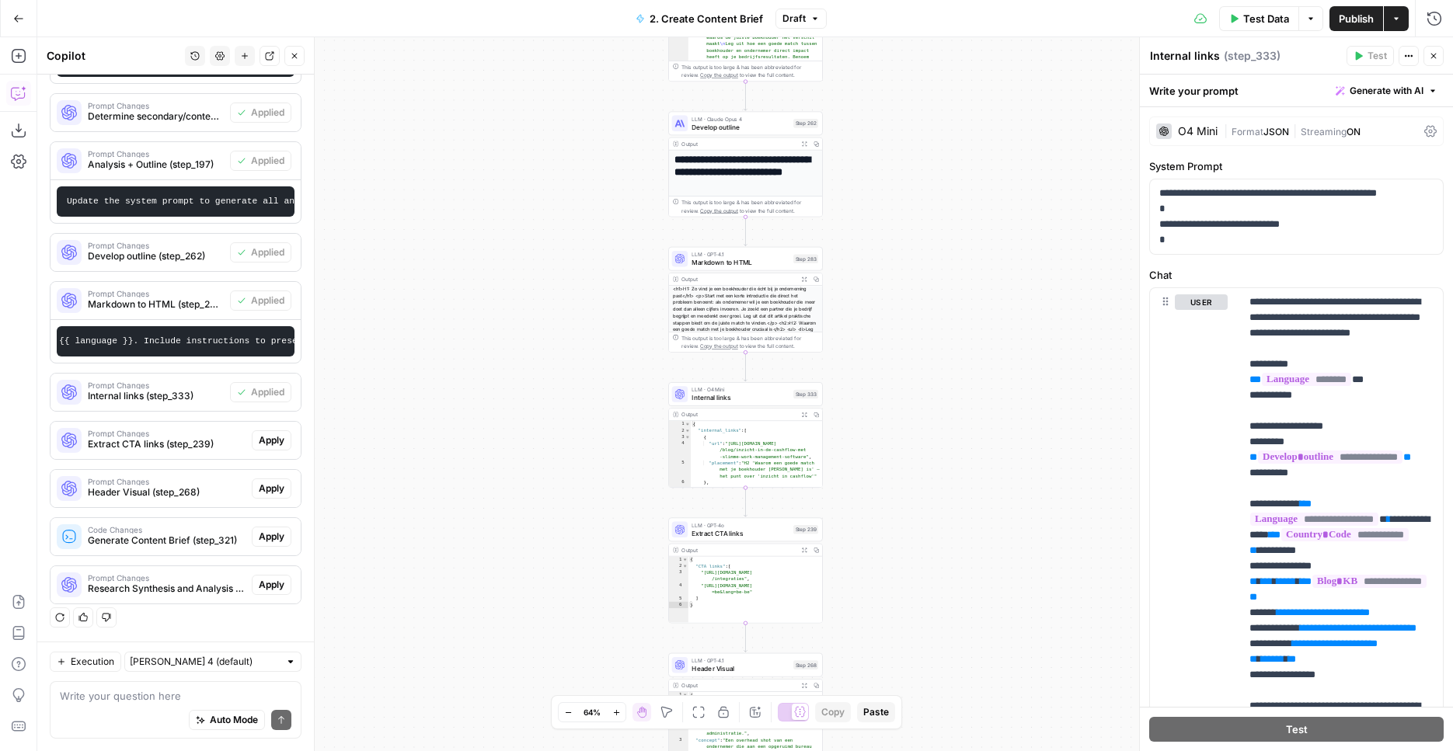
click at [259, 438] on span "Apply" at bounding box center [272, 441] width 26 height 14
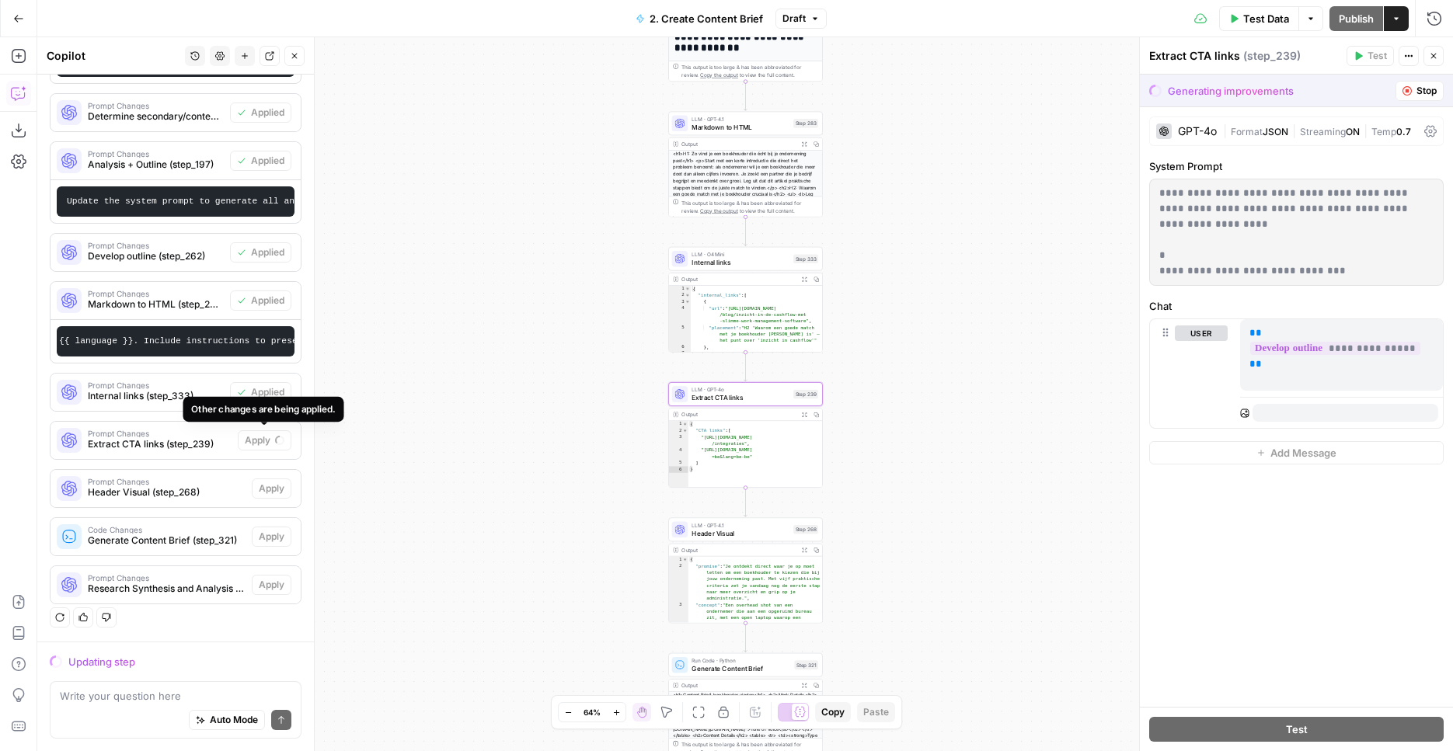
scroll to position [458, 0]
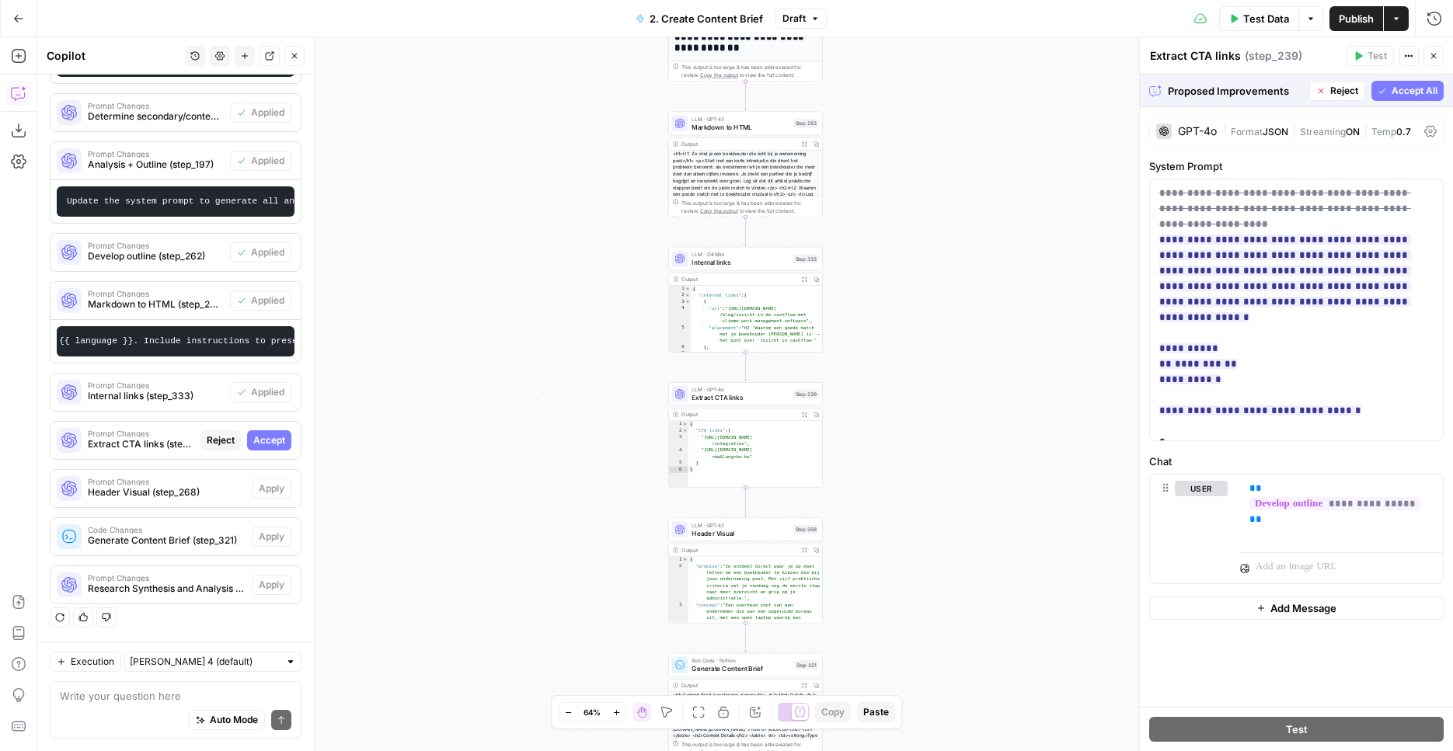
click at [1389, 99] on button "Accept All" at bounding box center [1408, 91] width 72 height 20
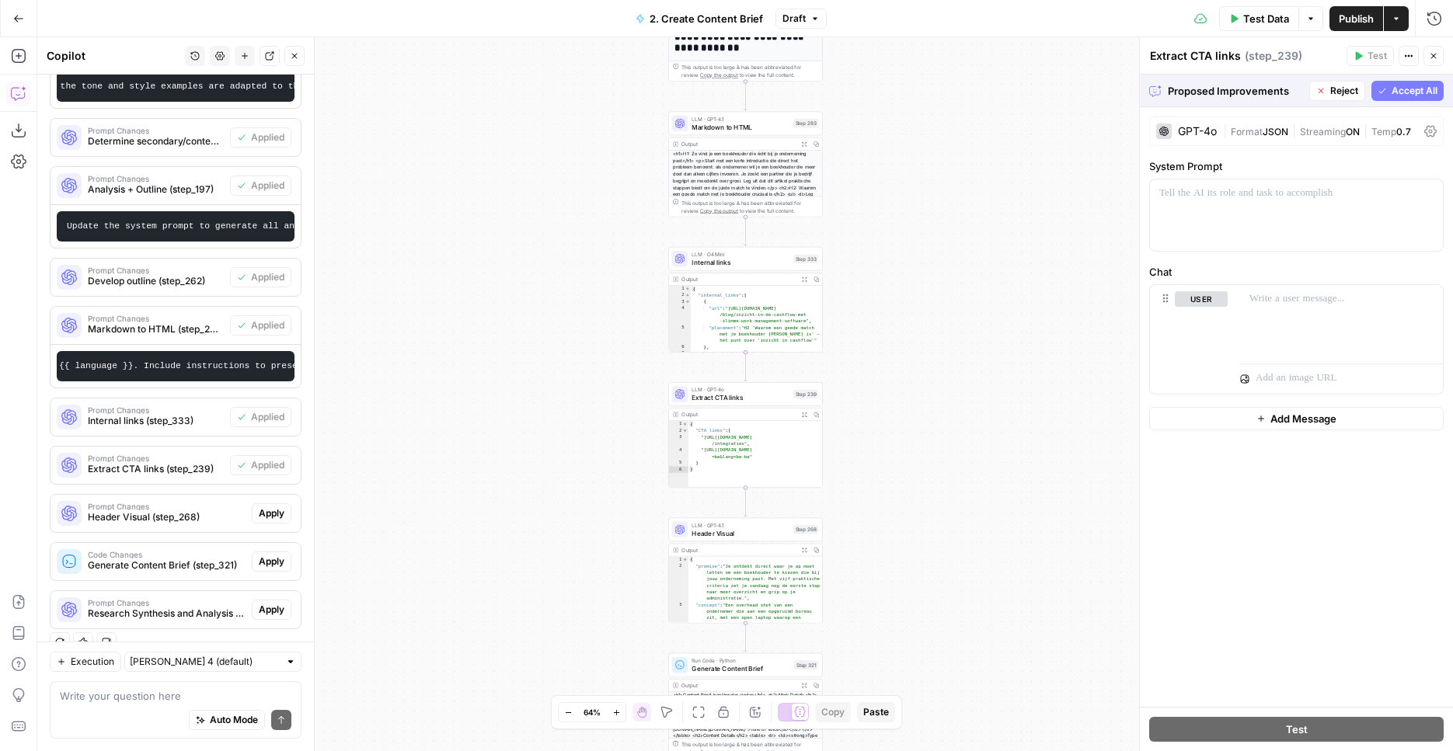
scroll to position [483, 0]
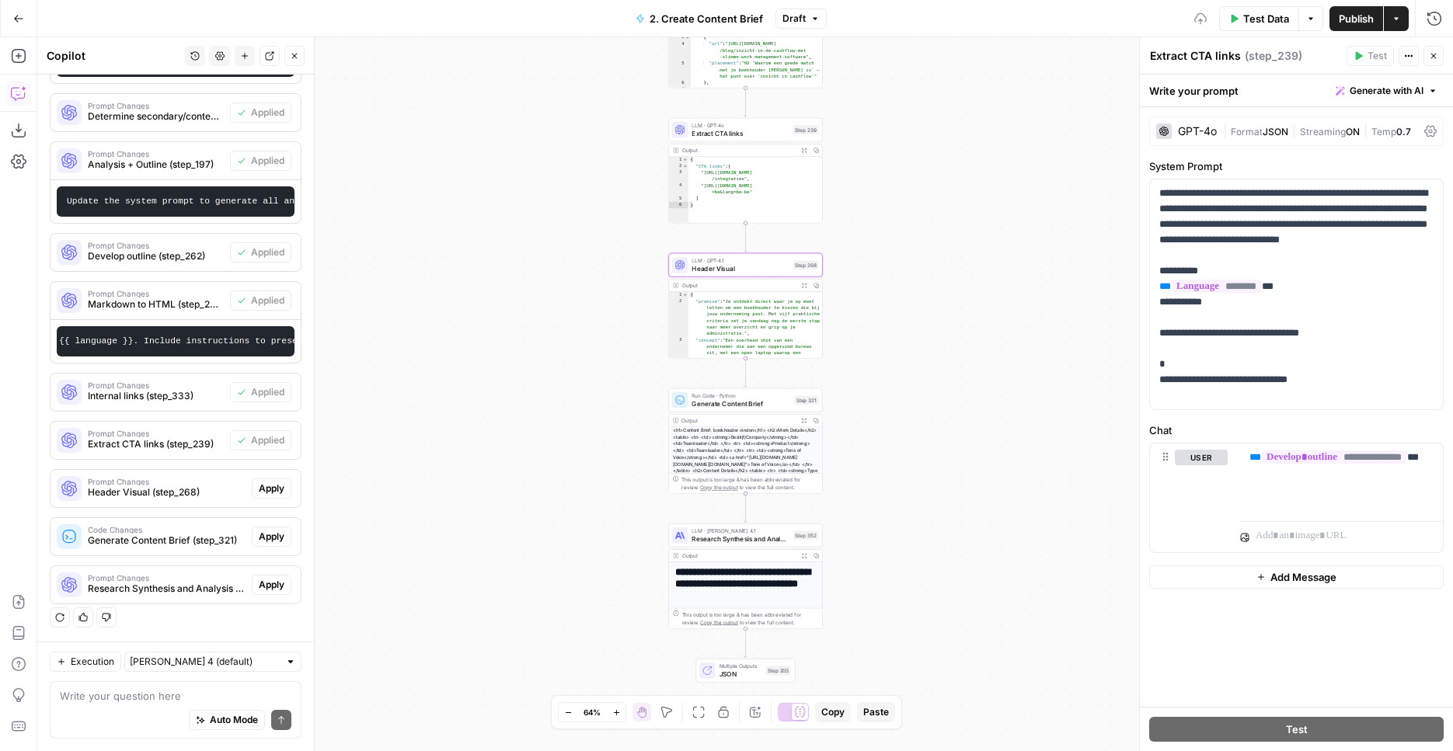
click at [265, 489] on span "Apply" at bounding box center [272, 489] width 26 height 14
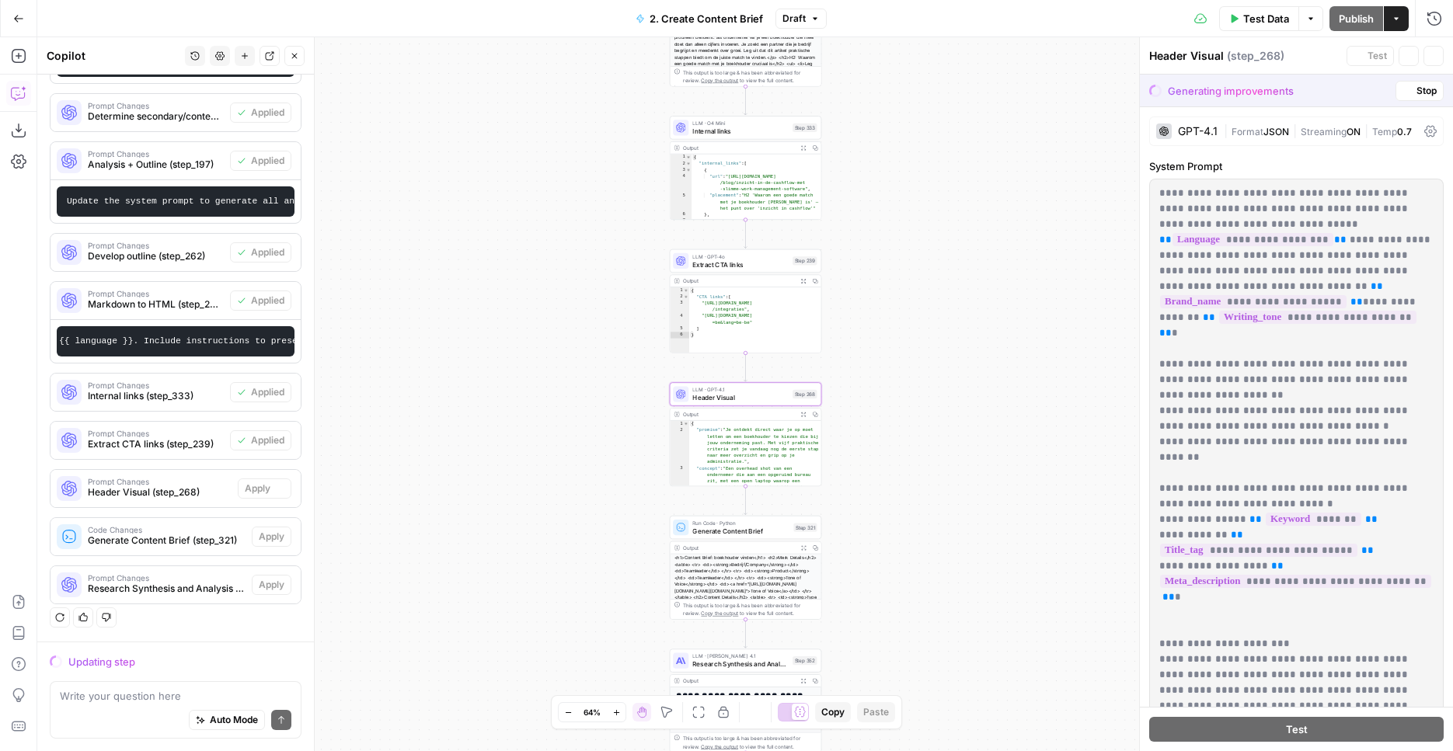
scroll to position [458, 0]
